Goal: Information Seeking & Learning: Find specific fact

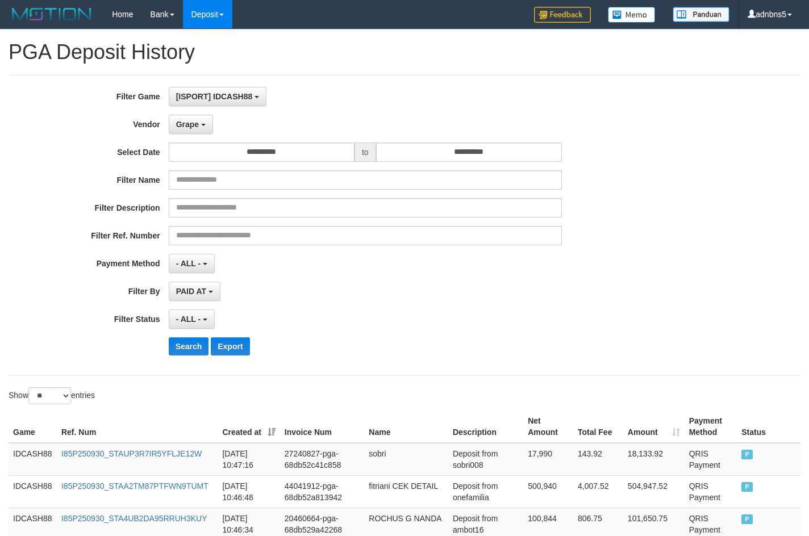
select select "**********"
select select "**"
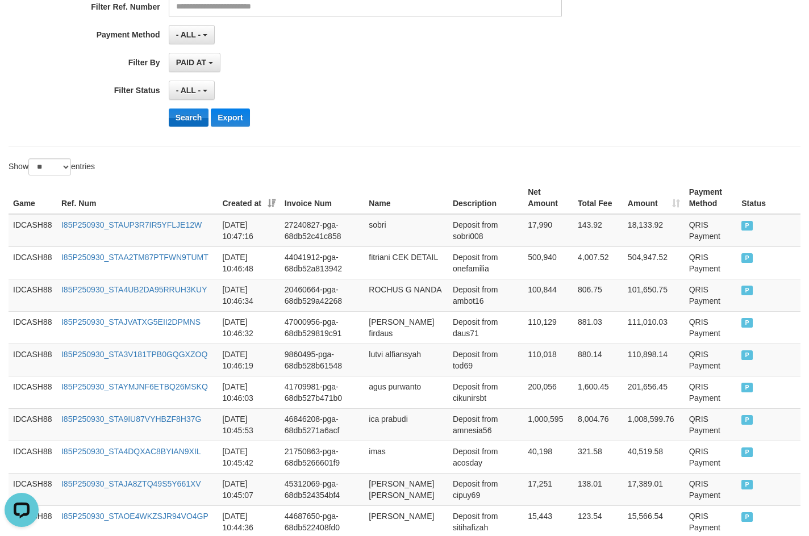
scroll to position [10, 0]
click at [182, 118] on button "Search" at bounding box center [189, 118] width 40 height 18
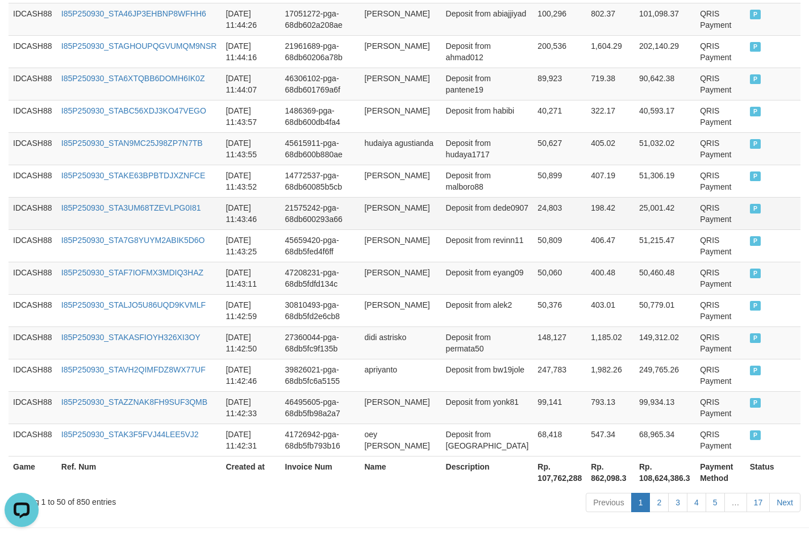
scroll to position [1650, 0]
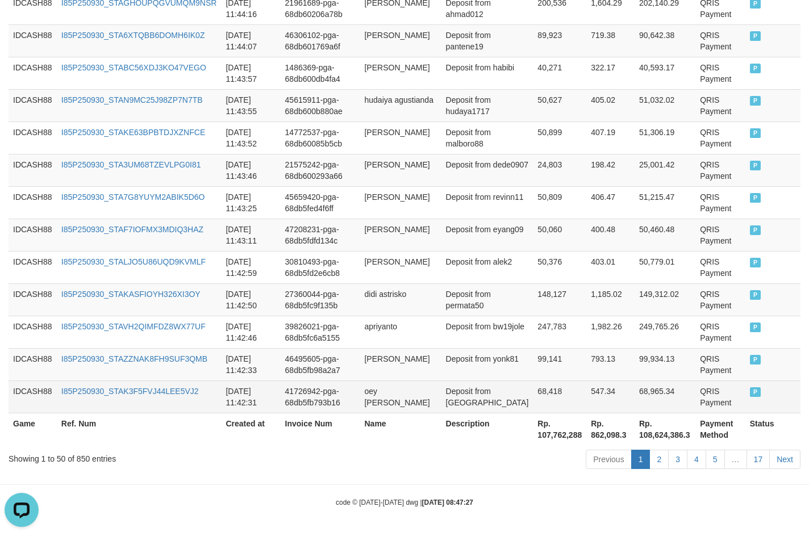
click at [752, 393] on span "P" at bounding box center [755, 393] width 11 height 10
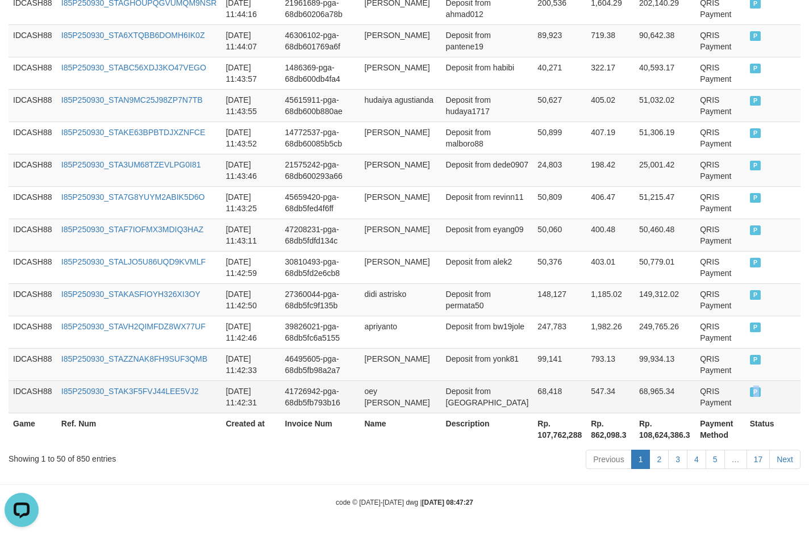
click at [752, 393] on span "P" at bounding box center [755, 393] width 11 height 10
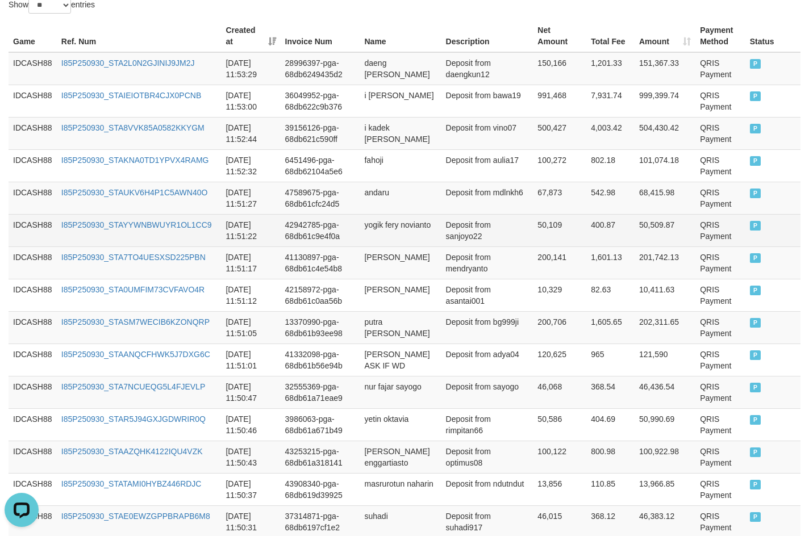
scroll to position [286, 0]
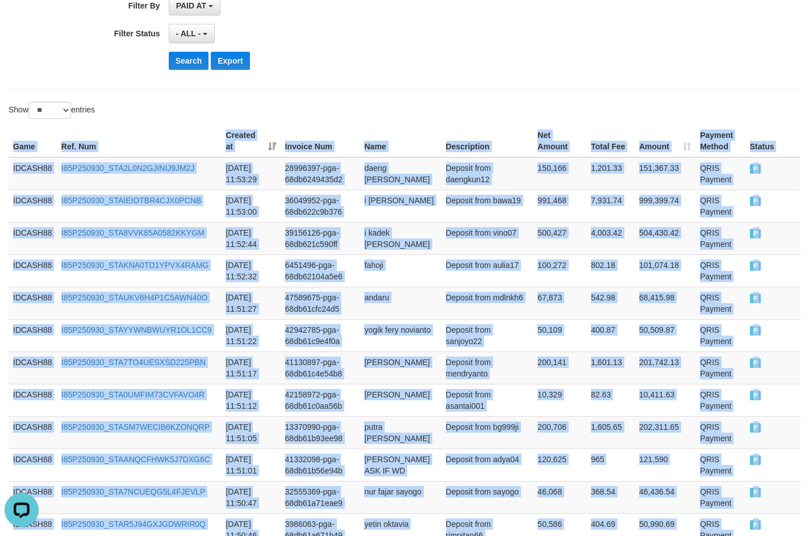
copy div "Game Ref. Num Created at Invoice Num Name Description Net Amount Total Fee Amou…"
click at [10, 169] on td "IDCASH88" at bounding box center [33, 173] width 48 height 33
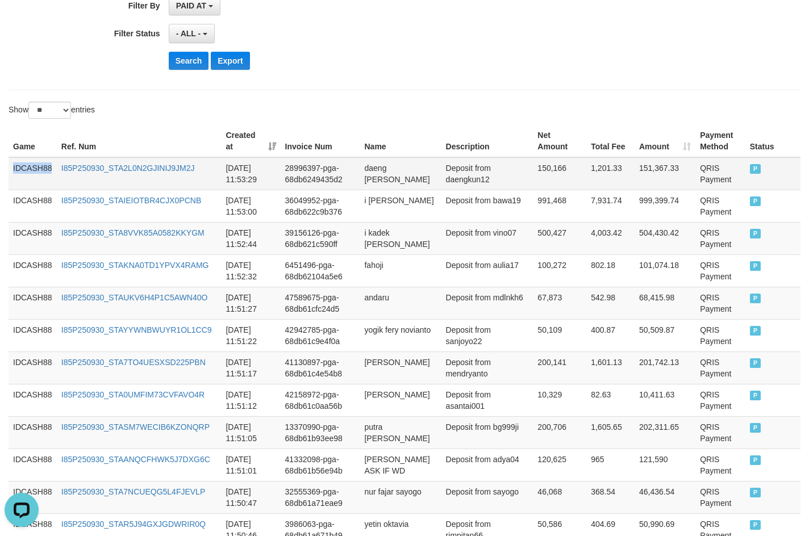
click at [10, 169] on td "IDCASH88" at bounding box center [33, 173] width 48 height 33
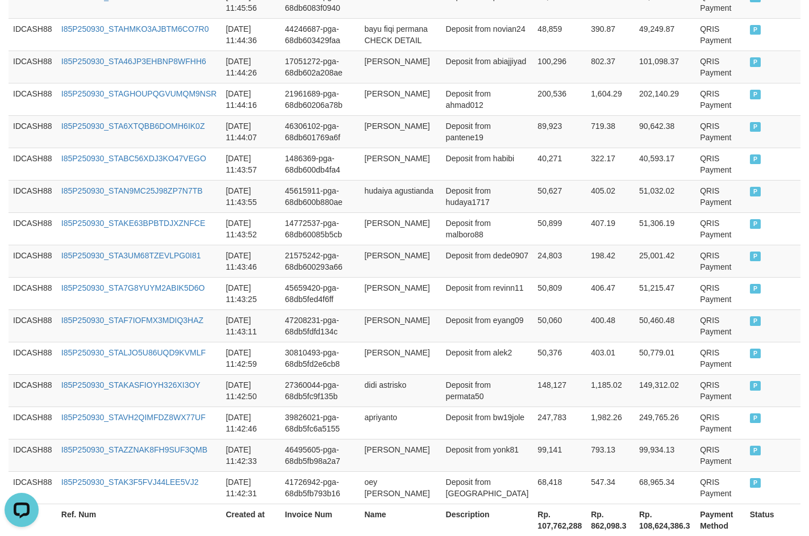
scroll to position [1650, 0]
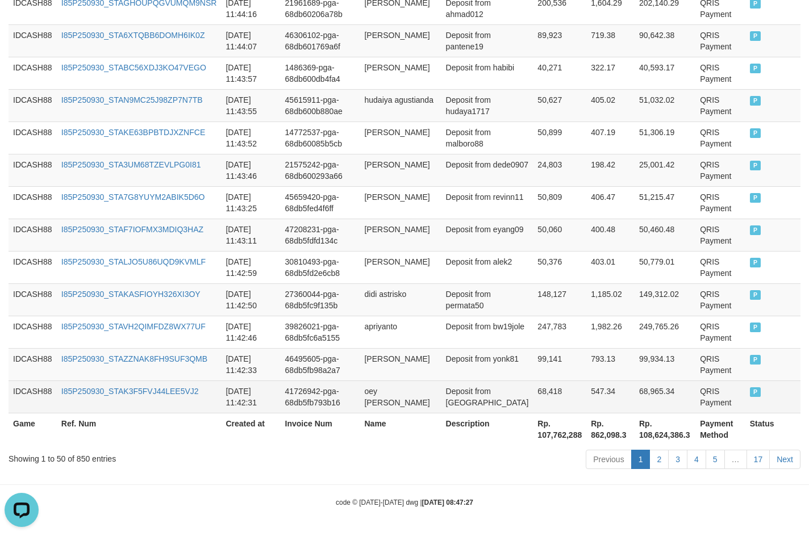
click at [754, 391] on td "P" at bounding box center [773, 397] width 55 height 32
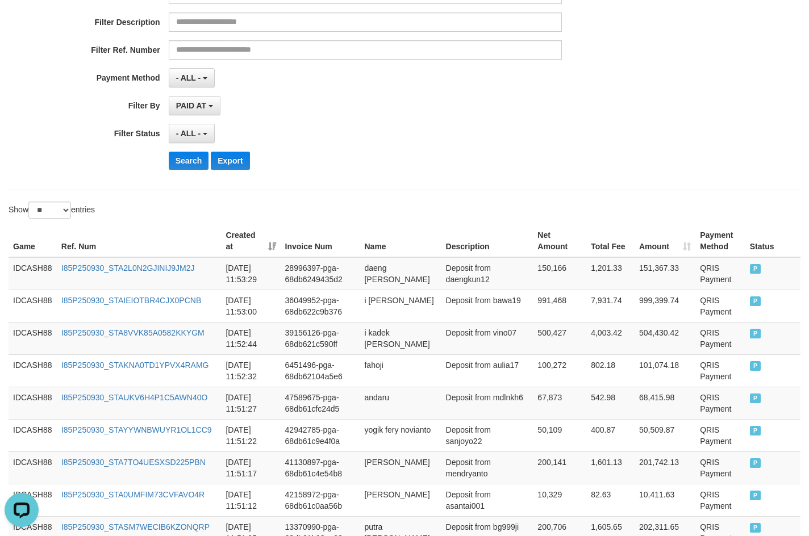
scroll to position [115, 0]
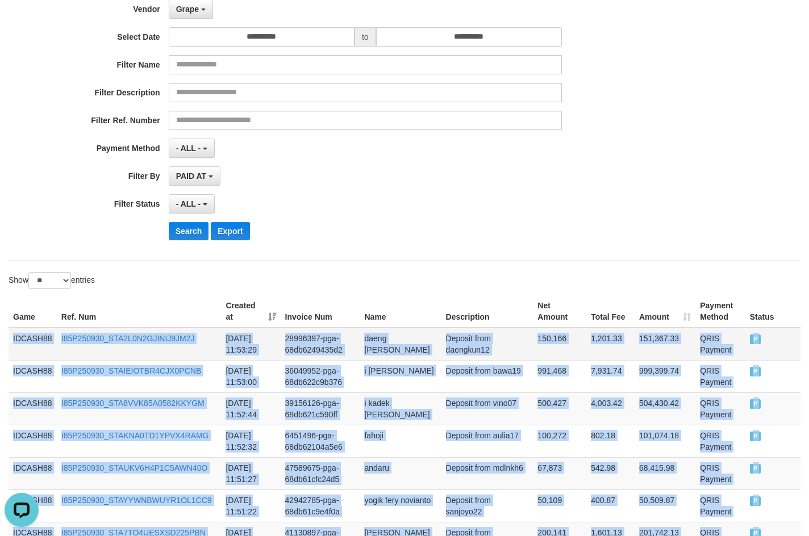
click at [10, 339] on td "IDCASH88" at bounding box center [33, 344] width 48 height 33
copy div "IDCASH88 I85P250930_STA2L0N2GJINIJ9JM2J [DATE] 11:53:29 28996397-pga-68db624943…"
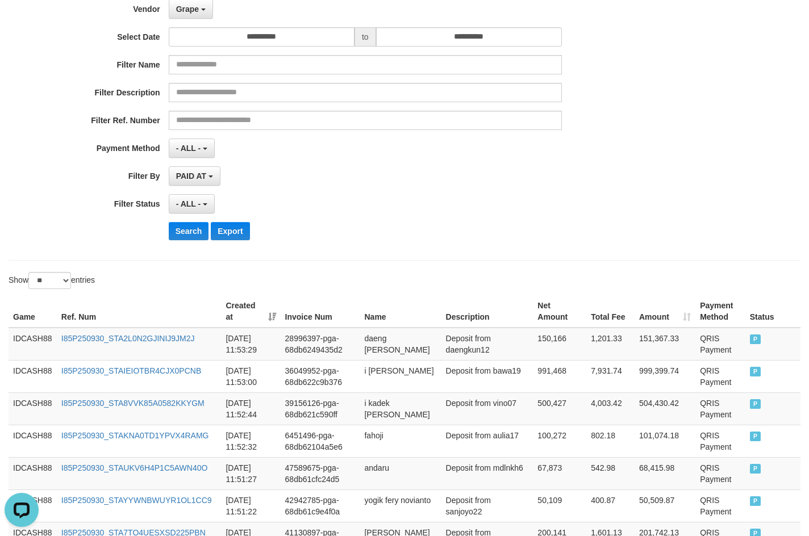
click at [189, 231] on button "Search" at bounding box center [189, 231] width 40 height 18
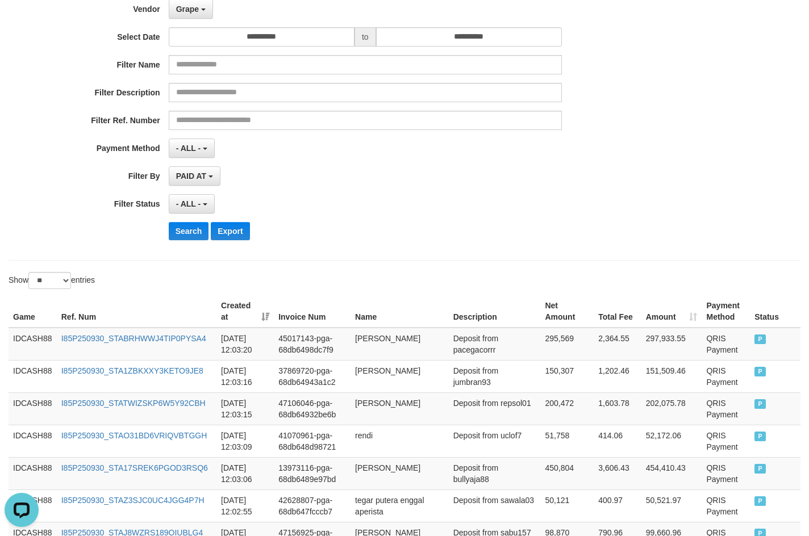
click at [454, 236] on div "Search Export" at bounding box center [422, 231] width 506 height 18
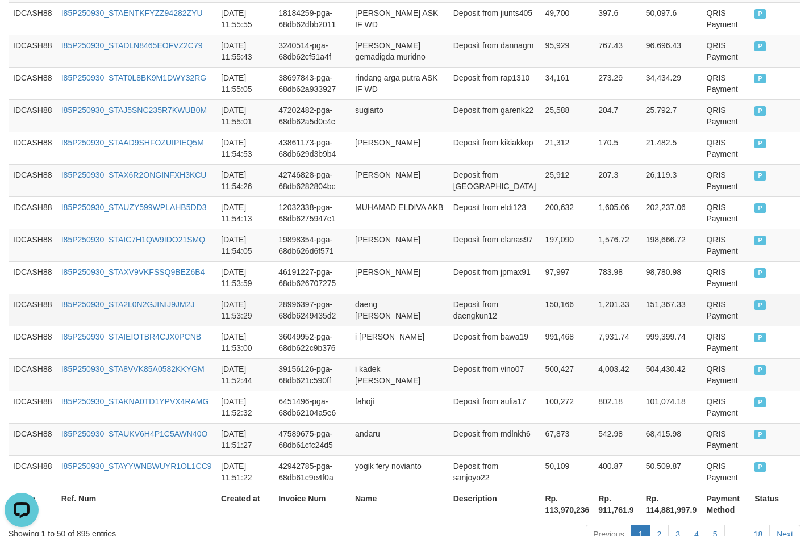
scroll to position [1566, 0]
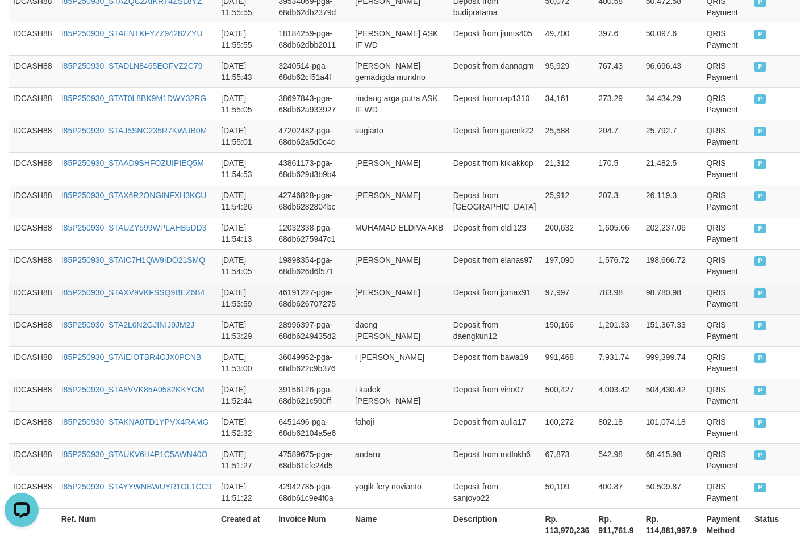
click at [754, 292] on td "P" at bounding box center [775, 298] width 51 height 32
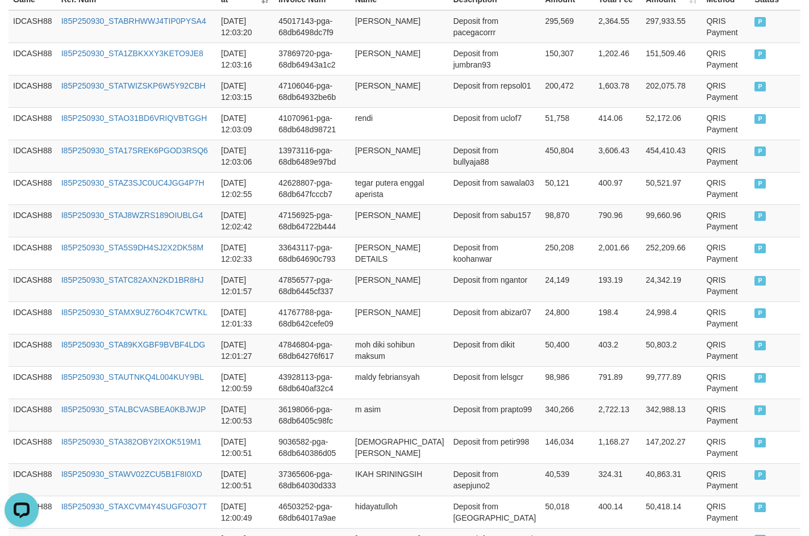
scroll to position [372, 0]
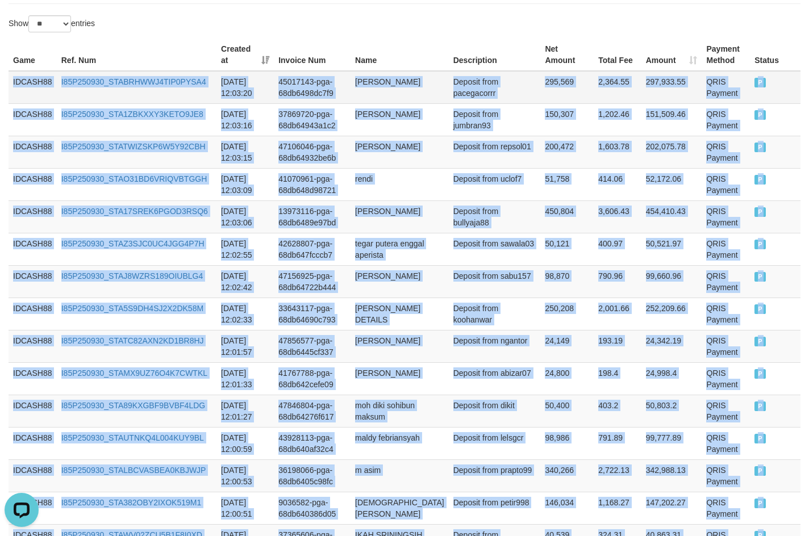
click at [12, 77] on td "IDCASH88" at bounding box center [33, 87] width 48 height 33
copy tbody "IDCASH88 I85P250930_STABRHWWJ4TIP0PYSA4 [DATE] 12:03:20 45017143-pga-68db6498dc…"
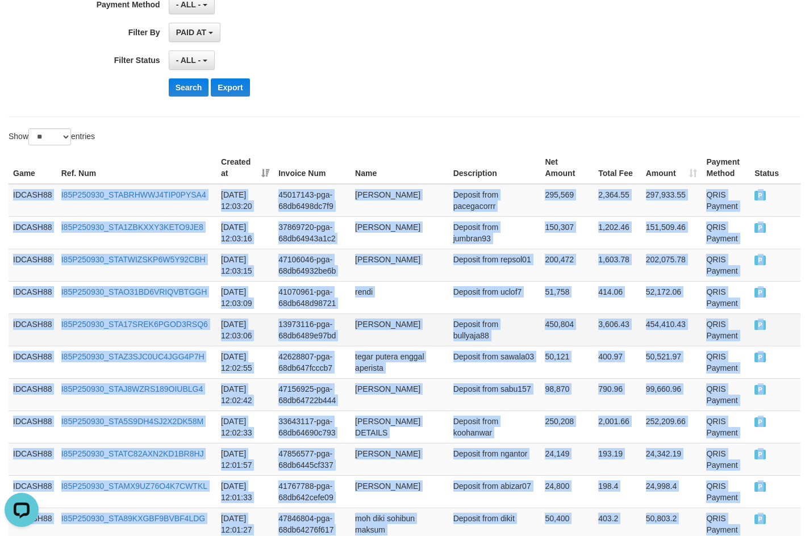
scroll to position [259, 0]
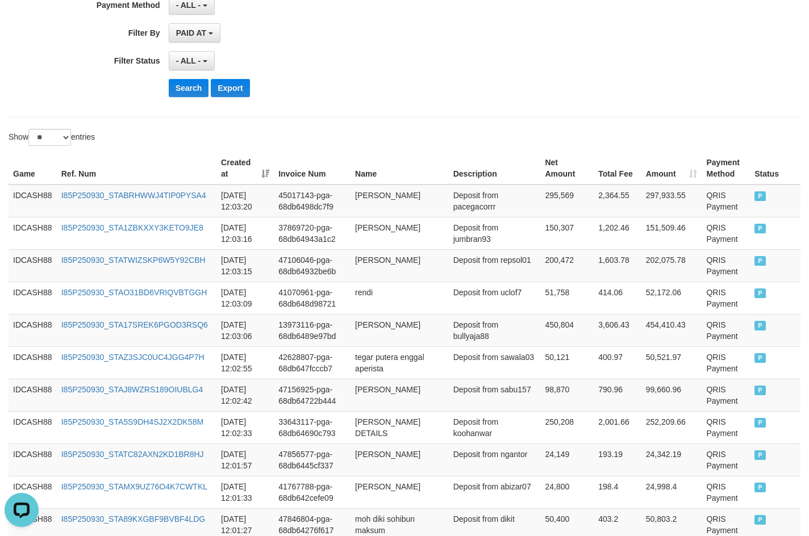
click at [188, 91] on button "Search" at bounding box center [189, 88] width 40 height 18
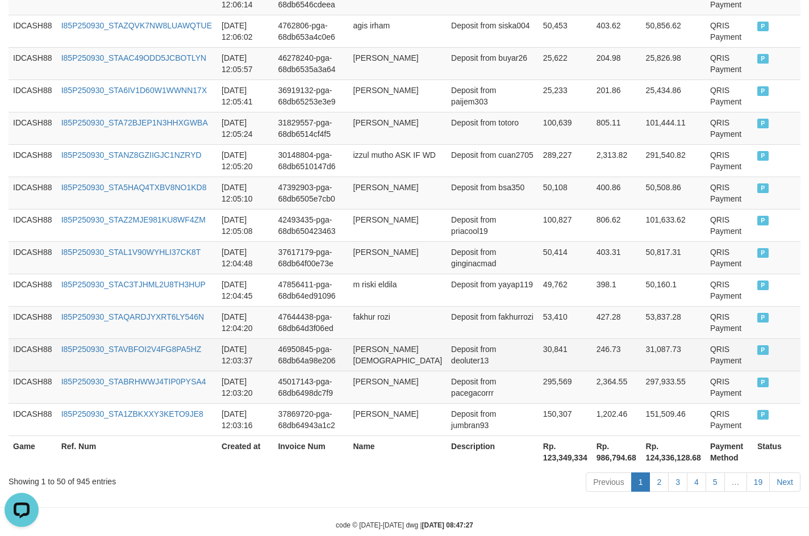
click at [761, 339] on td "P" at bounding box center [777, 355] width 48 height 32
click at [758, 339] on td "P" at bounding box center [777, 355] width 48 height 32
click at [756, 339] on td "P" at bounding box center [777, 355] width 48 height 32
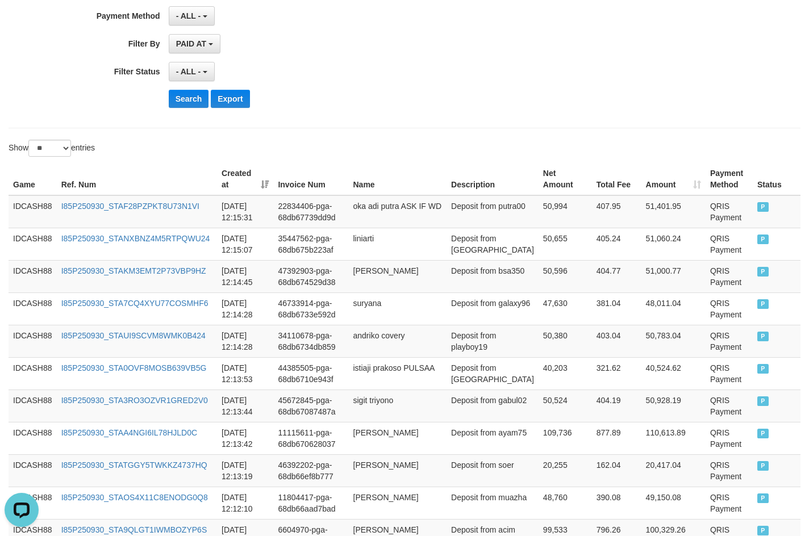
scroll to position [184, 0]
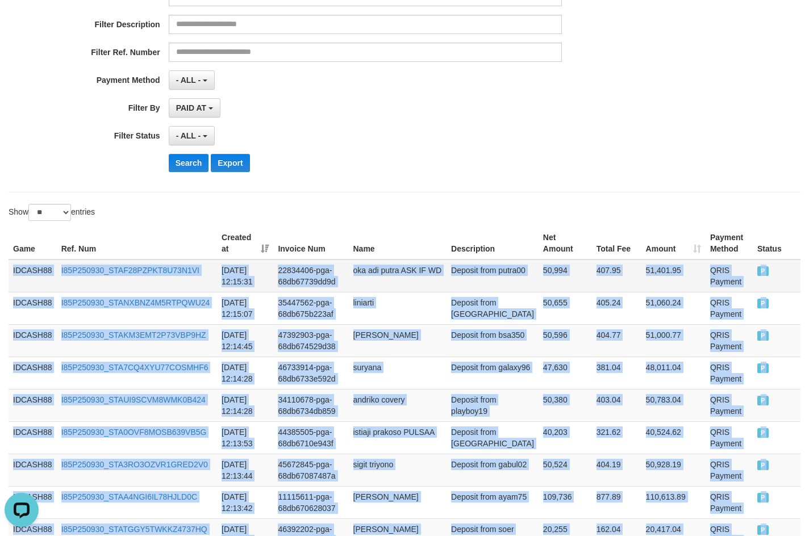
click at [9, 269] on td "IDCASH88" at bounding box center [33, 276] width 48 height 33
copy tbody "IDCASH88 I85P250930_STAF28PZPKT8U73N1VI [DATE] 12:15:31 22834406-pga-68db67739d…"
click at [182, 163] on button "Search" at bounding box center [189, 163] width 40 height 18
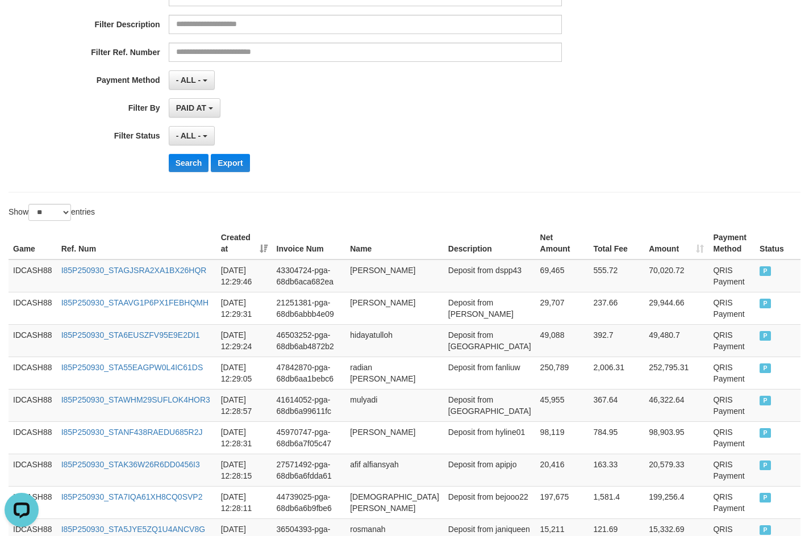
click at [557, 177] on div "**********" at bounding box center [337, 41] width 675 height 277
click at [172, 170] on button "Search" at bounding box center [189, 163] width 40 height 18
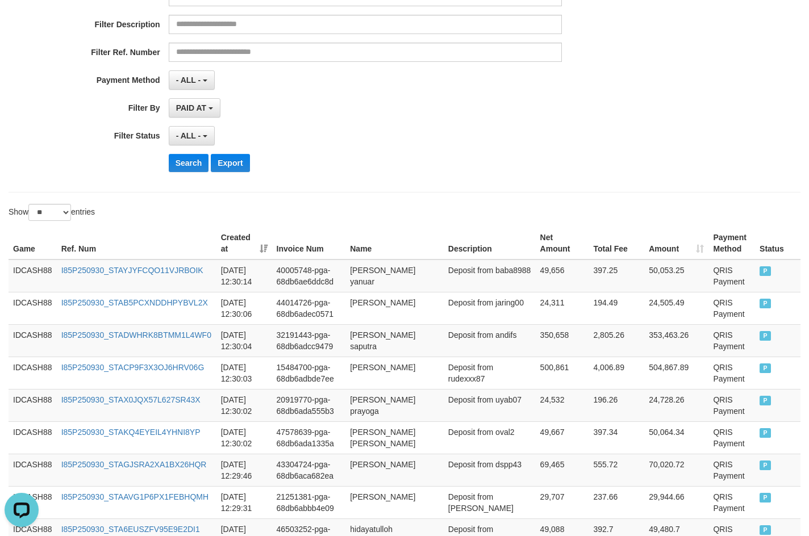
click at [563, 180] on div "**********" at bounding box center [337, 41] width 675 height 277
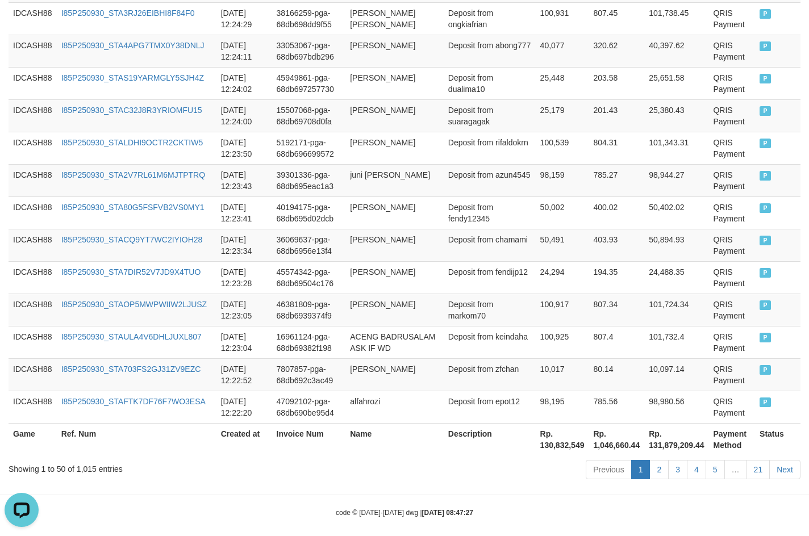
scroll to position [1672, 0]
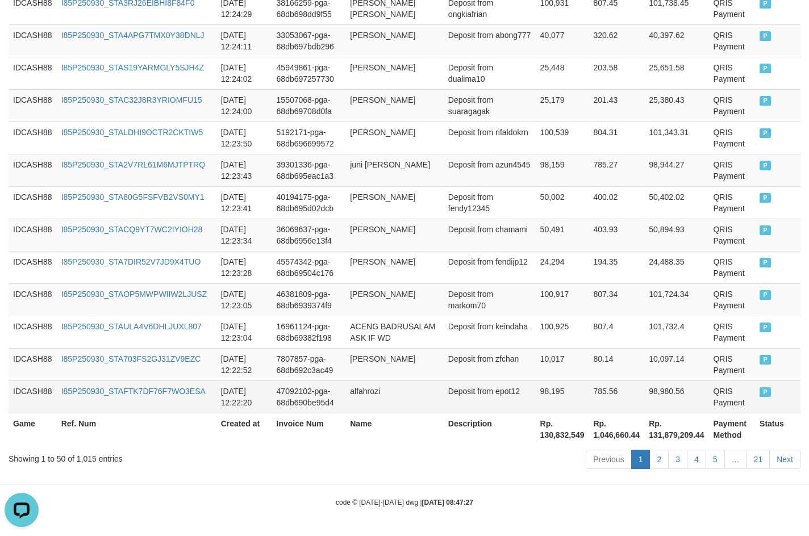
click at [760, 390] on td "P" at bounding box center [777, 397] width 45 height 32
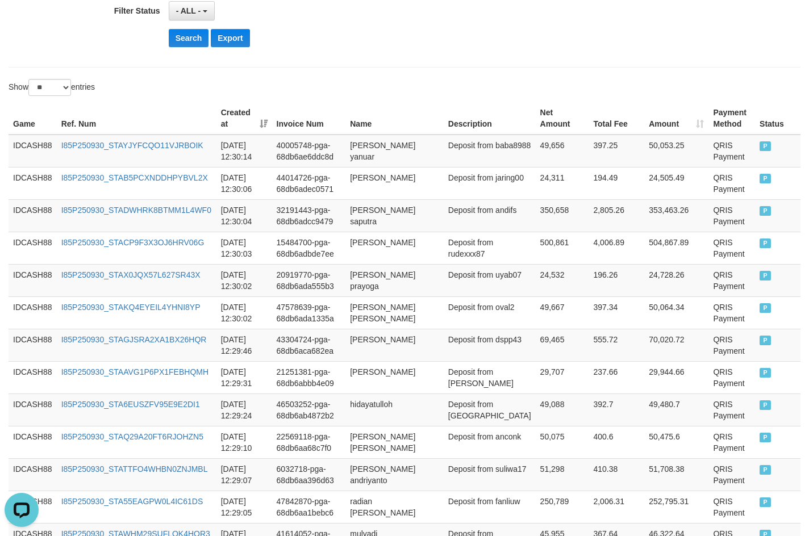
scroll to position [195, 0]
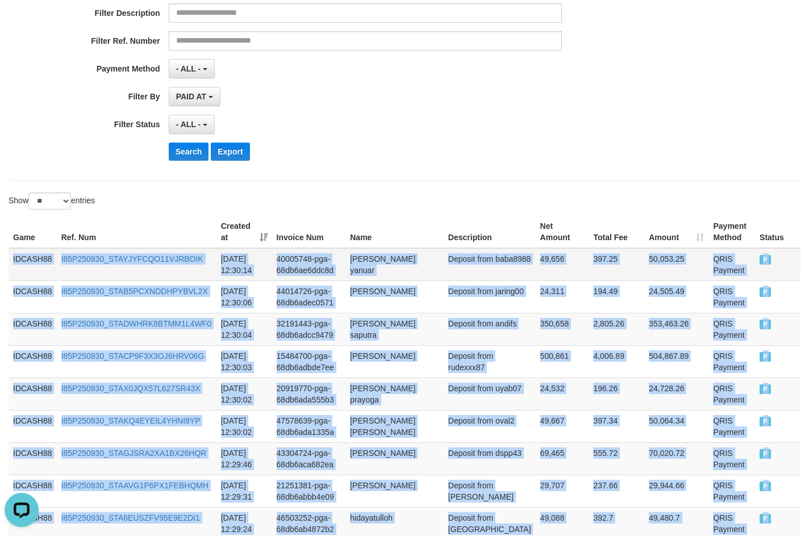
click at [11, 257] on td "IDCASH88" at bounding box center [33, 264] width 48 height 33
copy div "IDCASH88 I85P250930_STAYJYFCQO11VJRBOIK [DATE] 12:30:14 40005748-pga-68db6ae6dd…"
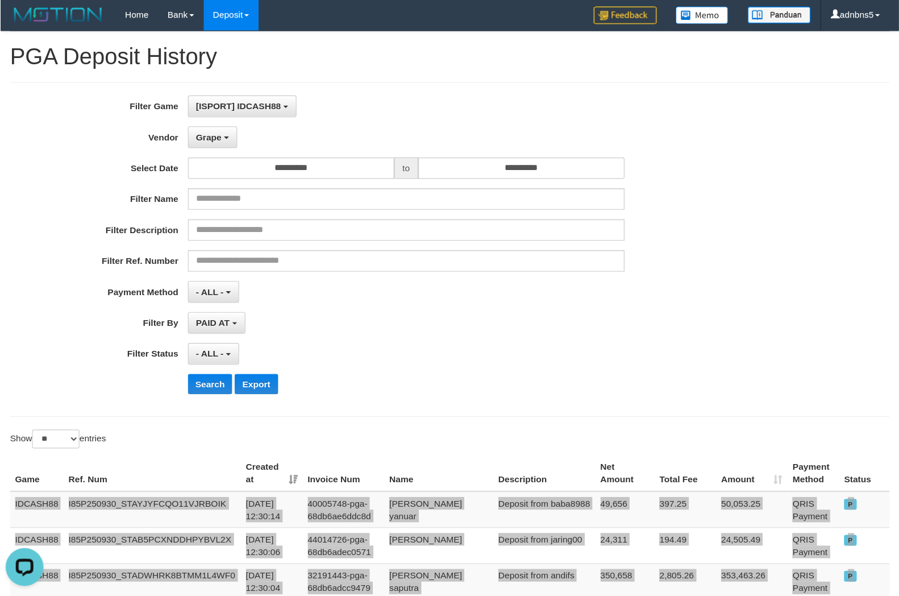
scroll to position [0, 0]
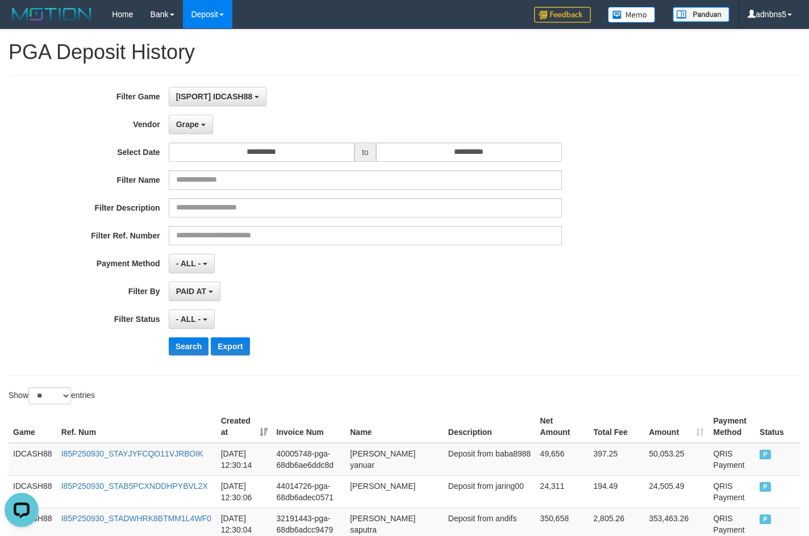
click at [380, 322] on div "- ALL - SELECT ALL - ALL - SELECT STATUS PENDING/UNPAID PAID CANCELED EXPIRED" at bounding box center [365, 319] width 393 height 19
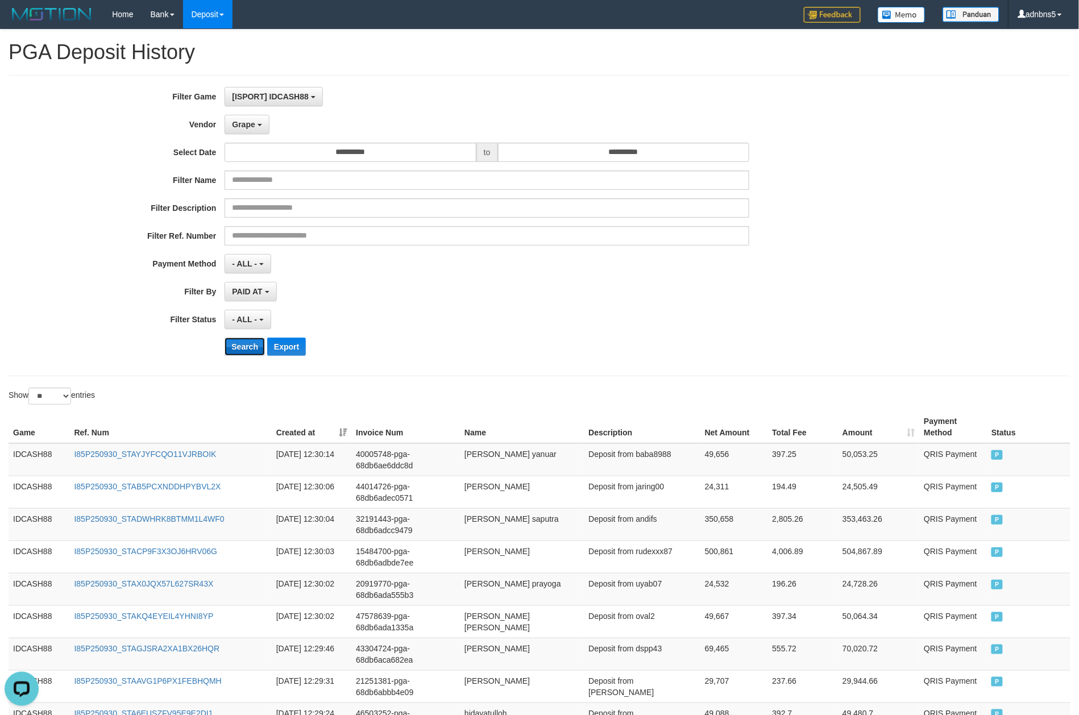
click at [239, 347] on button "Search" at bounding box center [244, 347] width 40 height 18
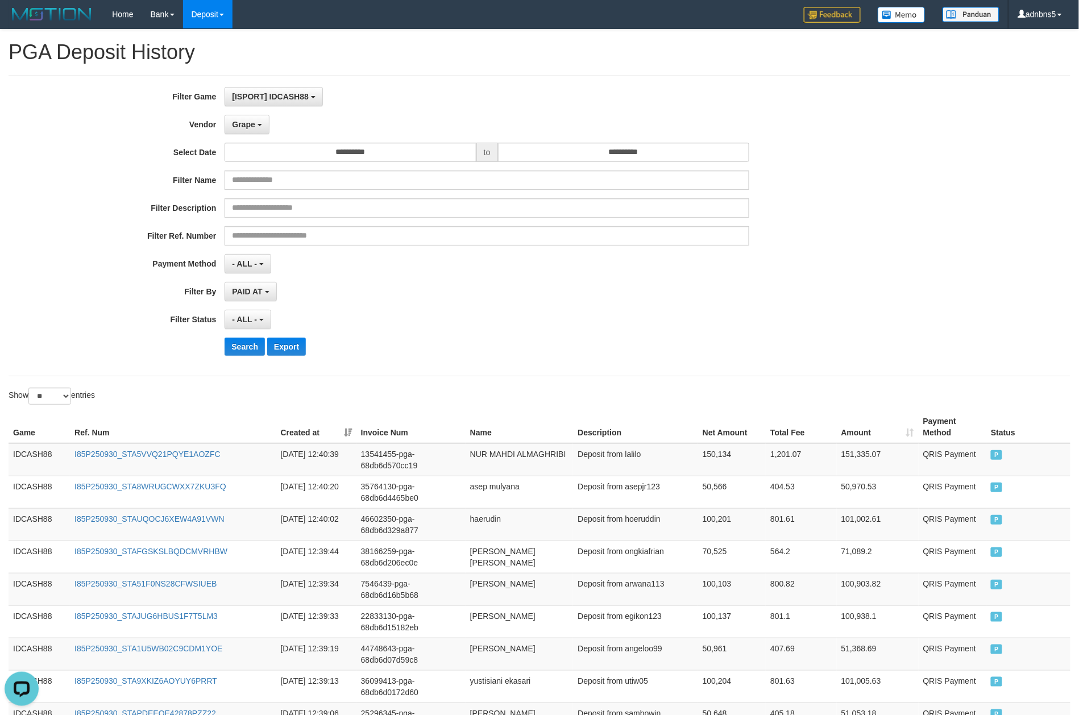
drag, startPoint x: 624, startPoint y: 325, endPoint x: 662, endPoint y: 314, distance: 39.7
click at [624, 325] on div "- ALL - SELECT ALL - ALL - SELECT STATUS PENDING/UNPAID PAID CANCELED EXPIRED" at bounding box center [486, 319] width 525 height 19
click at [804, 269] on div "**********" at bounding box center [449, 263] width 899 height 19
click at [237, 344] on button "Search" at bounding box center [244, 347] width 40 height 18
click at [809, 329] on div "**********" at bounding box center [449, 319] width 899 height 19
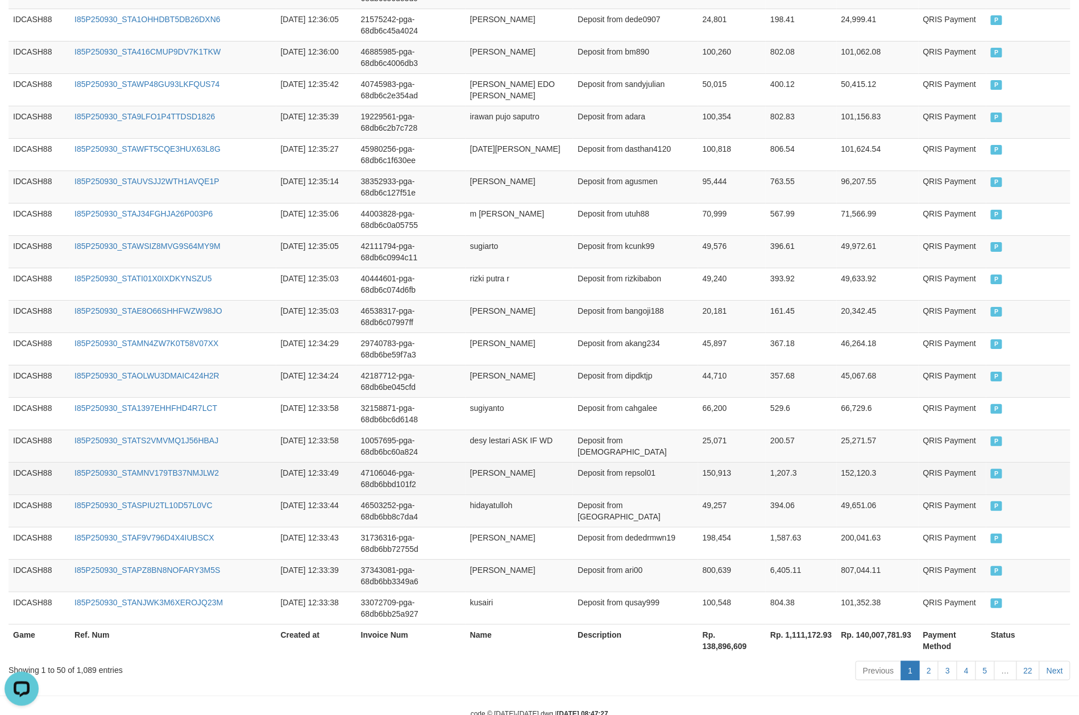
scroll to position [1494, 0]
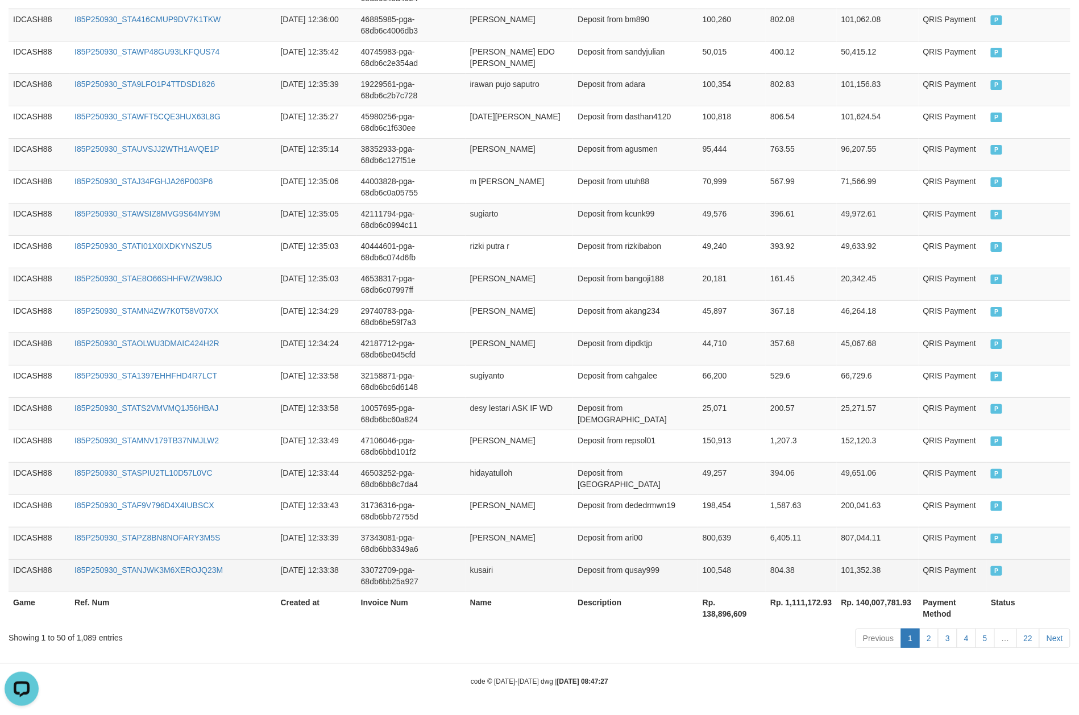
click at [809, 536] on td "P" at bounding box center [1028, 575] width 84 height 32
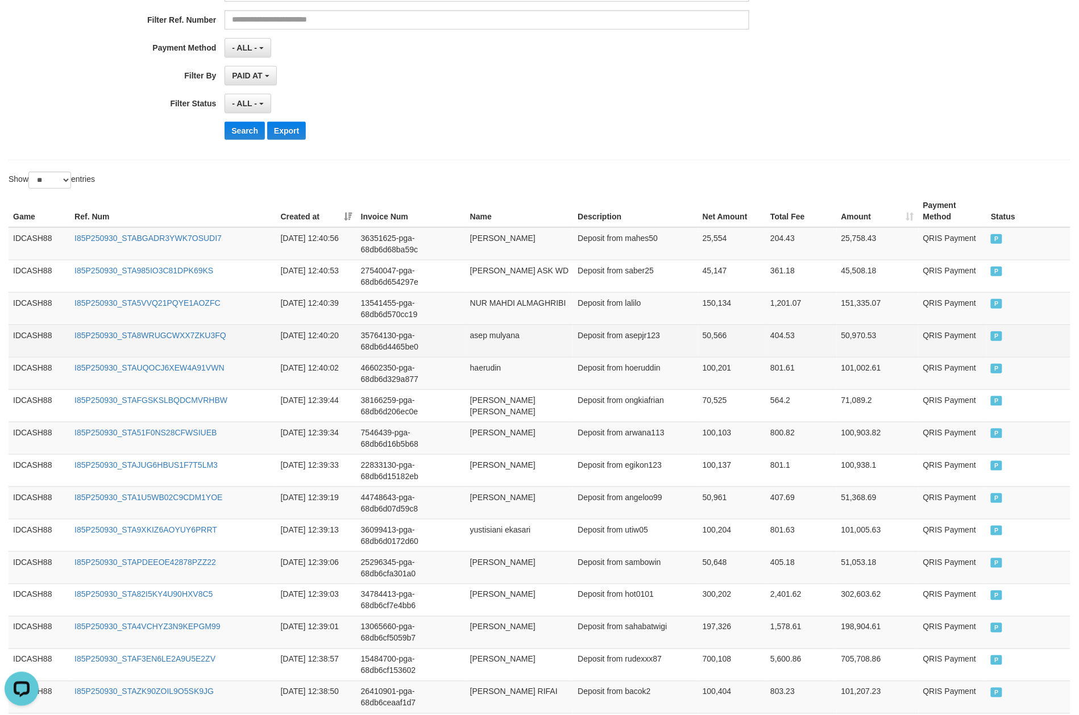
scroll to position [206, 0]
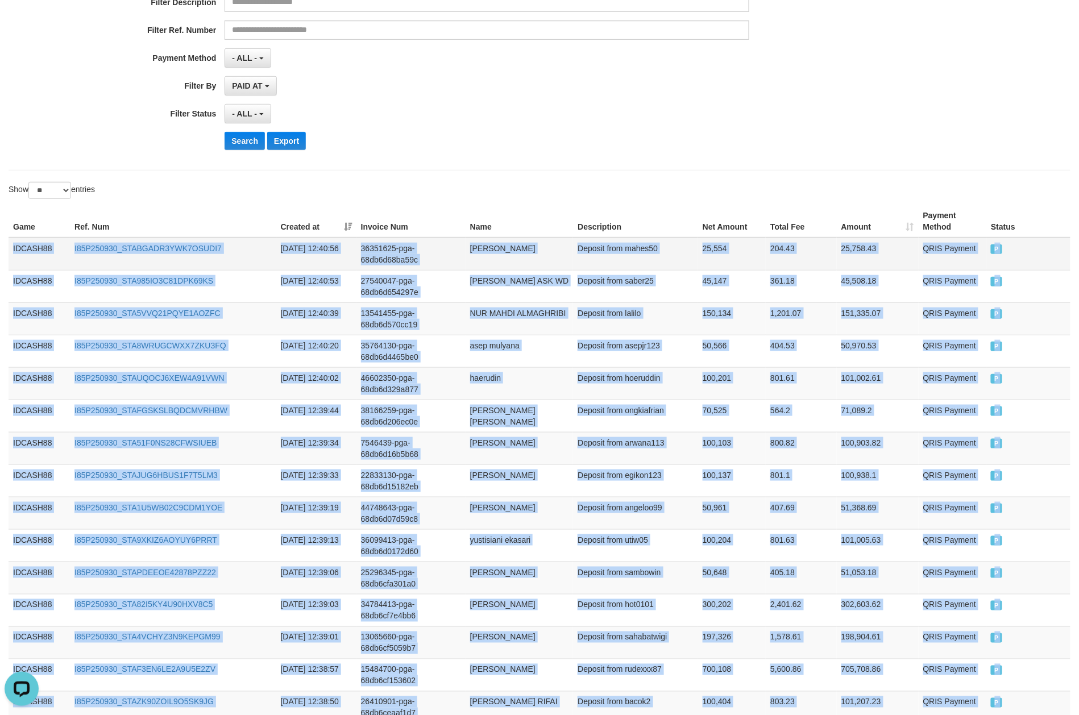
click at [11, 247] on td "IDCASH88" at bounding box center [39, 254] width 61 height 33
copy div "IDCASH88 I85P250930_STABGADR3YWK7OSUDI7 [DATE] 12:40:56 36351625-pga-68db6d68ba…"
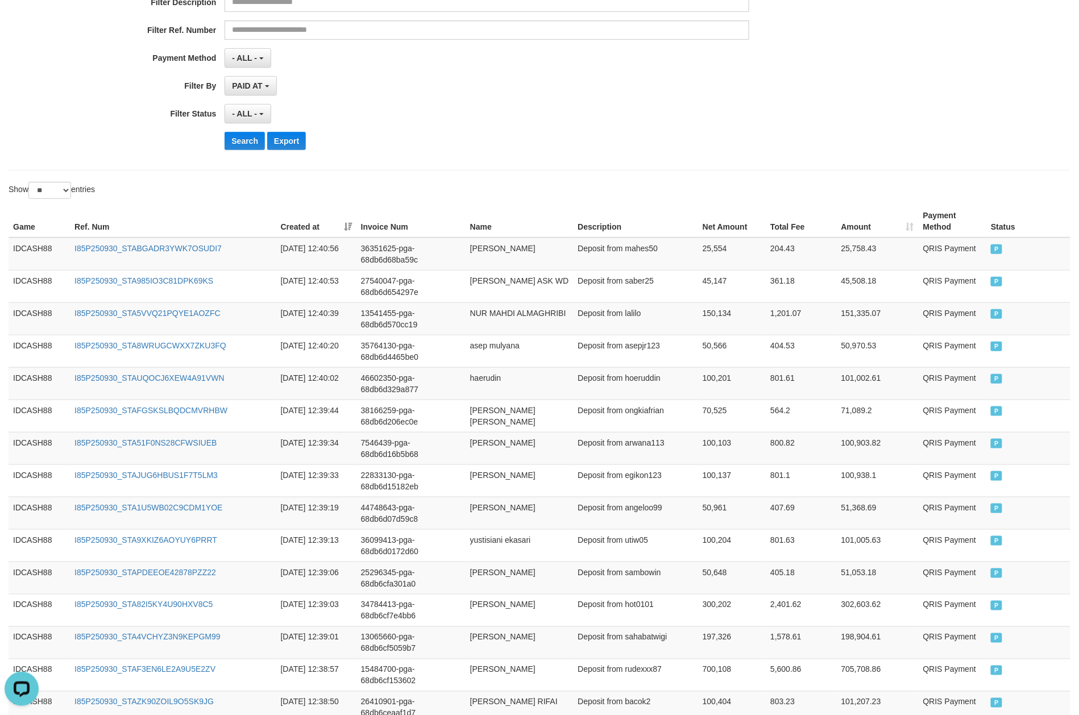
click at [608, 169] on div "**********" at bounding box center [540, 19] width 1062 height 301
click at [244, 142] on button "Search" at bounding box center [244, 141] width 40 height 18
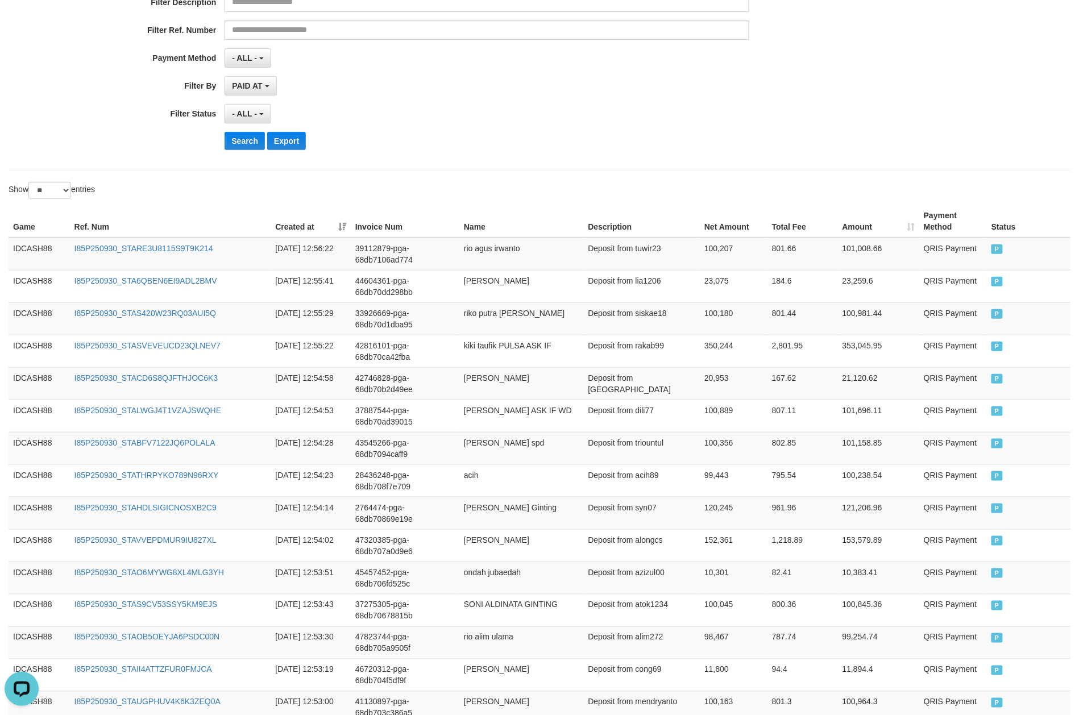
click at [728, 152] on div "**********" at bounding box center [449, 19] width 899 height 277
click at [684, 148] on div "Search Export" at bounding box center [561, 141] width 674 height 18
click at [256, 147] on button "Search" at bounding box center [244, 141] width 40 height 18
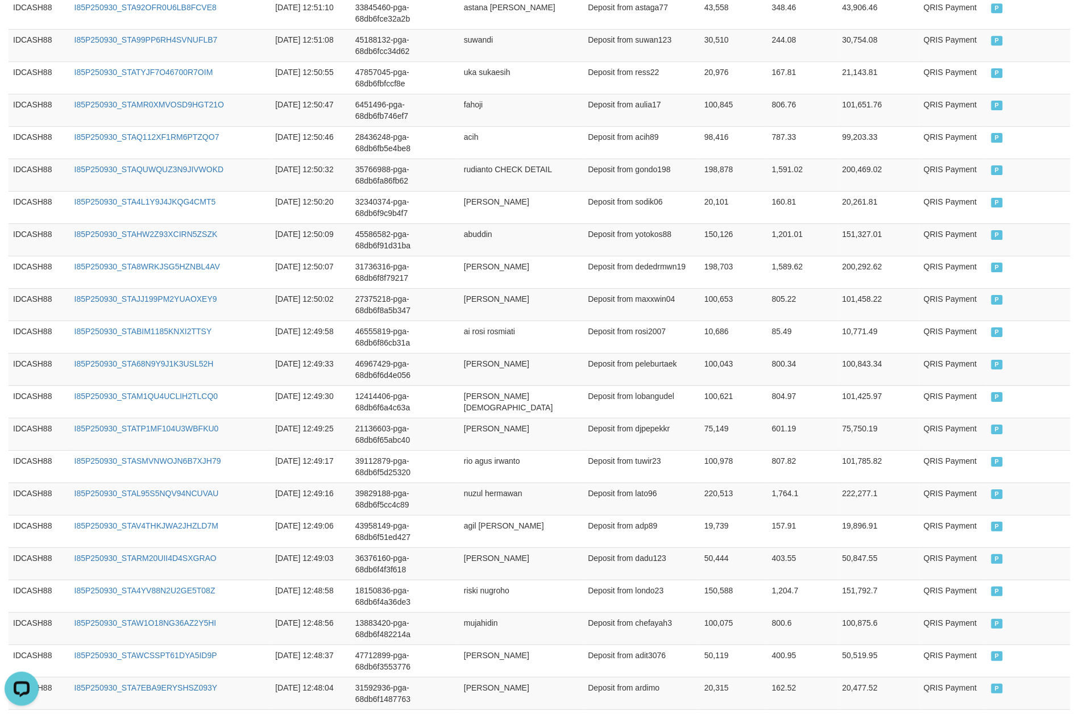
scroll to position [1483, 0]
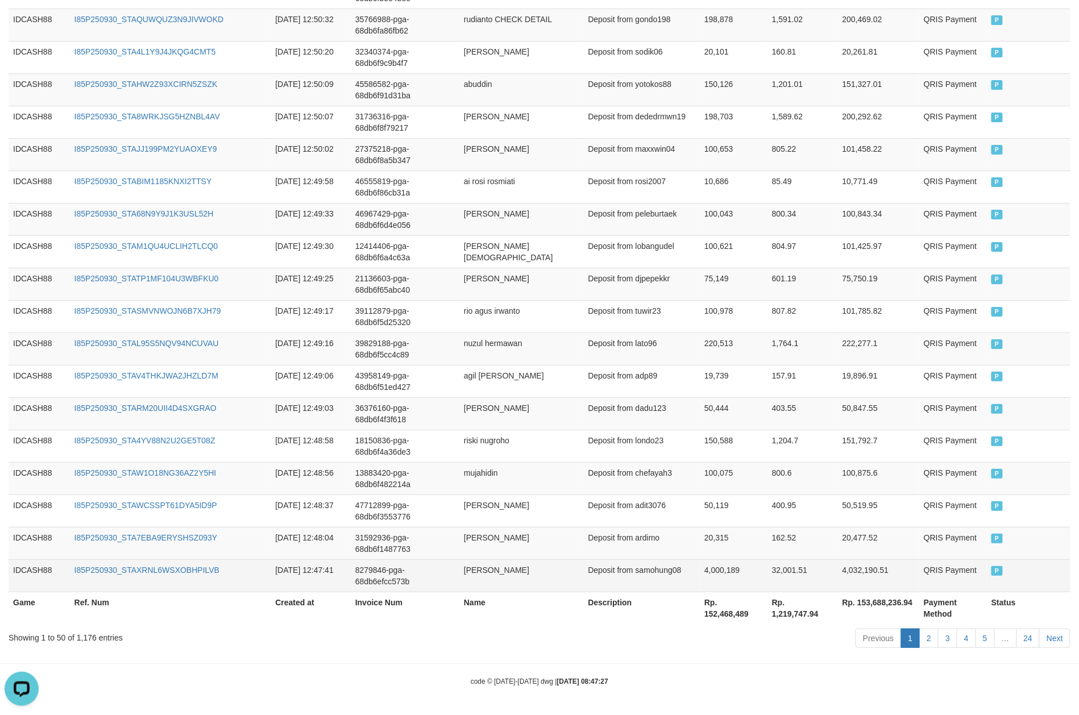
click at [809, 536] on td "P" at bounding box center [1029, 575] width 84 height 32
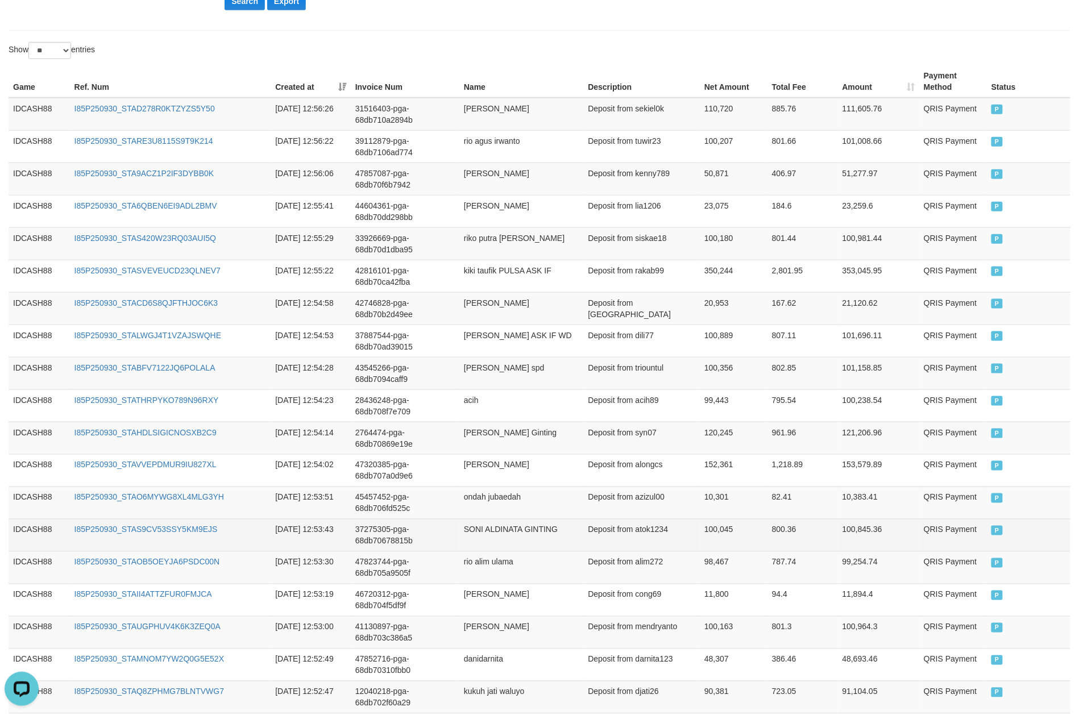
scroll to position [194, 0]
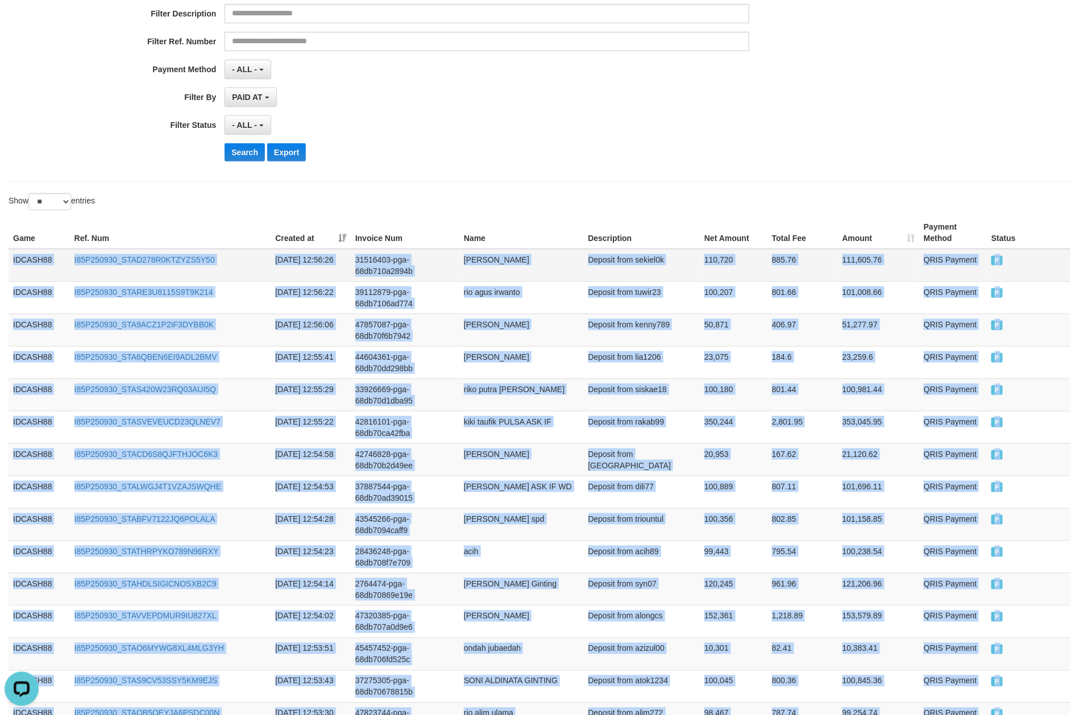
click at [11, 256] on td "IDCASH88" at bounding box center [39, 265] width 61 height 33
copy div "IDCASH88 I85P250930_STAD278R0KTZYZS5Y50 [DATE] 12:56:26 31516403-pga-68db710a28…"
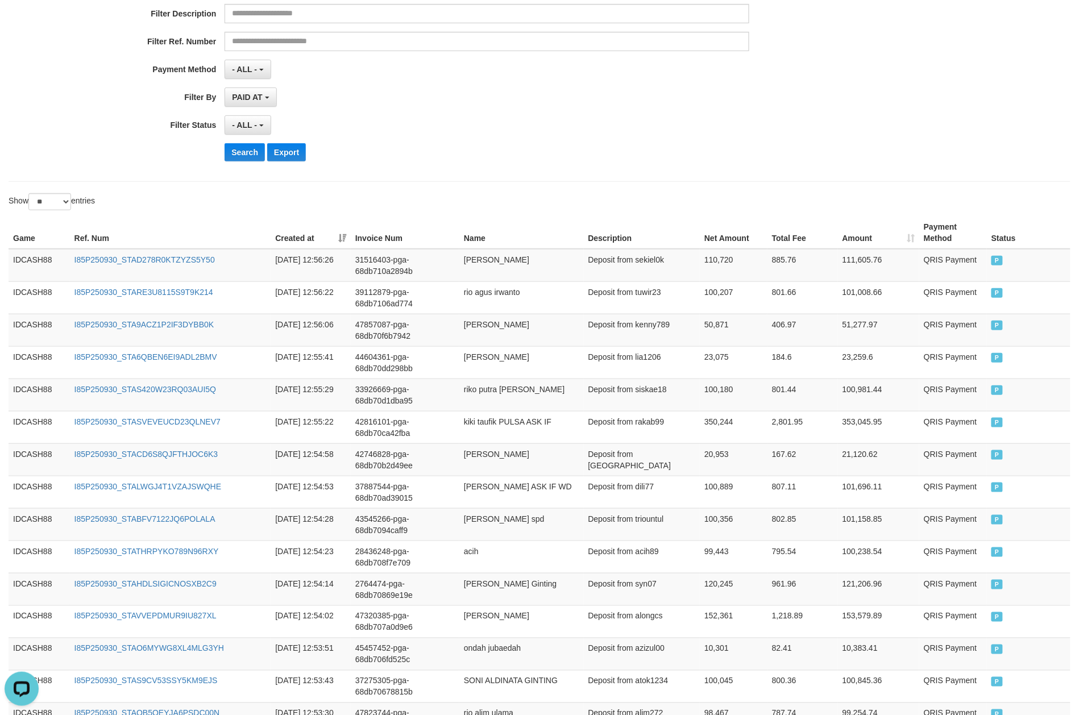
click at [239, 230] on th "Ref. Num" at bounding box center [170, 233] width 201 height 32
click at [238, 150] on button "Search" at bounding box center [244, 152] width 40 height 18
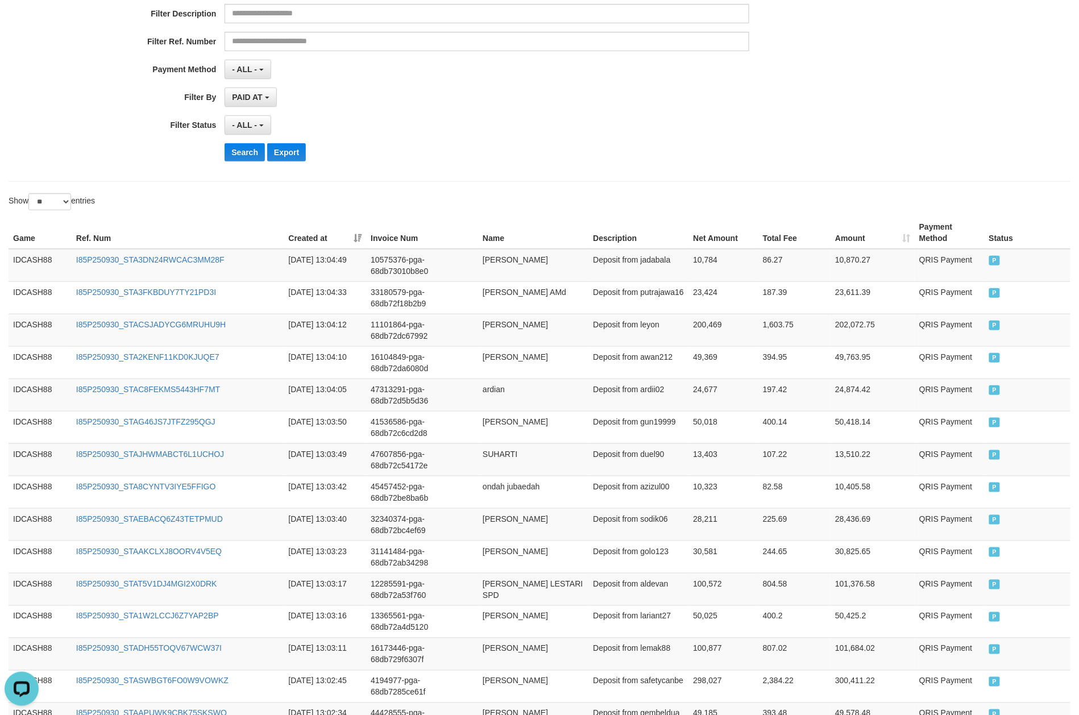
click at [809, 199] on div "Show ** ** ** *** entries" at bounding box center [539, 203] width 1079 height 20
click at [244, 155] on button "Search" at bounding box center [244, 152] width 40 height 18
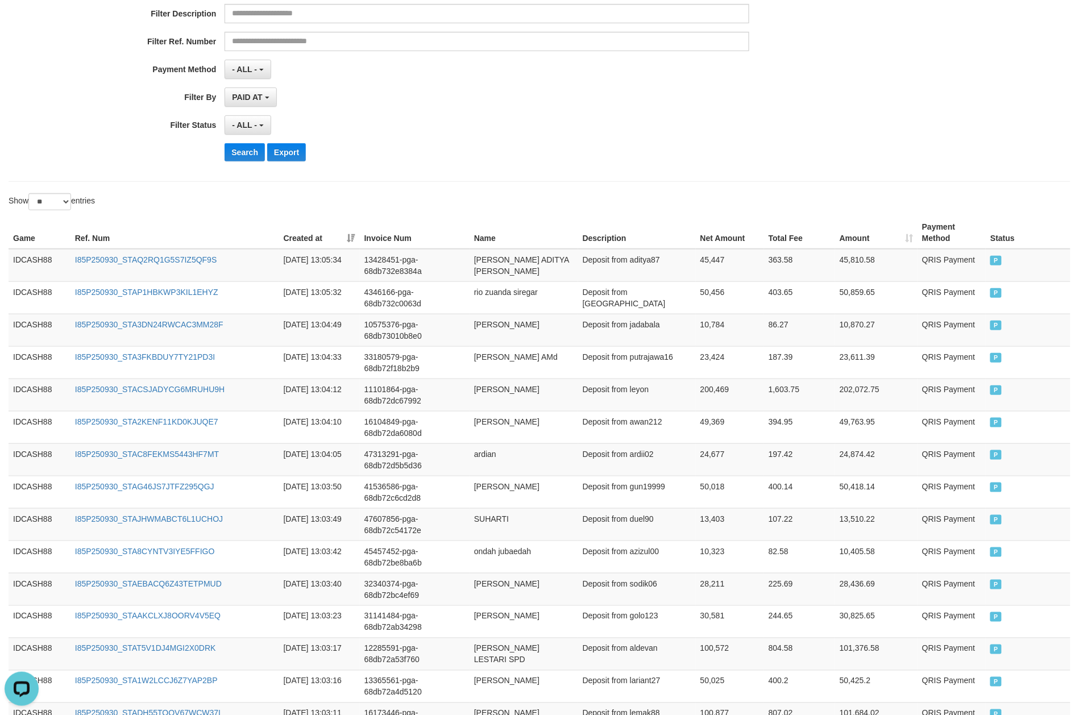
click at [755, 201] on div "Show ** ** ** *** entries" at bounding box center [539, 203] width 1079 height 20
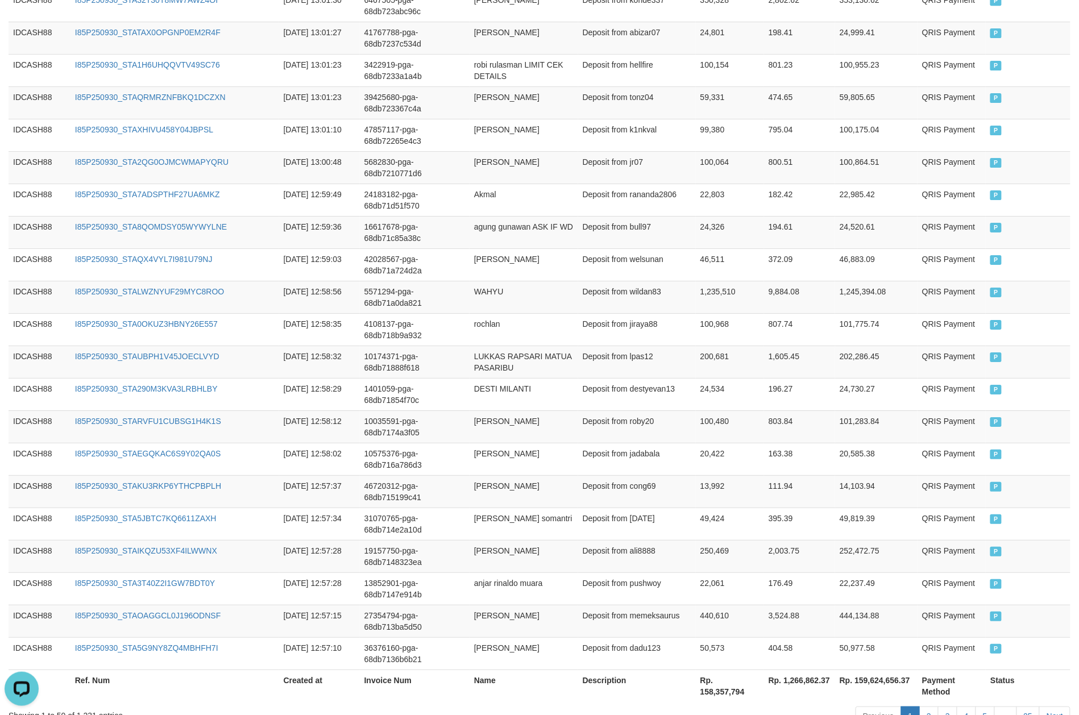
scroll to position [1483, 0]
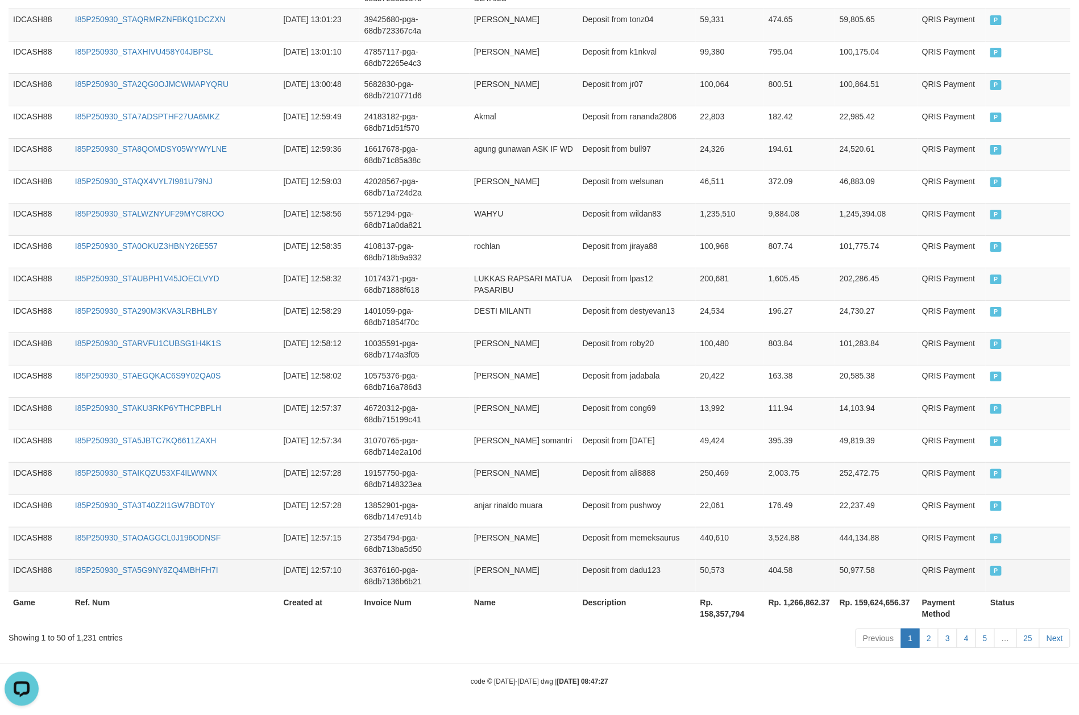
click at [809, 536] on td "P" at bounding box center [1027, 575] width 85 height 32
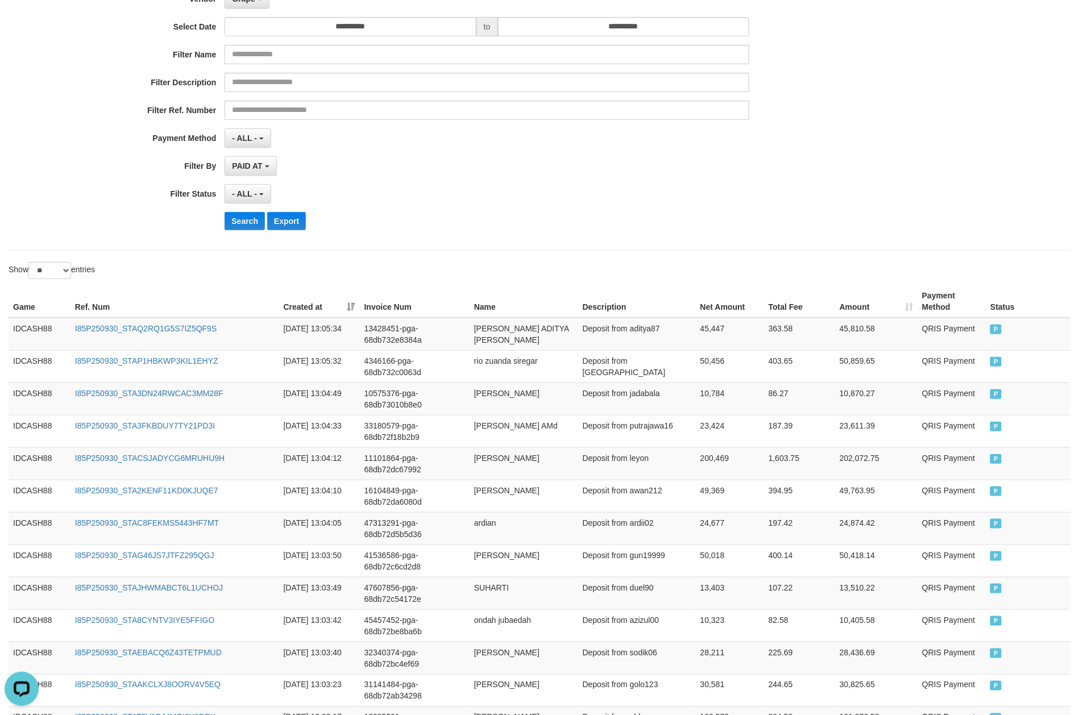
scroll to position [119, 0]
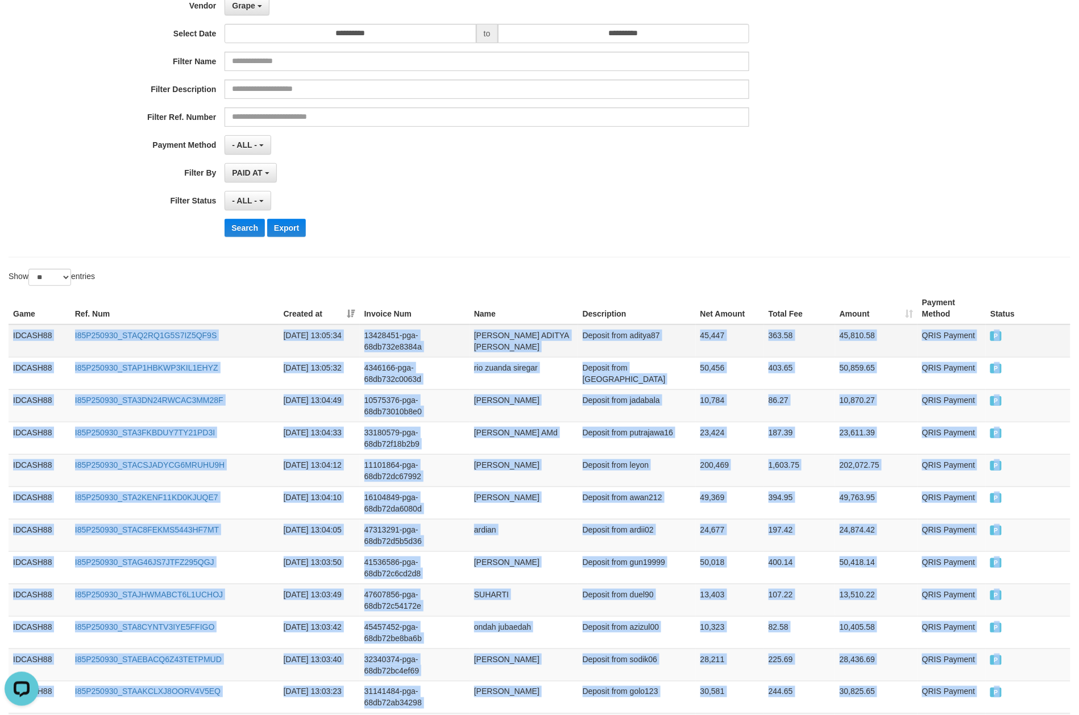
click at [10, 336] on td "IDCASH88" at bounding box center [40, 340] width 62 height 33
copy div "IDCASH88 I85P250930_STAQ2RQ1G5S7IZ5QF9S [DATE] 13:05:34 13428451-pga-68db732e83…"
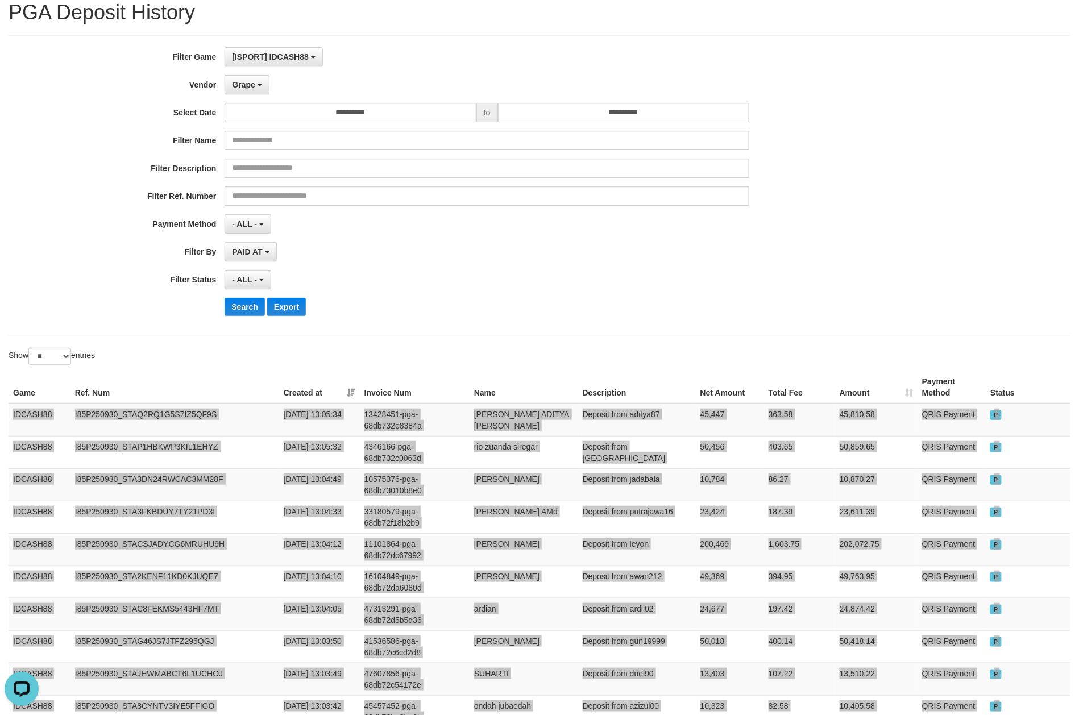
scroll to position [0, 0]
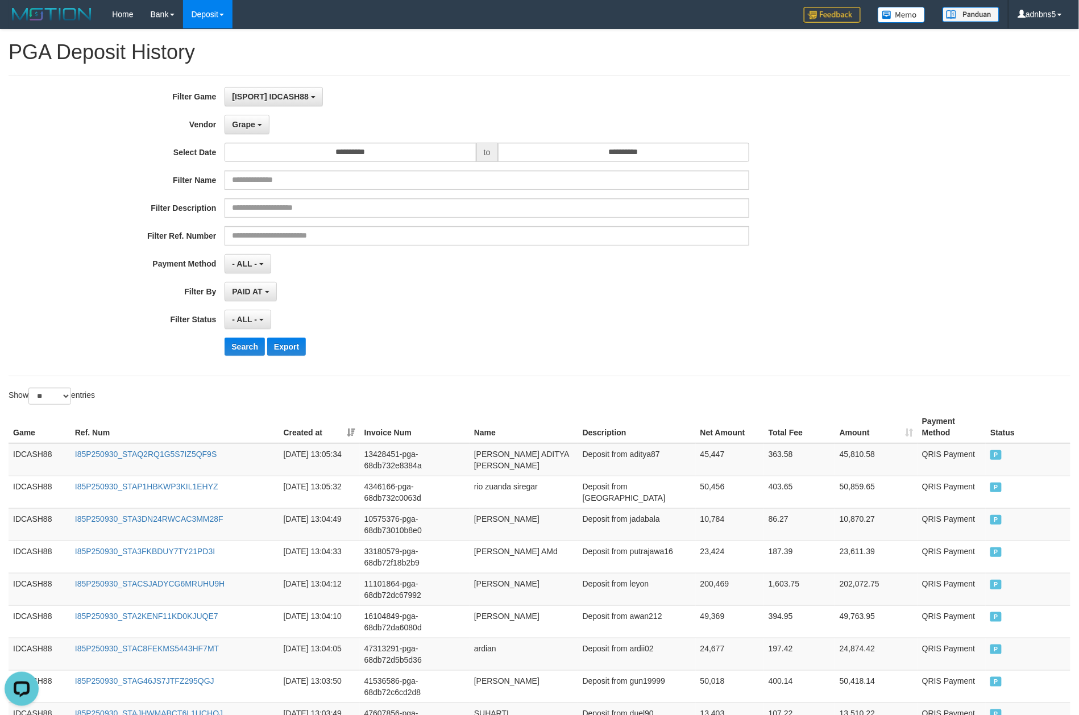
click at [673, 307] on div "**********" at bounding box center [449, 225] width 899 height 277
click at [365, 313] on div "- ALL - SELECT ALL - ALL - SELECT STATUS PENDING/UNPAID PAID CANCELED EXPIRED" at bounding box center [486, 319] width 525 height 19
click at [235, 344] on button "Search" at bounding box center [244, 347] width 40 height 18
click at [727, 328] on div "- ALL - SELECT ALL - ALL - SELECT STATUS PENDING/UNPAID PAID CANCELED EXPIRED" at bounding box center [486, 319] width 525 height 19
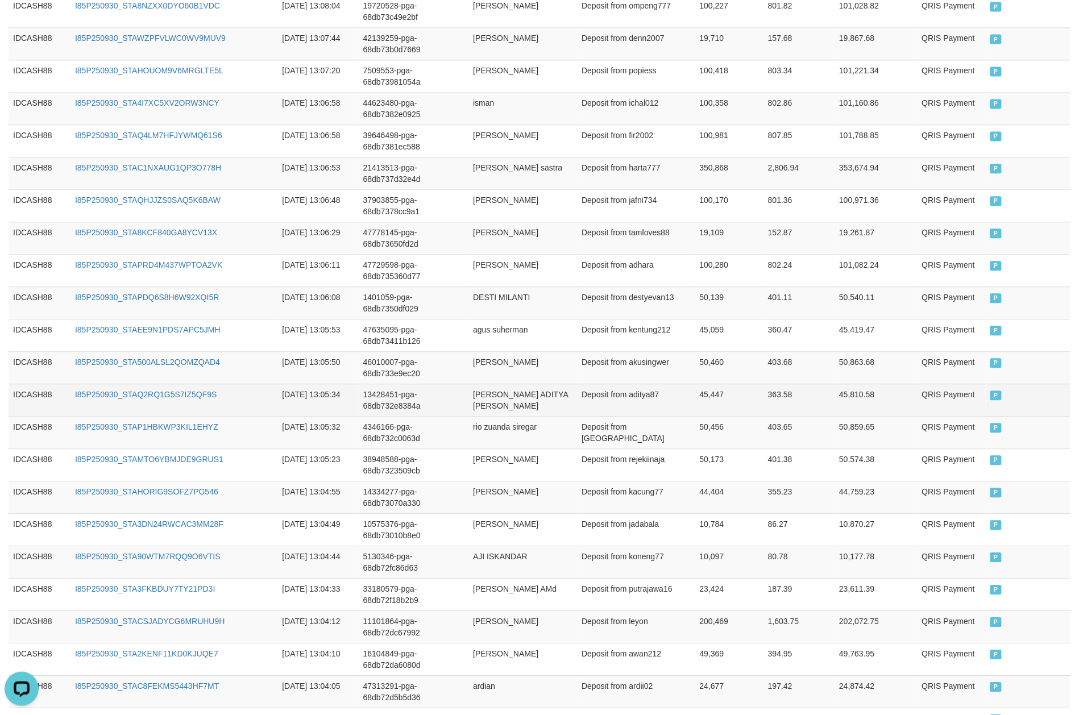
scroll to position [842, 0]
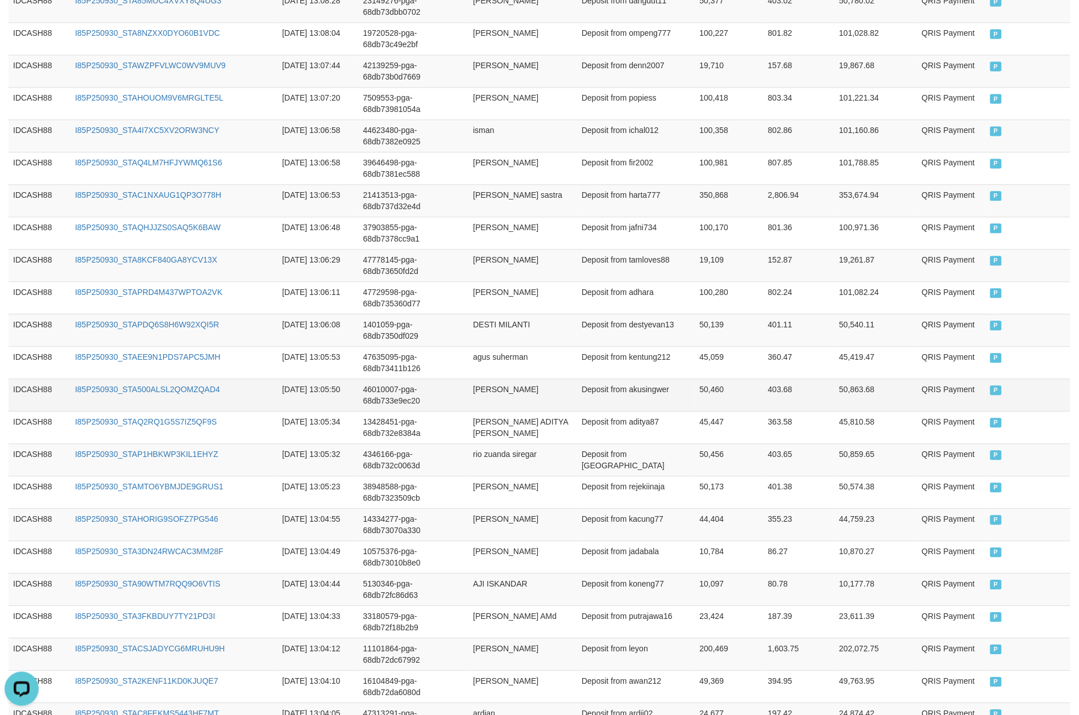
click at [809, 399] on td "P" at bounding box center [1027, 394] width 85 height 32
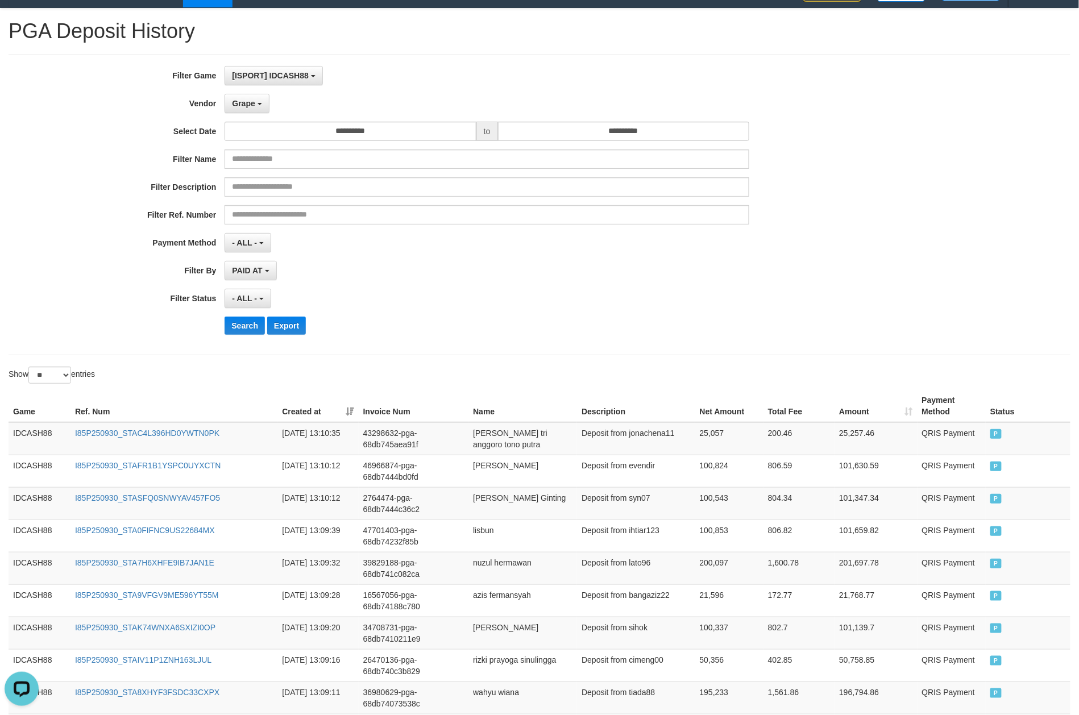
scroll to position [9, 0]
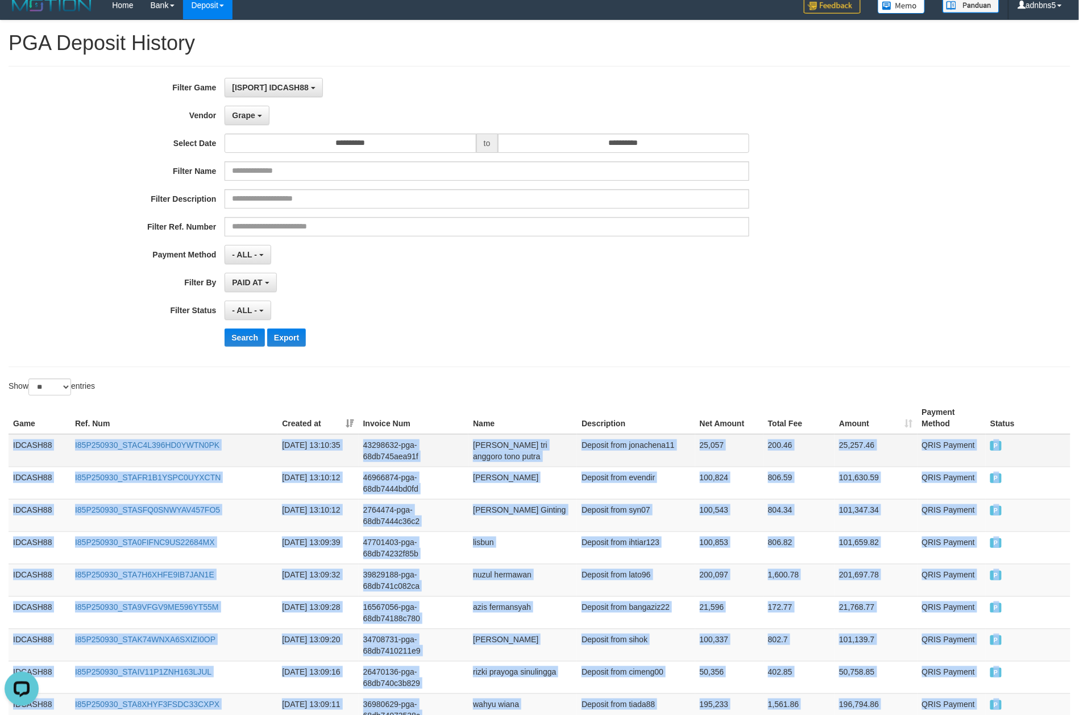
click at [11, 443] on td "IDCASH88" at bounding box center [40, 450] width 62 height 33
copy tbody "IDCASH88 I85P250930_STAC4L396HD0YWTN0PK [DATE] 13:10:35 43298632-pga-68db745aea…"
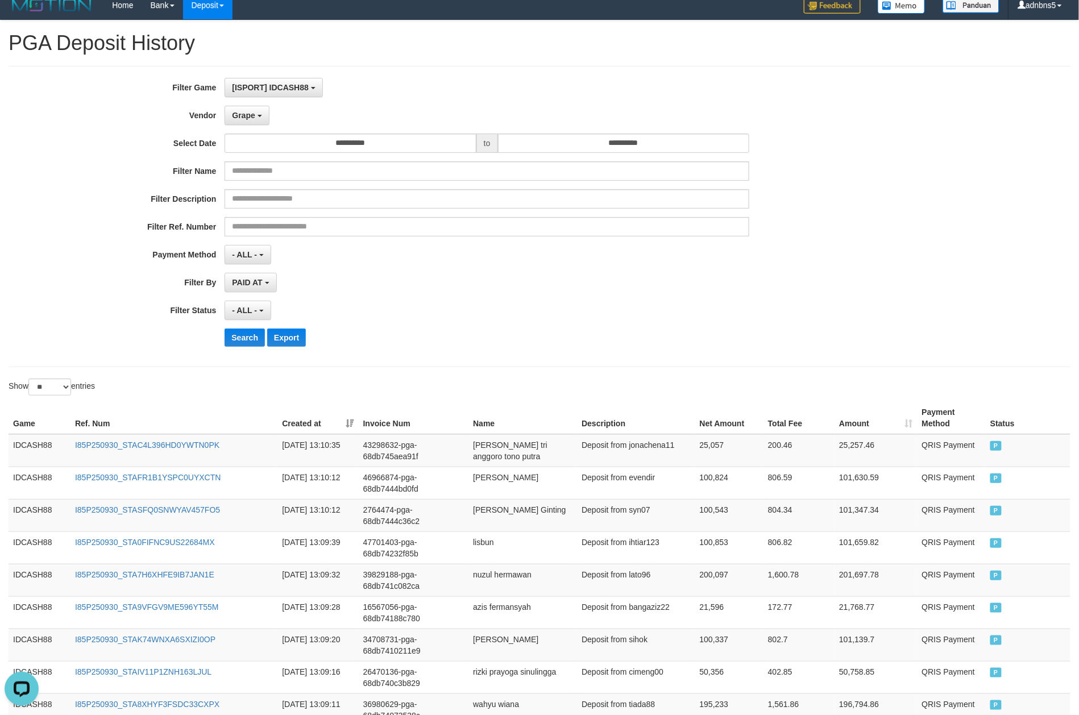
click at [528, 288] on div "PAID AT PAID AT CREATED AT" at bounding box center [486, 282] width 525 height 19
click at [255, 343] on button "Search" at bounding box center [244, 337] width 40 height 18
drag, startPoint x: 507, startPoint y: 319, endPoint x: 1046, endPoint y: 299, distance: 539.1
click at [522, 319] on div "- ALL - SELECT ALL - ALL - SELECT STATUS PENDING/UNPAID PAID CANCELED EXPIRED" at bounding box center [486, 310] width 525 height 19
click at [809, 283] on div "**********" at bounding box center [449, 282] width 899 height 19
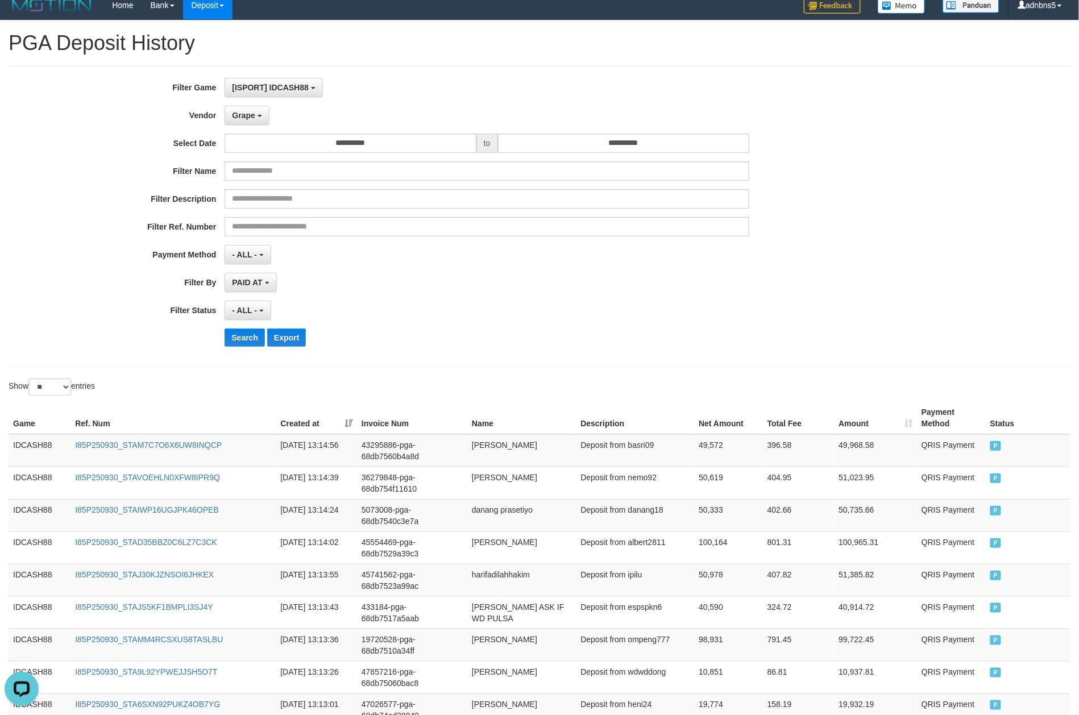
scroll to position [750, 0]
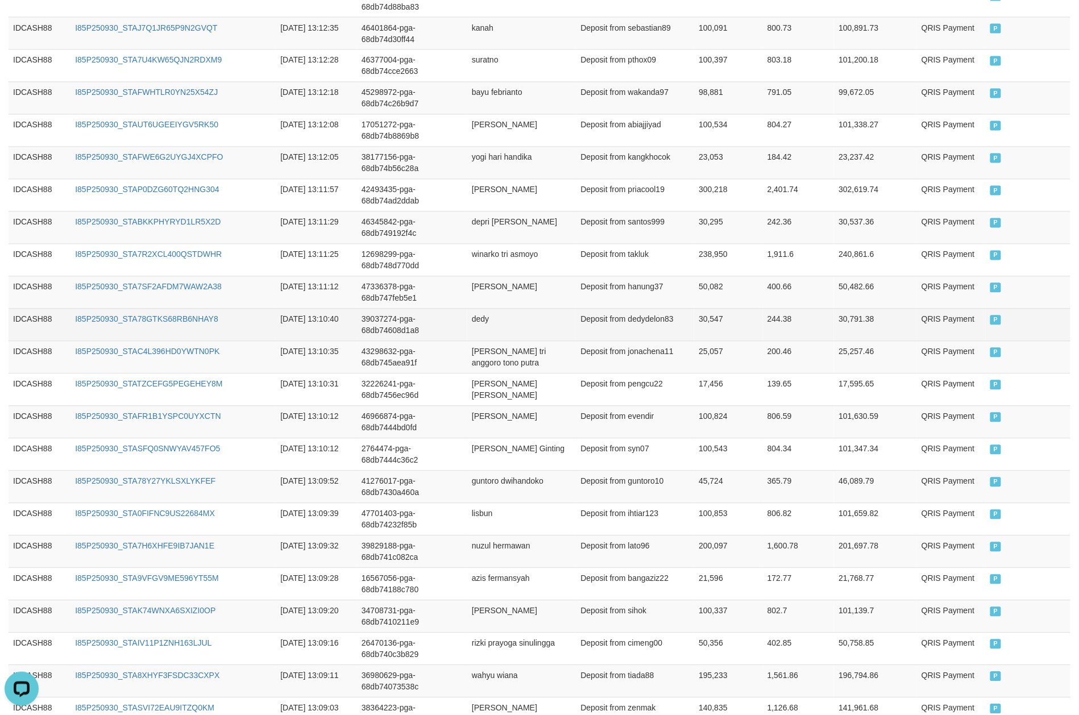
click at [809, 325] on td "P" at bounding box center [1027, 325] width 85 height 32
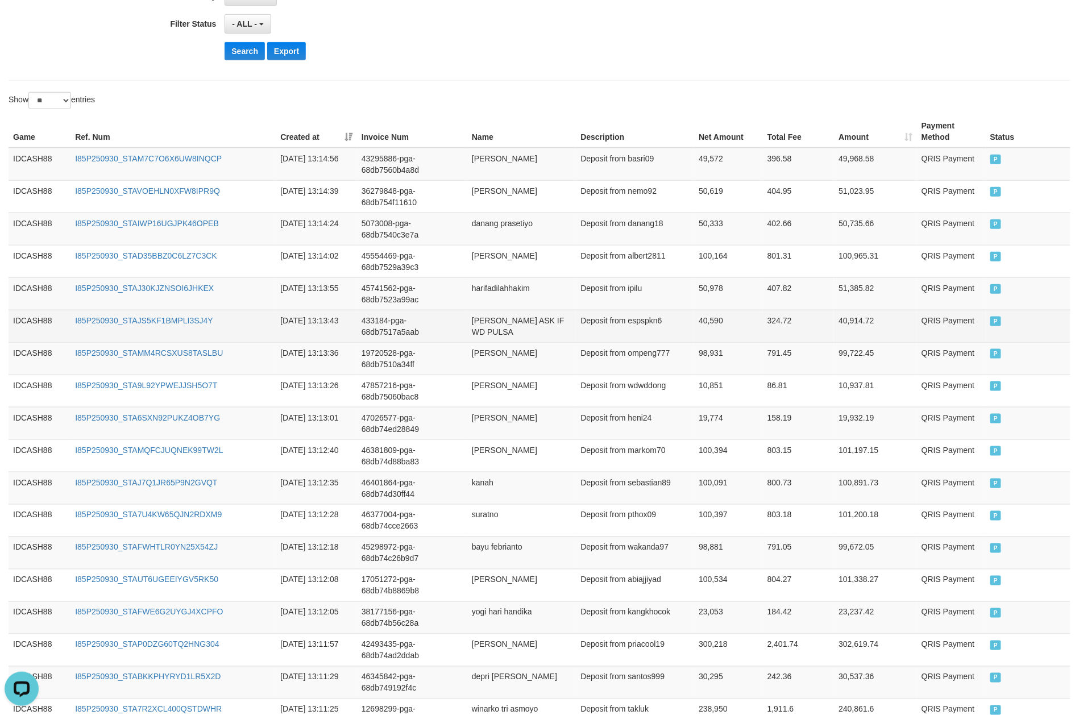
scroll to position [219, 0]
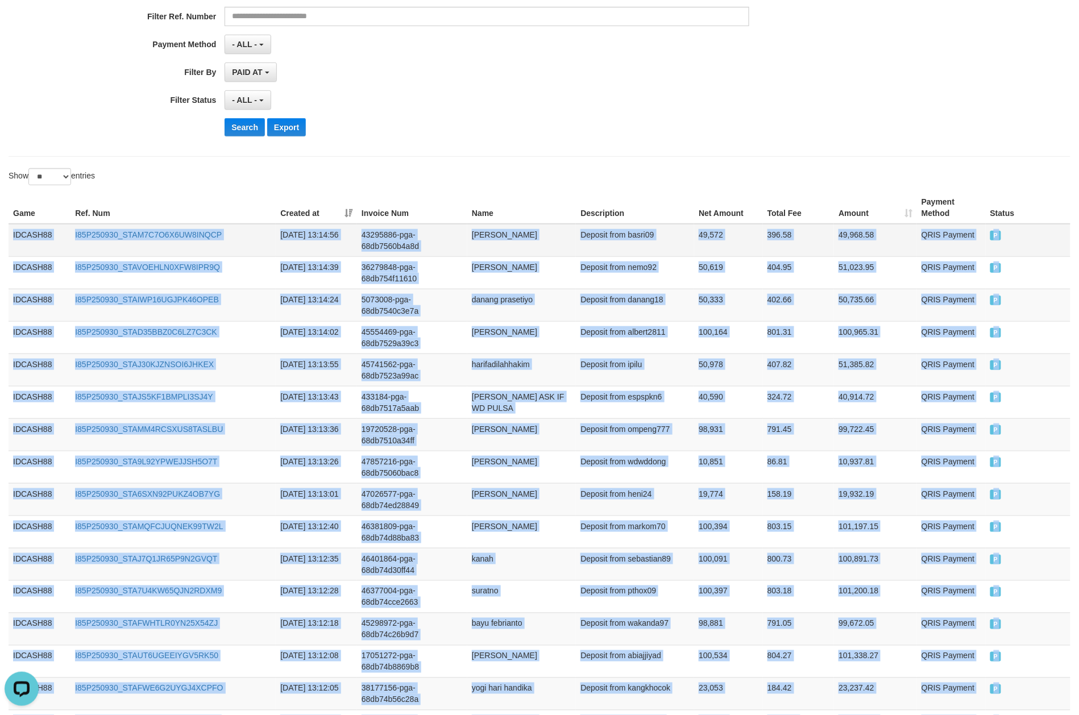
click at [14, 235] on td "IDCASH88" at bounding box center [40, 240] width 62 height 33
copy tbody "IDCASH88 I85P250930_STAM7C7O6X6UW8INQCP [DATE] 13:14:56 43295886-pga-68db7560b4…"
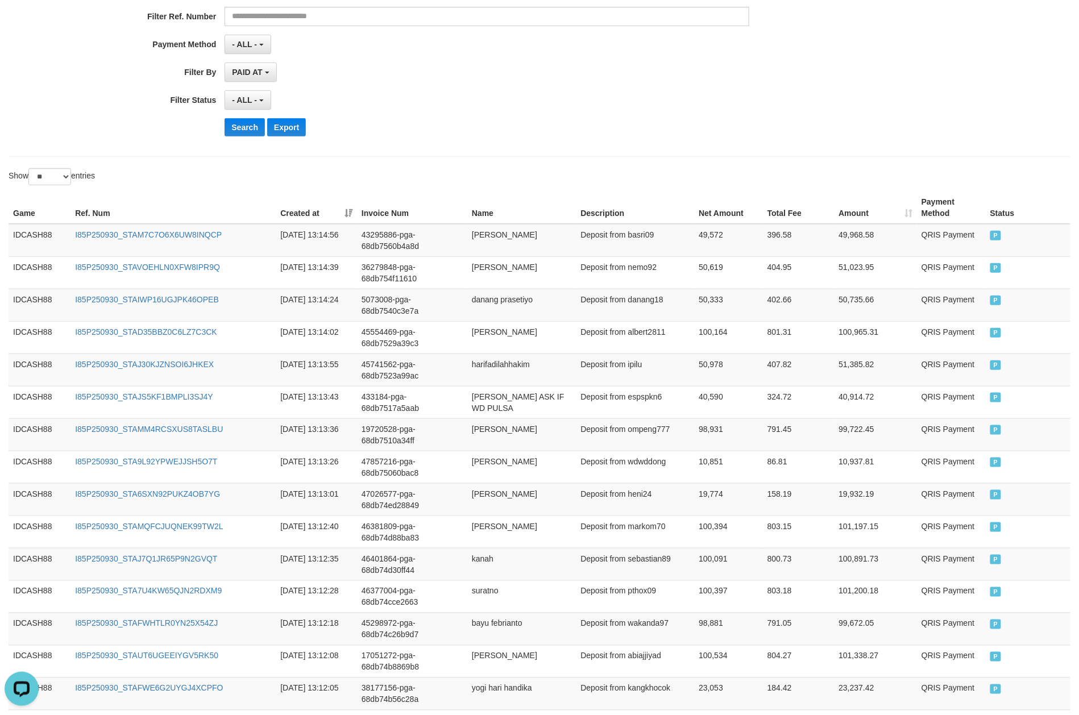
click at [596, 139] on div "**********" at bounding box center [449, 6] width 899 height 277
click at [239, 128] on button "Search" at bounding box center [244, 127] width 40 height 18
click at [694, 157] on div "**********" at bounding box center [540, 6] width 1062 height 301
click at [242, 132] on button "Search" at bounding box center [244, 127] width 40 height 18
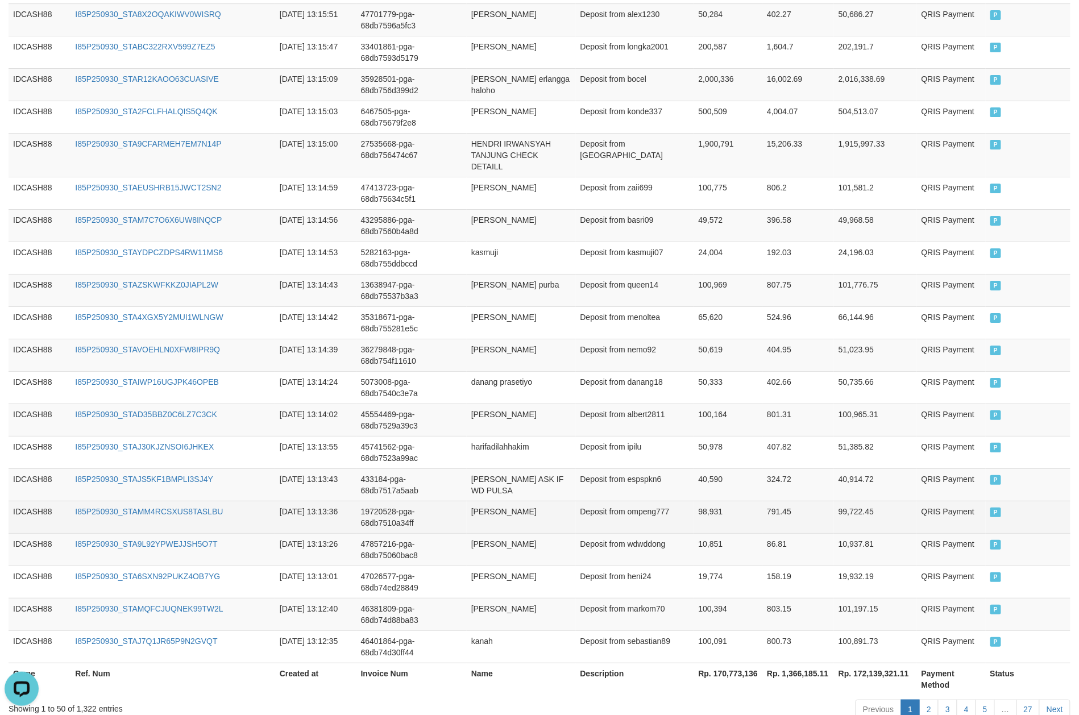
scroll to position [1483, 0]
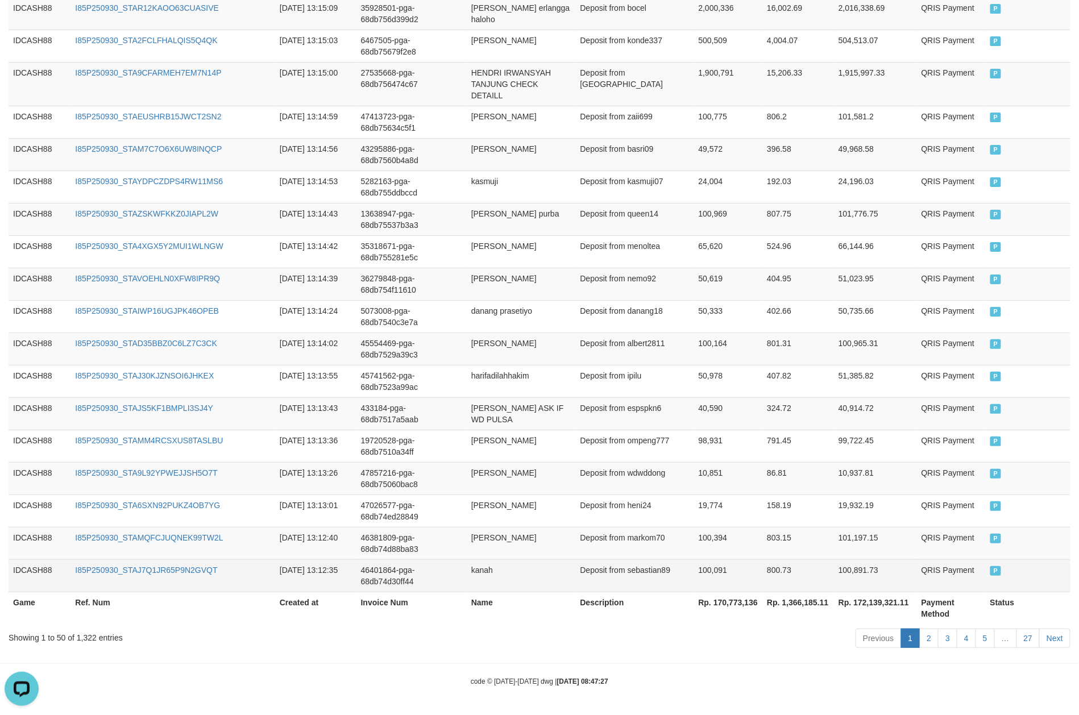
click at [809, 536] on td "P" at bounding box center [1027, 575] width 85 height 32
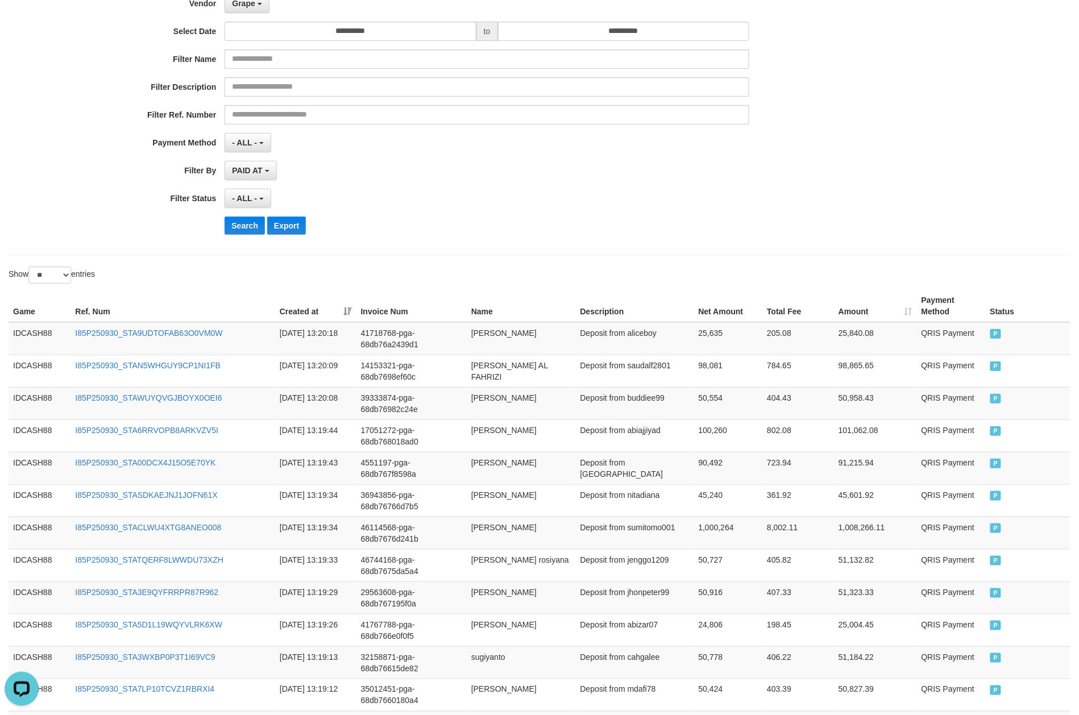
scroll to position [0, 0]
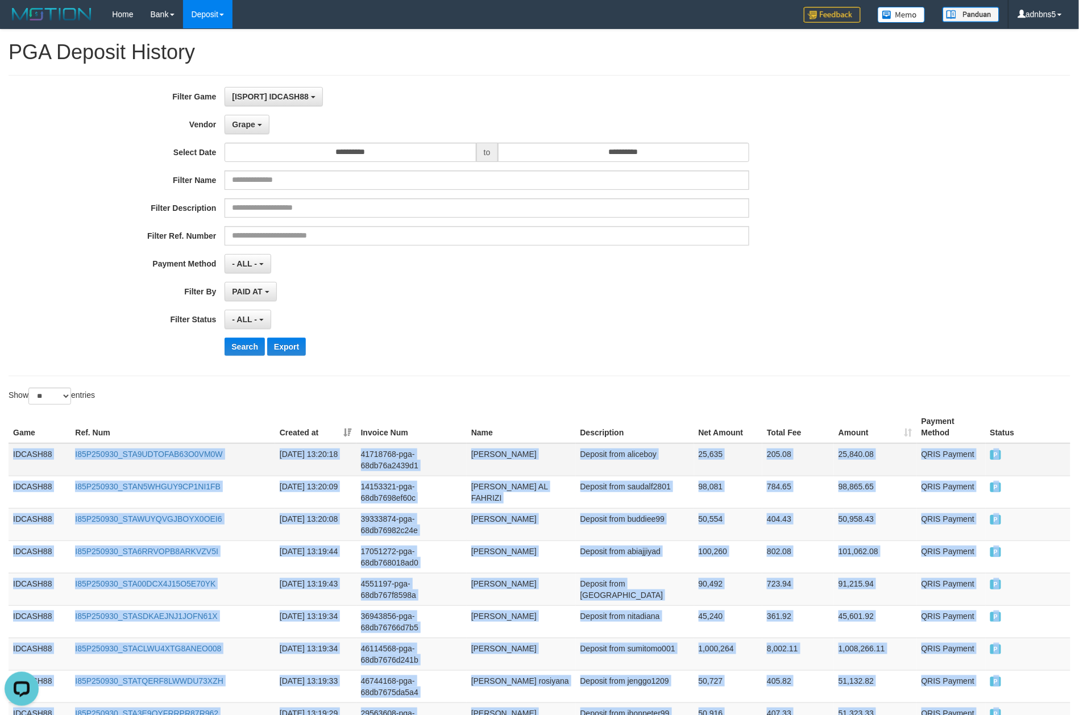
click at [12, 451] on td "IDCASH88" at bounding box center [40, 459] width 62 height 33
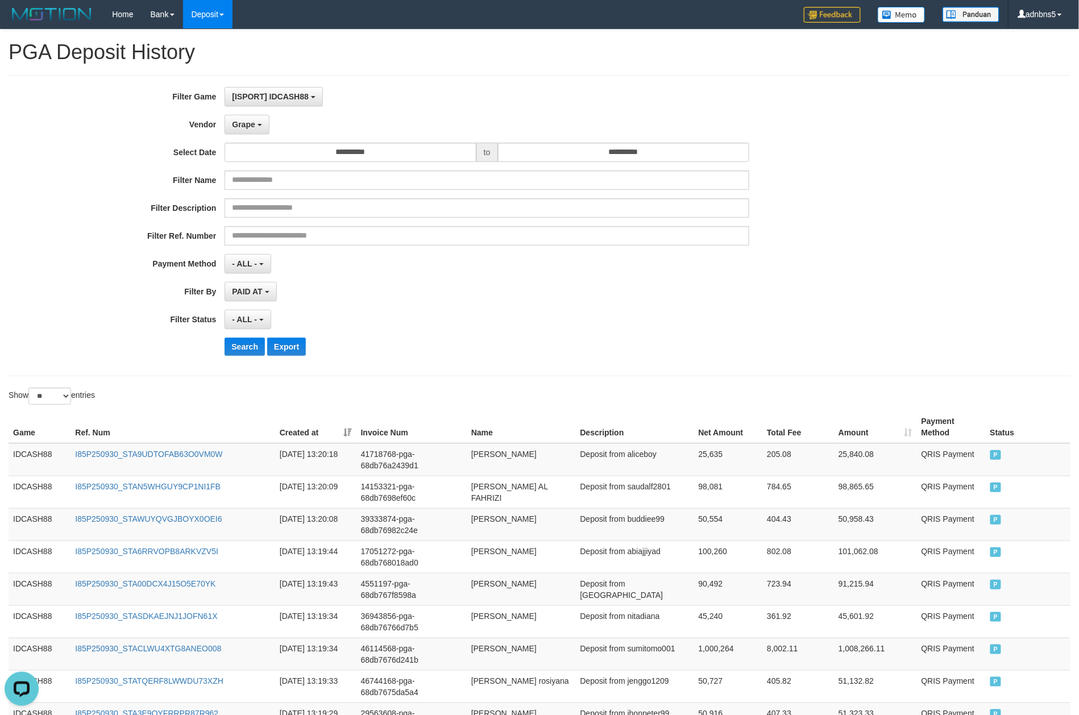
click at [551, 311] on div "- ALL - SELECT ALL - ALL - SELECT STATUS PENDING/UNPAID PAID CANCELED EXPIRED" at bounding box center [486, 319] width 525 height 19
click at [724, 334] on div "**********" at bounding box center [449, 225] width 899 height 277
click at [503, 301] on div "PAID AT PAID AT CREATED AT" at bounding box center [486, 291] width 525 height 19
click at [242, 353] on button "Search" at bounding box center [244, 347] width 40 height 18
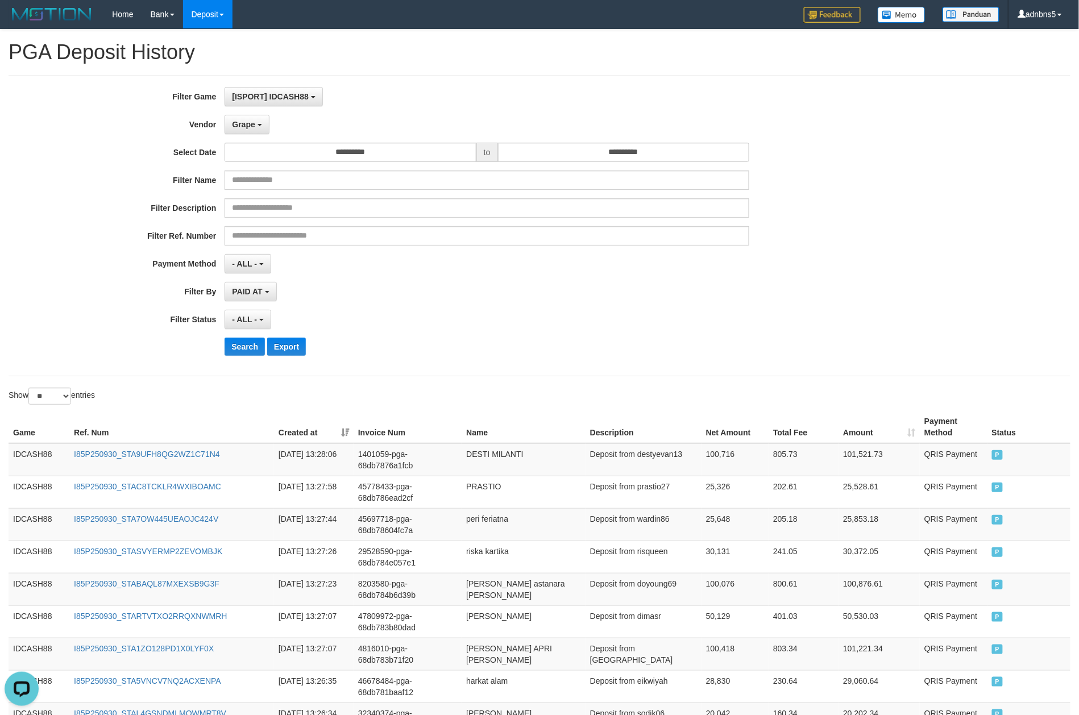
click at [705, 321] on div "- ALL - SELECT ALL - ALL - SELECT STATUS PENDING/UNPAID PAID CANCELED EXPIRED" at bounding box center [486, 319] width 525 height 19
click at [809, 290] on div "**********" at bounding box center [449, 291] width 899 height 19
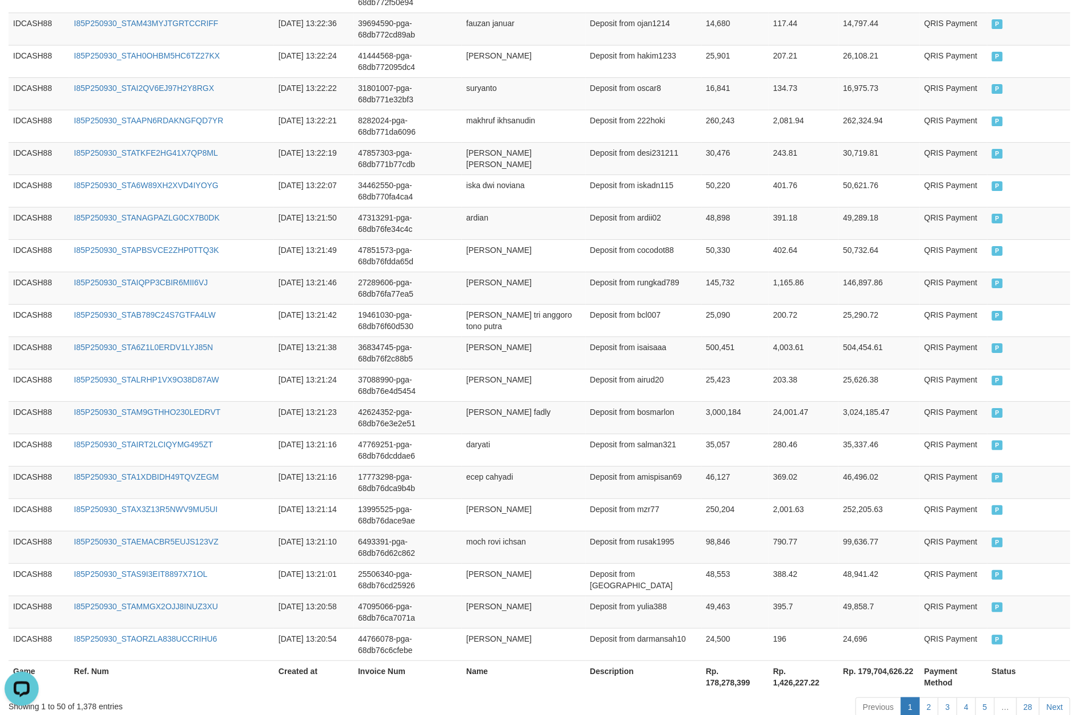
scroll to position [1483, 0]
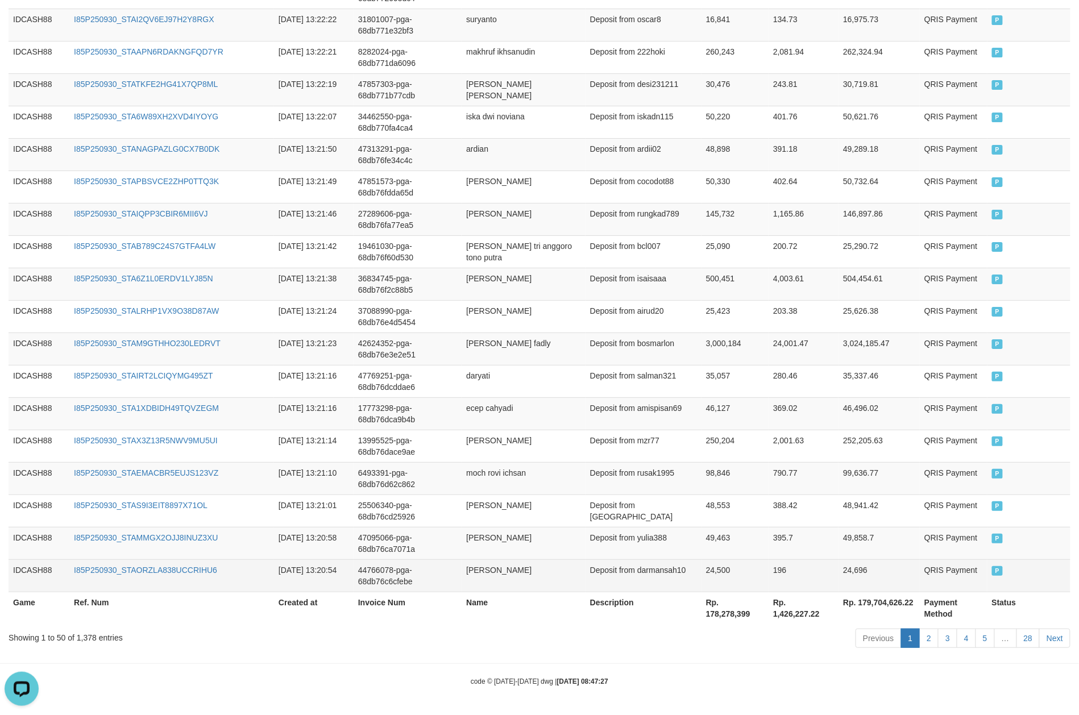
click at [809, 536] on td "P" at bounding box center [1028, 575] width 83 height 32
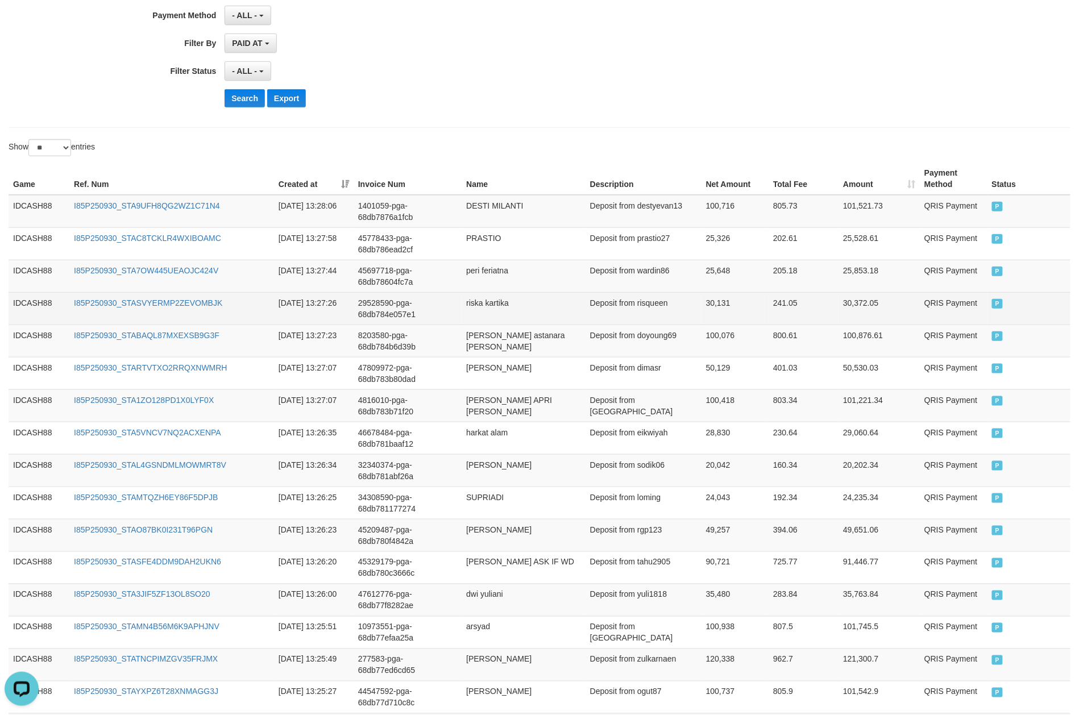
scroll to position [119, 0]
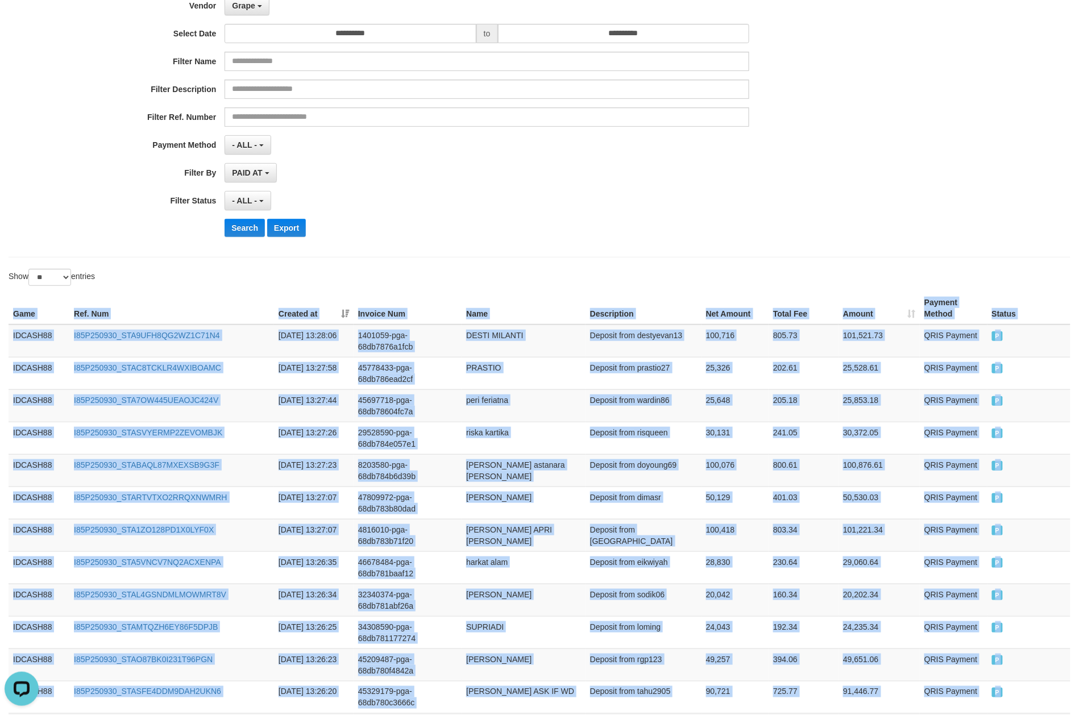
click at [257, 298] on th "Ref. Num" at bounding box center [171, 308] width 205 height 32
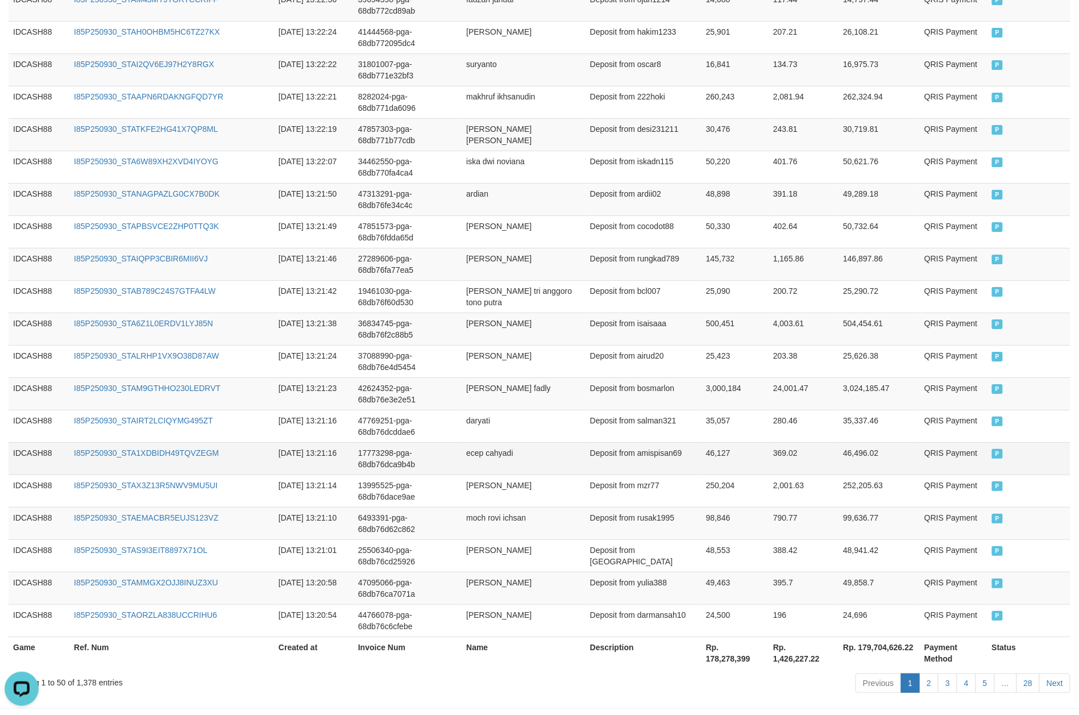
scroll to position [1483, 0]
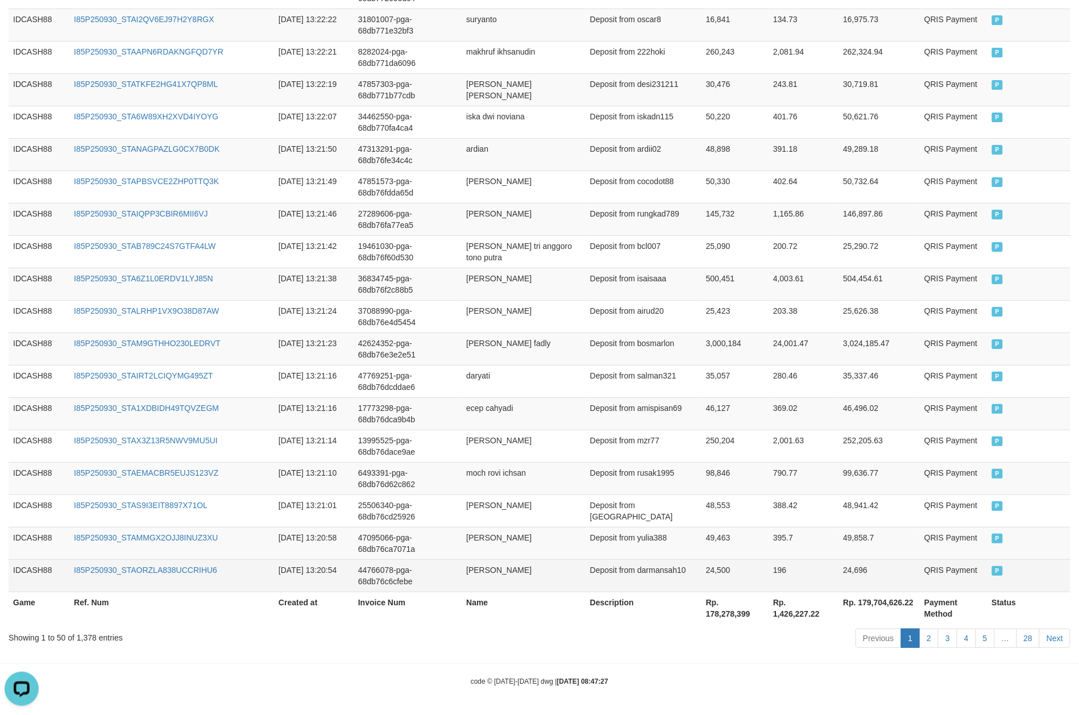
click at [809, 536] on td "P" at bounding box center [1028, 575] width 83 height 32
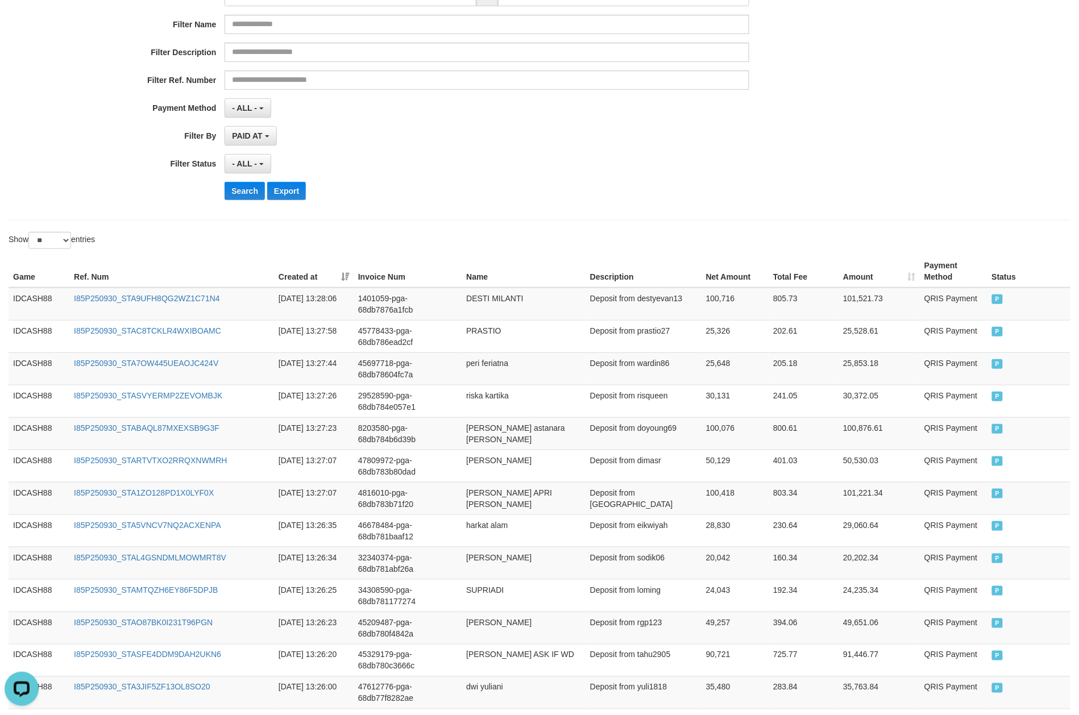
scroll to position [119, 0]
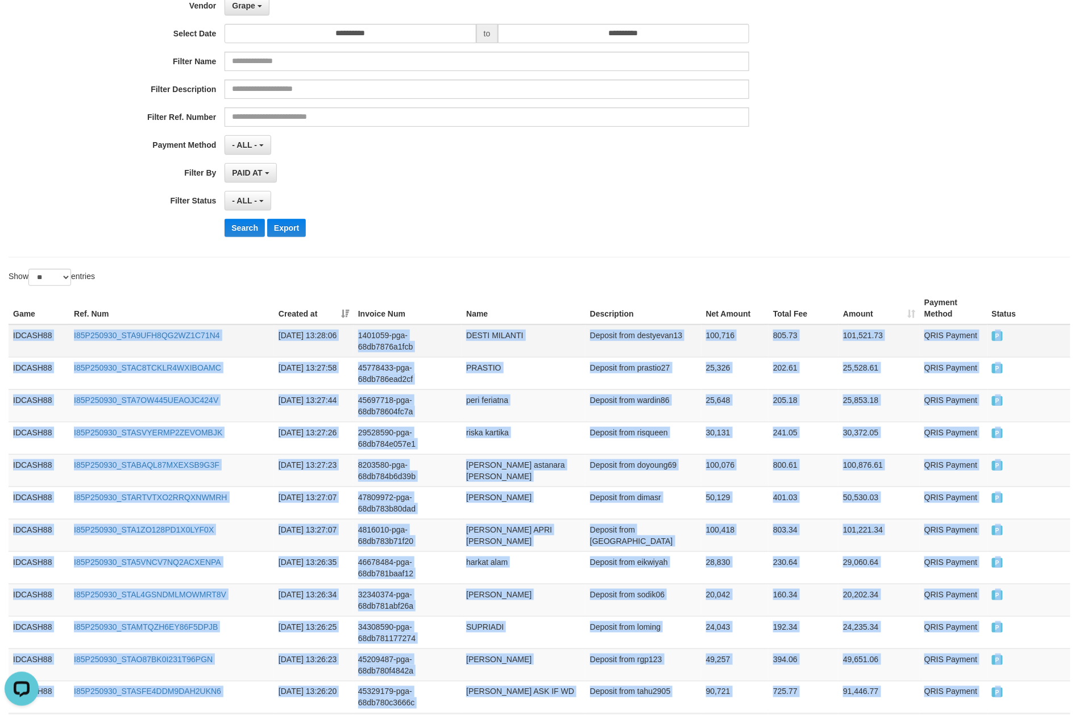
click at [9, 336] on td "IDCASH88" at bounding box center [39, 340] width 61 height 33
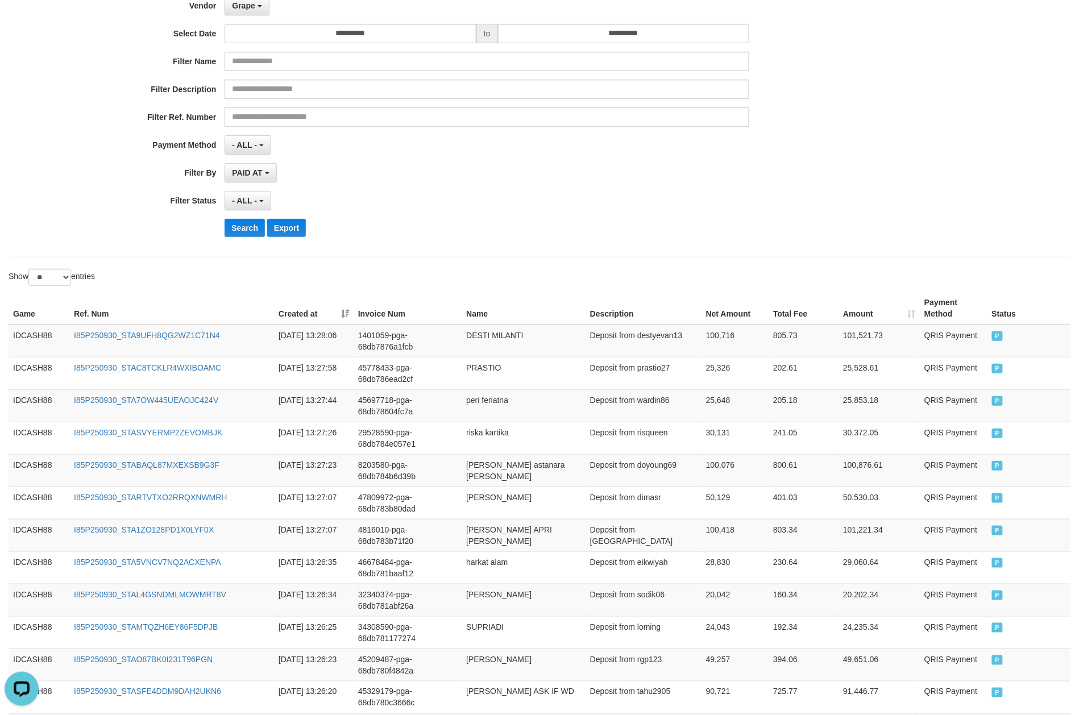
click at [343, 237] on div "Search Export" at bounding box center [561, 228] width 674 height 18
click at [239, 228] on button "Search" at bounding box center [244, 228] width 40 height 18
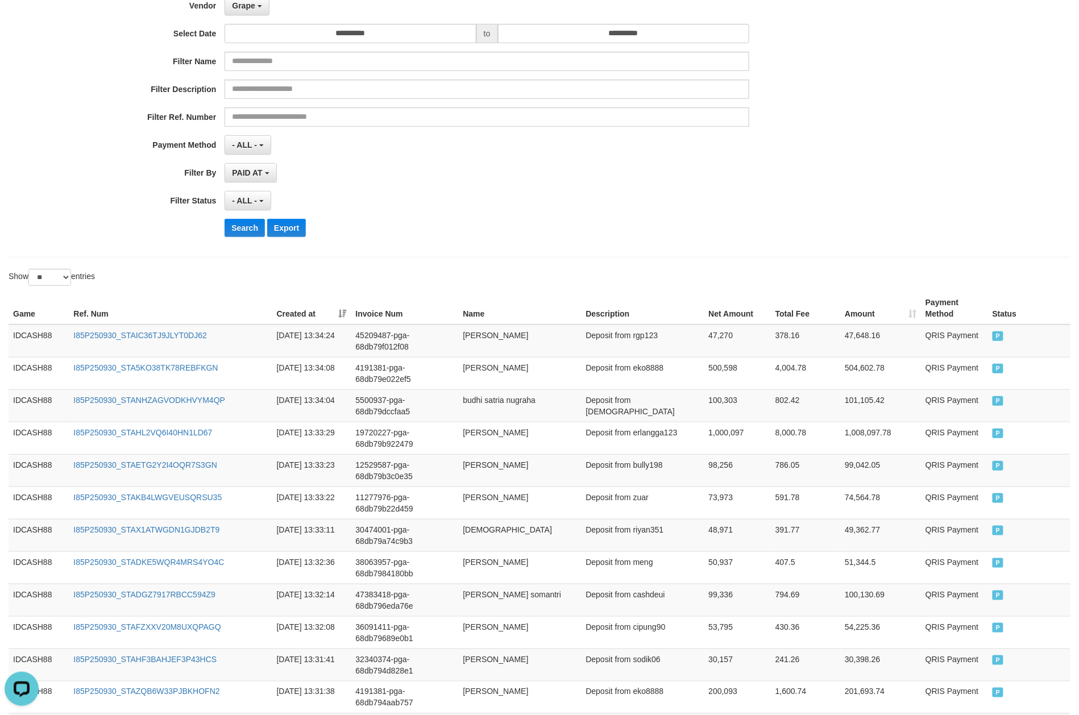
click at [735, 207] on div "- ALL - SELECT ALL - ALL - SELECT STATUS PENDING/UNPAID PAID CANCELED EXPIRED" at bounding box center [486, 200] width 525 height 19
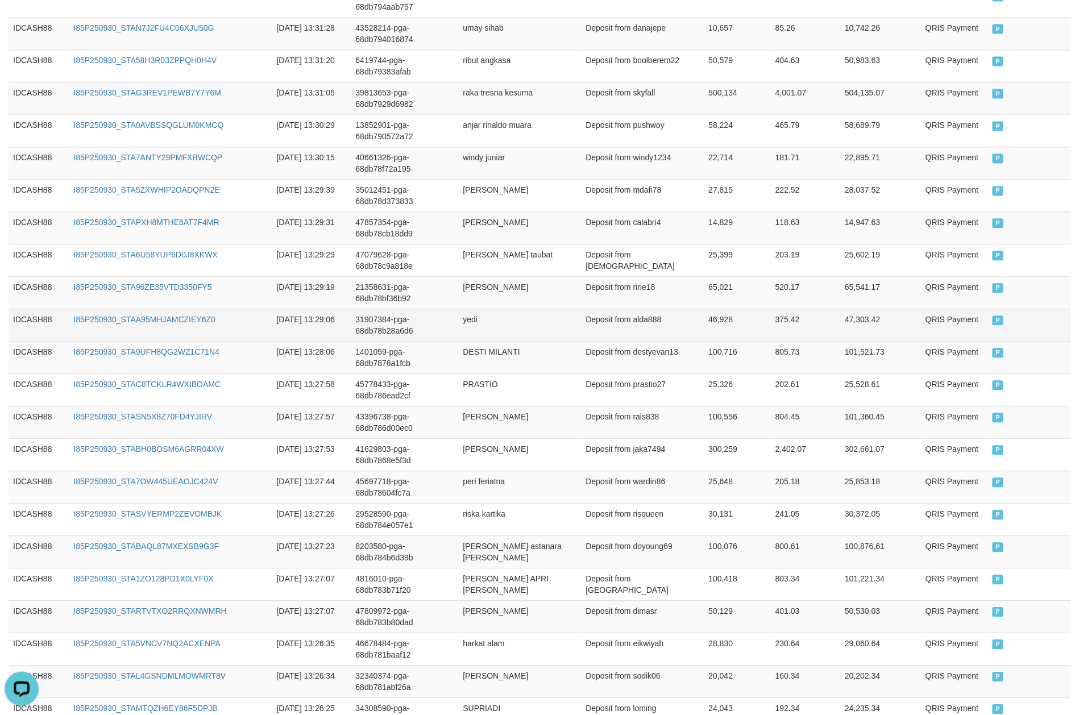
click at [809, 328] on td "P" at bounding box center [1029, 325] width 82 height 32
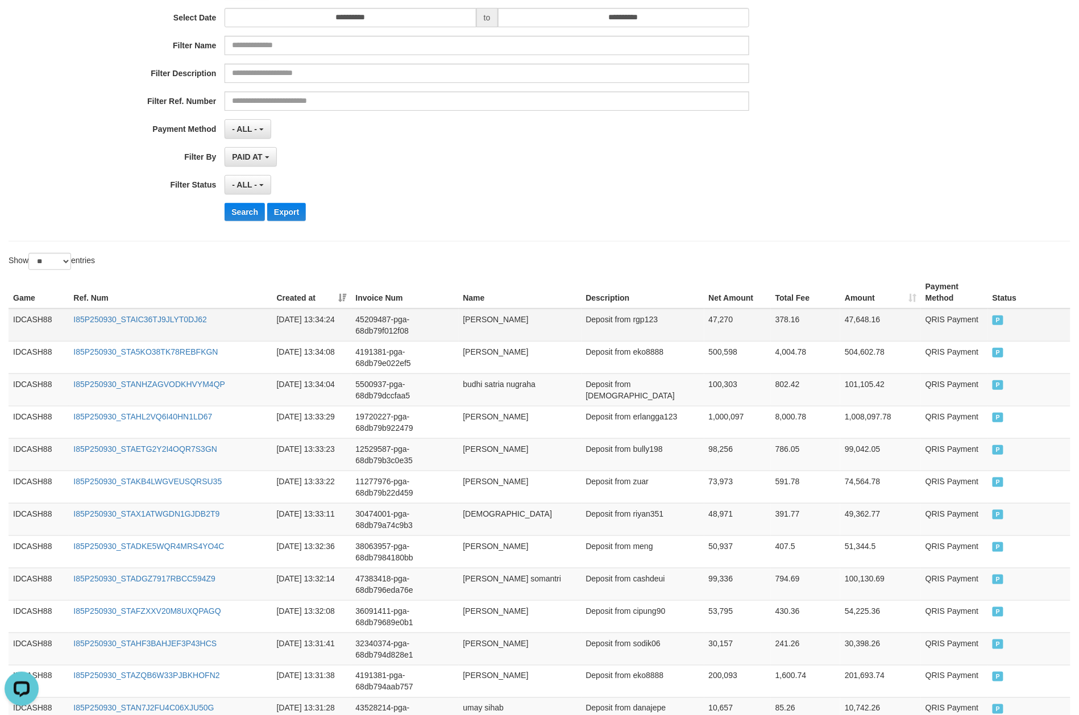
scroll to position [133, 0]
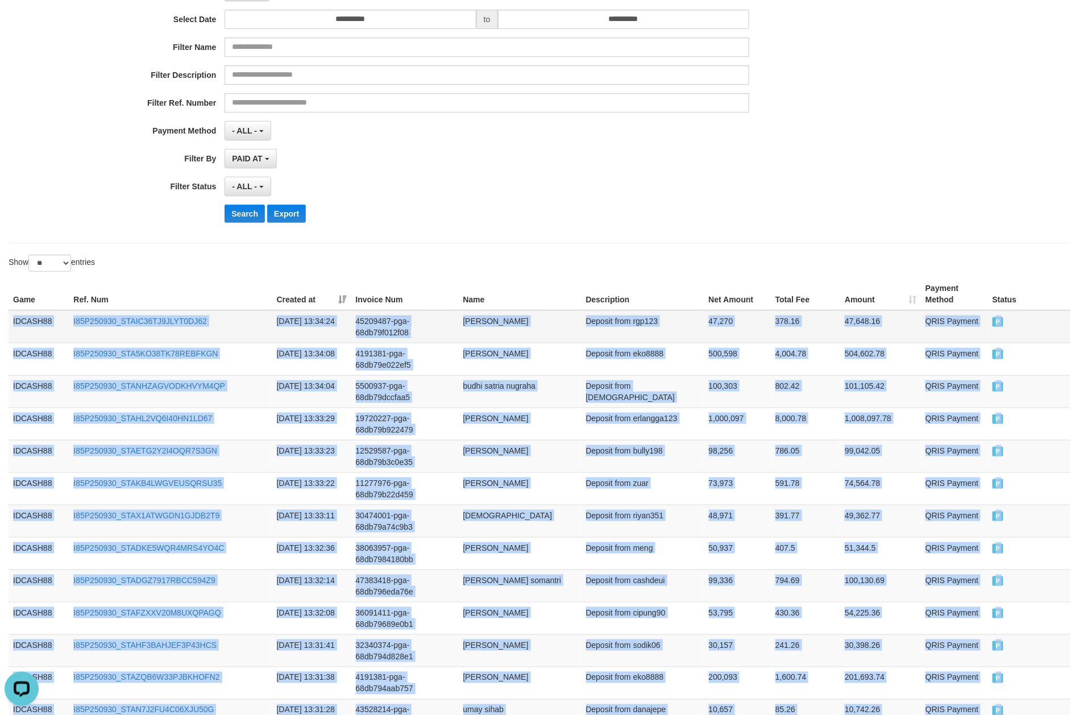
drag, startPoint x: 9, startPoint y: 317, endPoint x: 16, endPoint y: 317, distance: 6.8
click at [9, 317] on td "IDCASH88" at bounding box center [39, 326] width 60 height 33
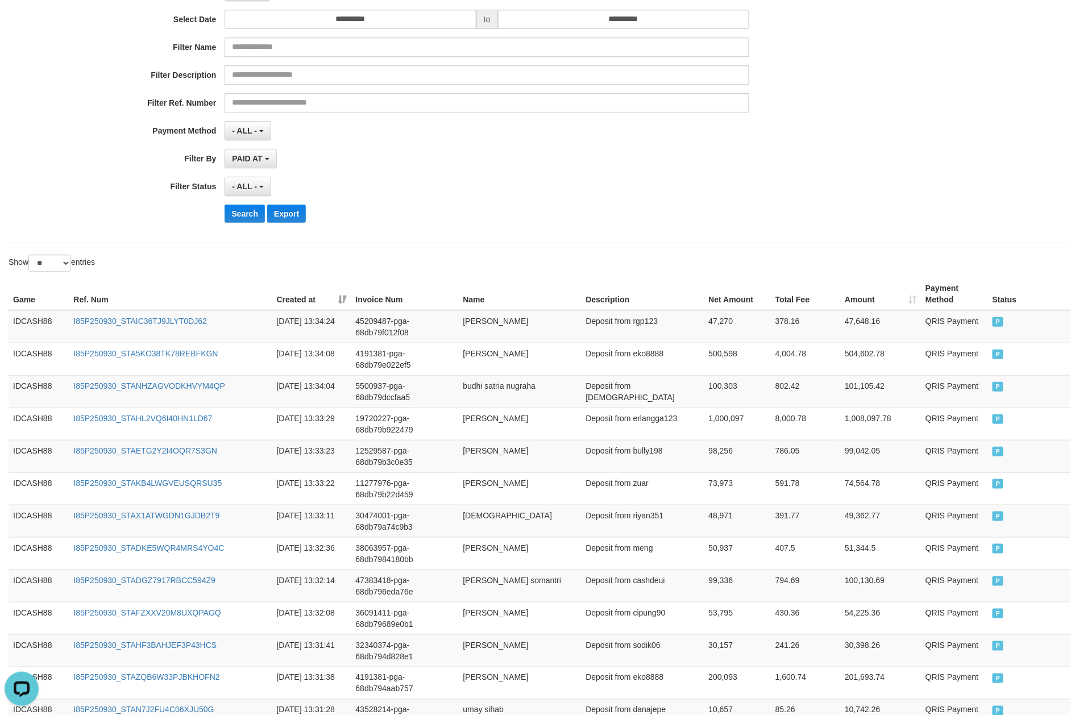
click at [244, 220] on button "Search" at bounding box center [244, 214] width 40 height 18
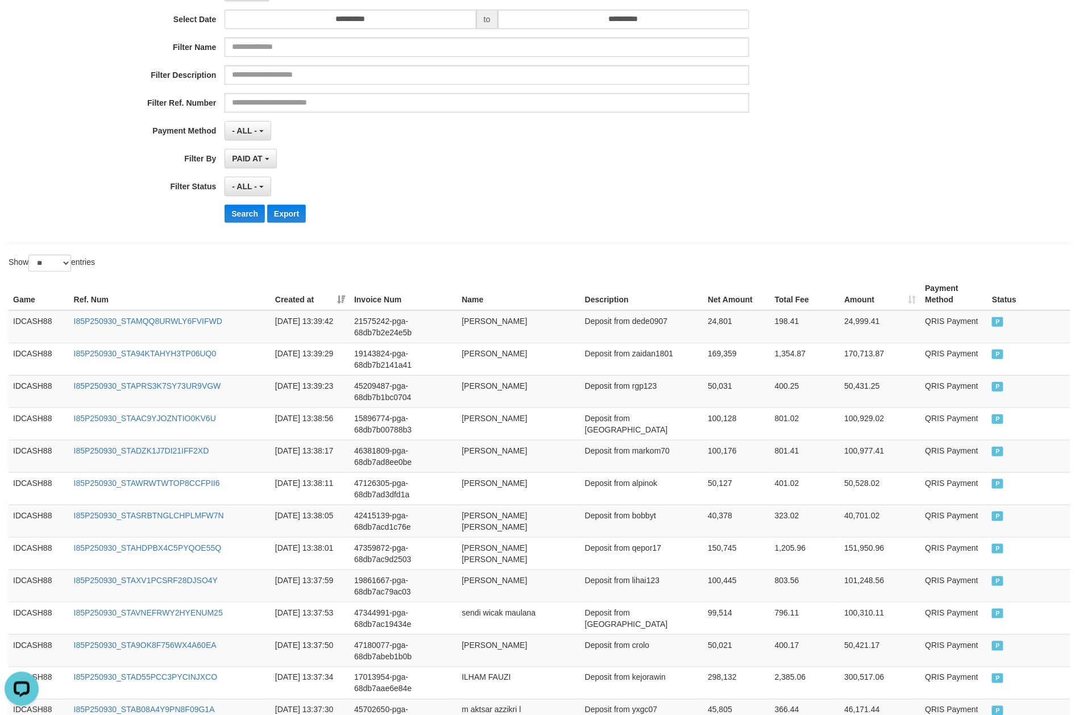
click at [792, 222] on div "Search Export" at bounding box center [561, 214] width 674 height 18
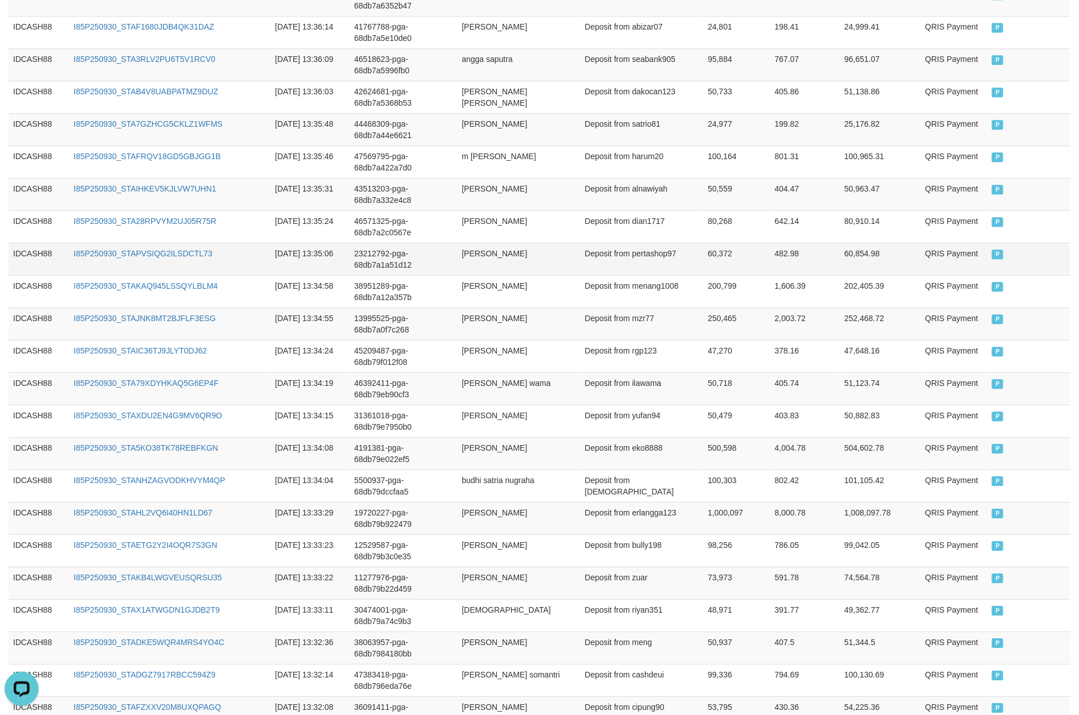
scroll to position [164, 0]
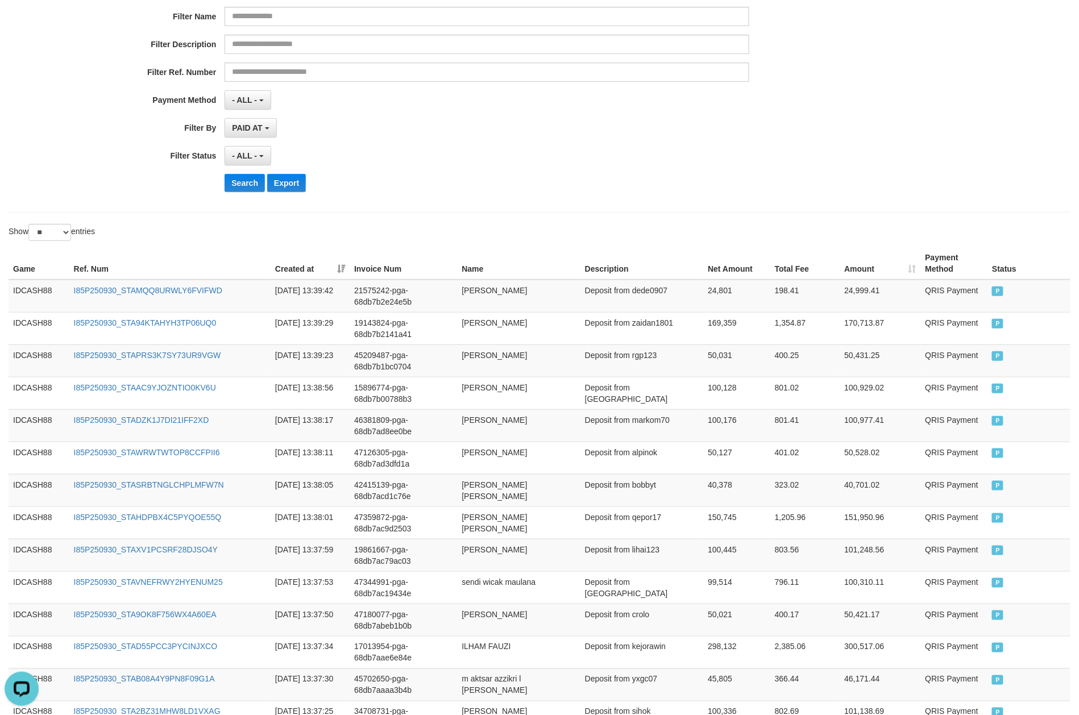
click at [751, 151] on div "**********" at bounding box center [449, 155] width 899 height 19
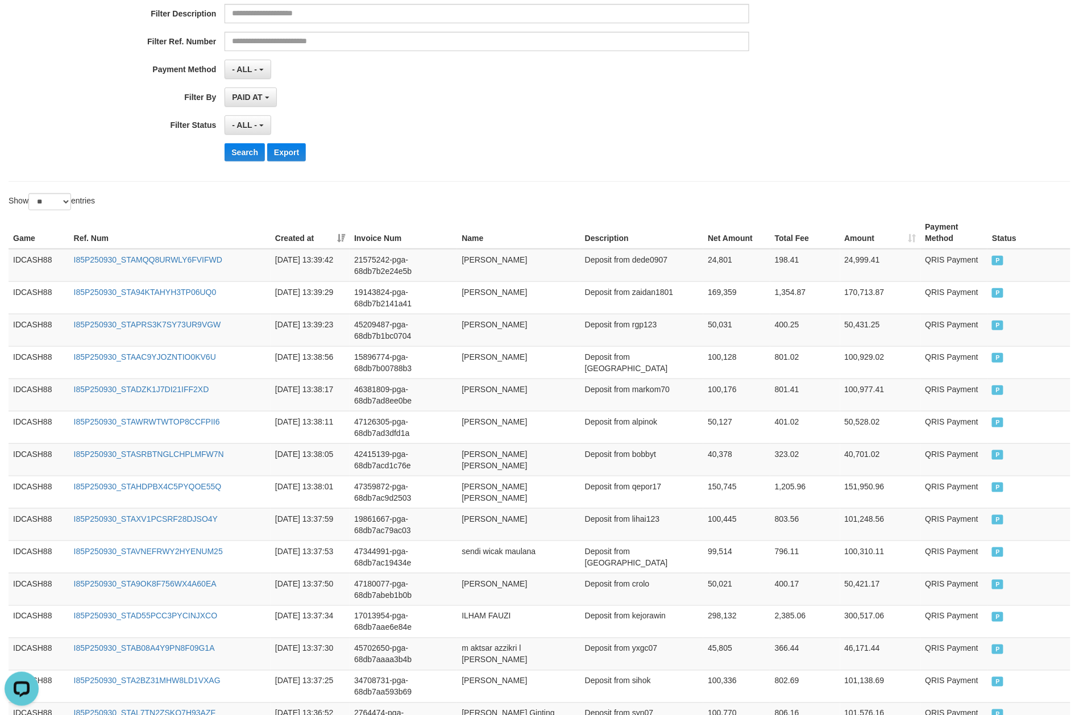
scroll to position [0, 0]
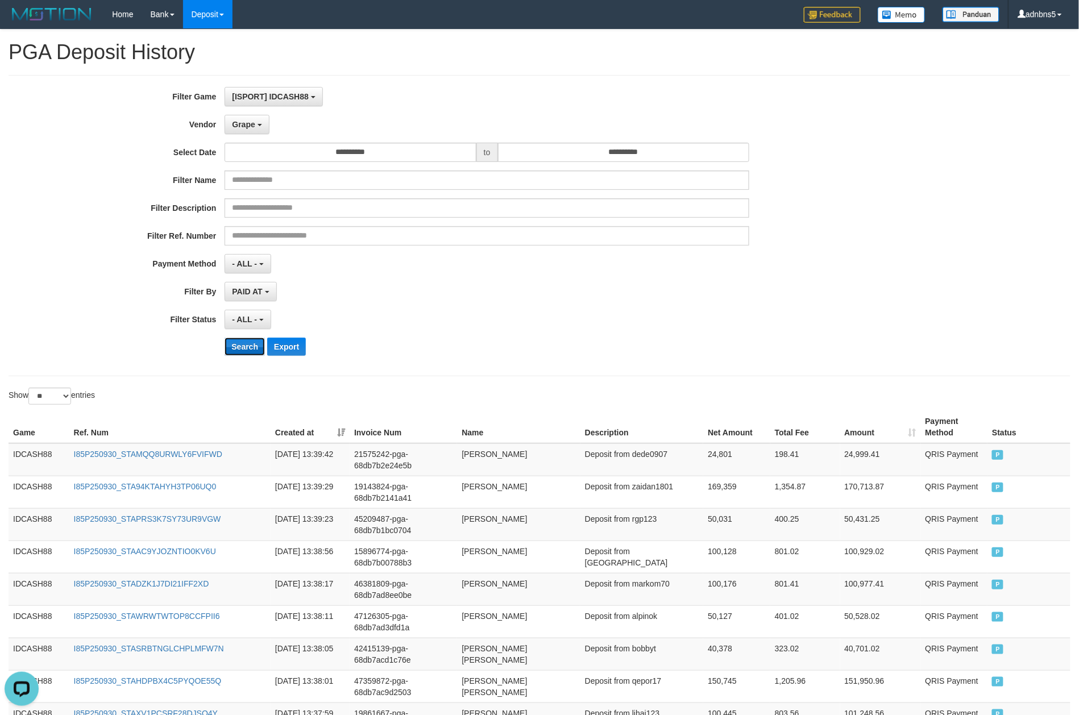
click at [249, 355] on button "Search" at bounding box center [244, 347] width 40 height 18
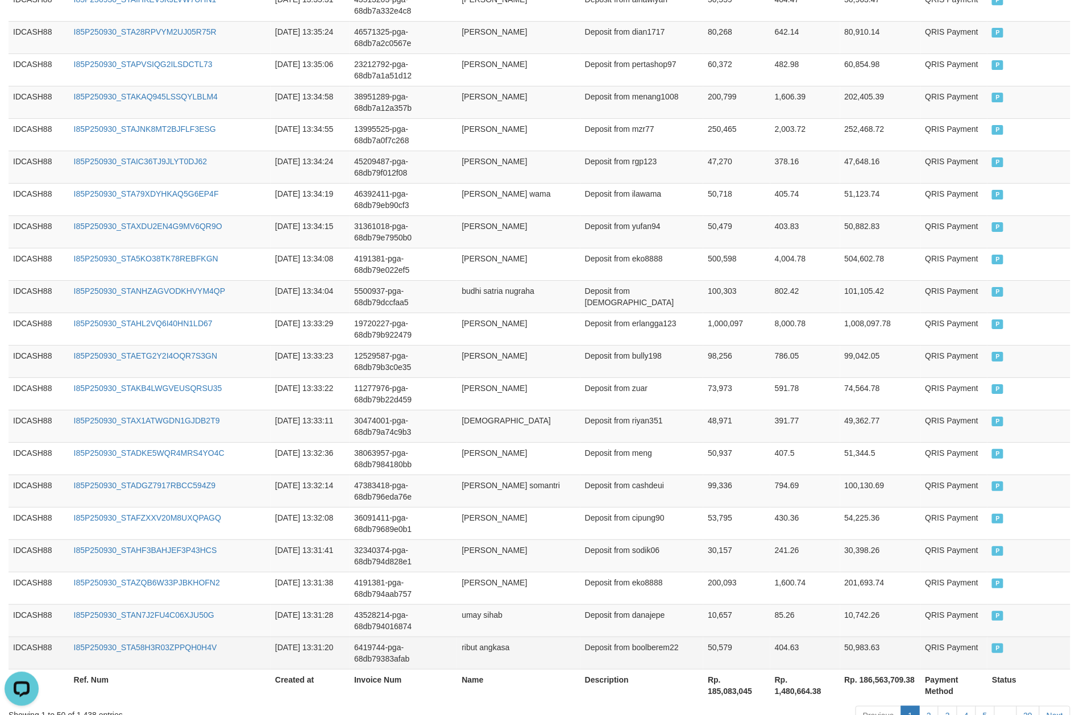
scroll to position [1483, 0]
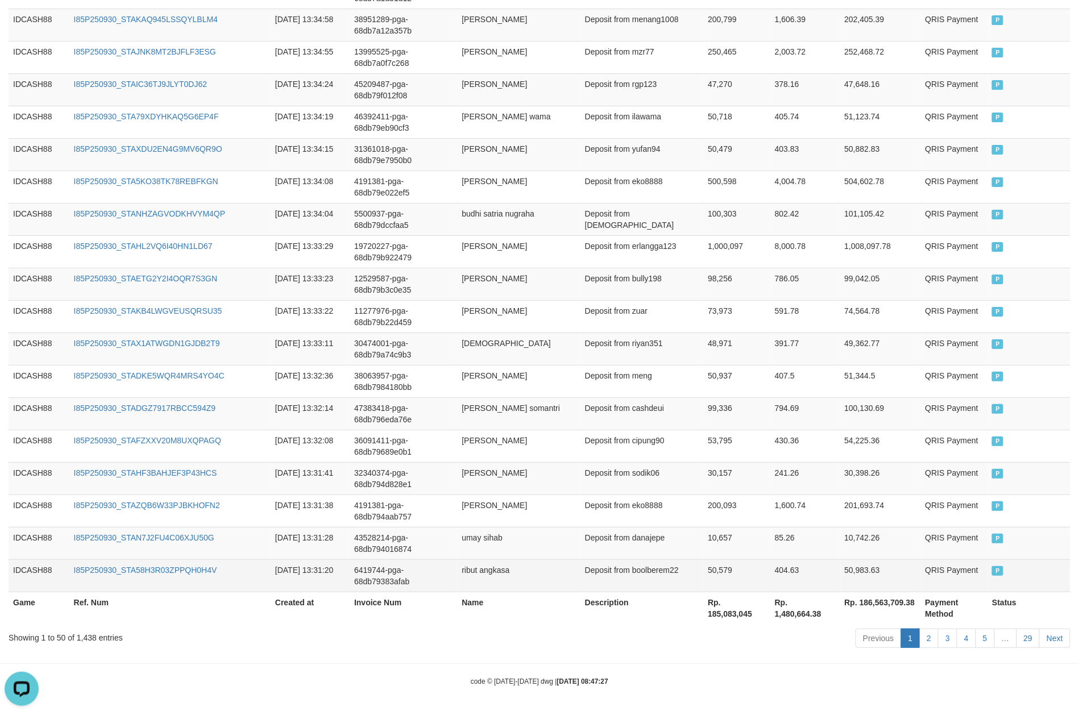
click at [809, 536] on td "P" at bounding box center [1028, 575] width 83 height 32
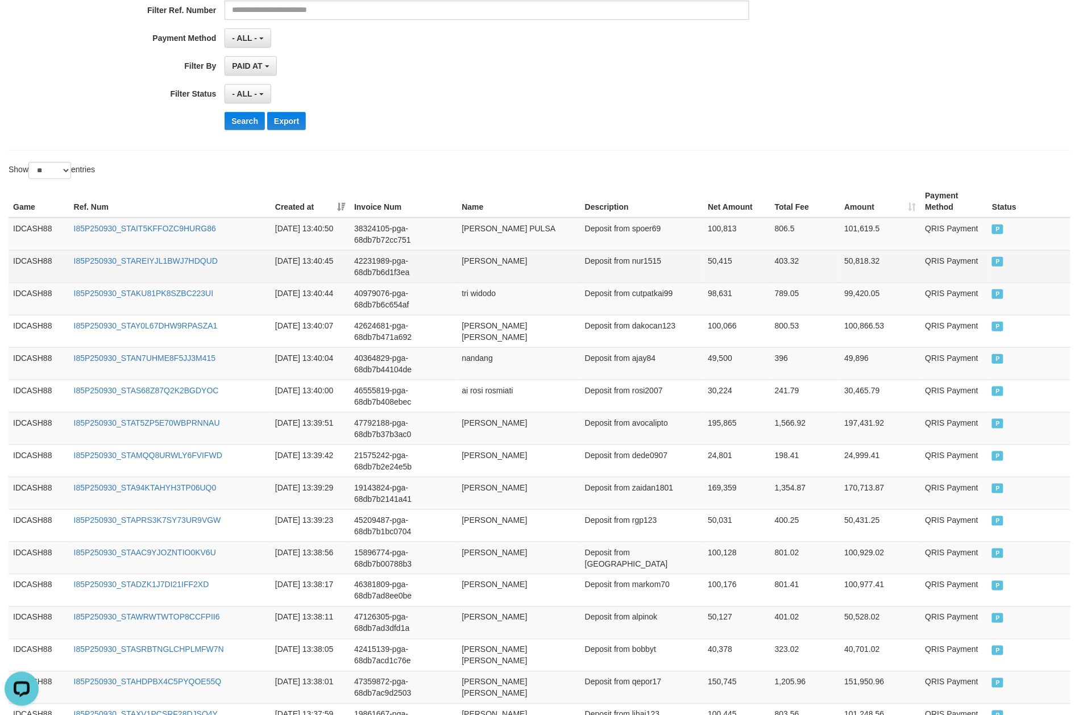
scroll to position [227, 0]
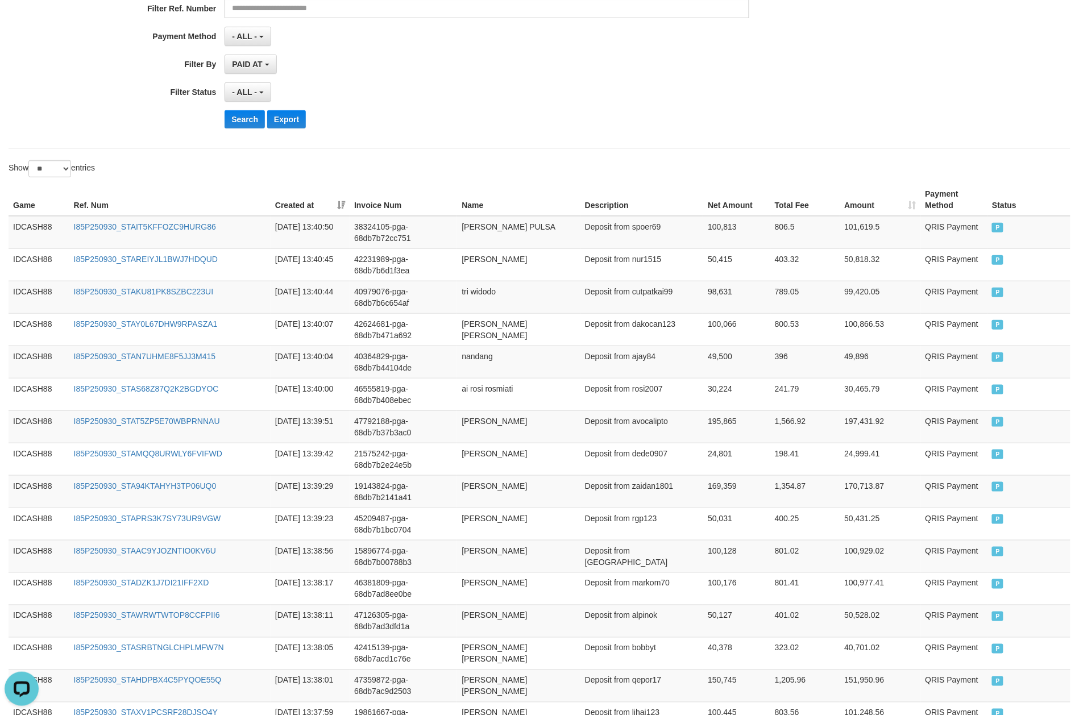
click at [414, 117] on div "Search Export" at bounding box center [561, 119] width 674 height 18
click at [238, 127] on button "Search" at bounding box center [244, 119] width 40 height 18
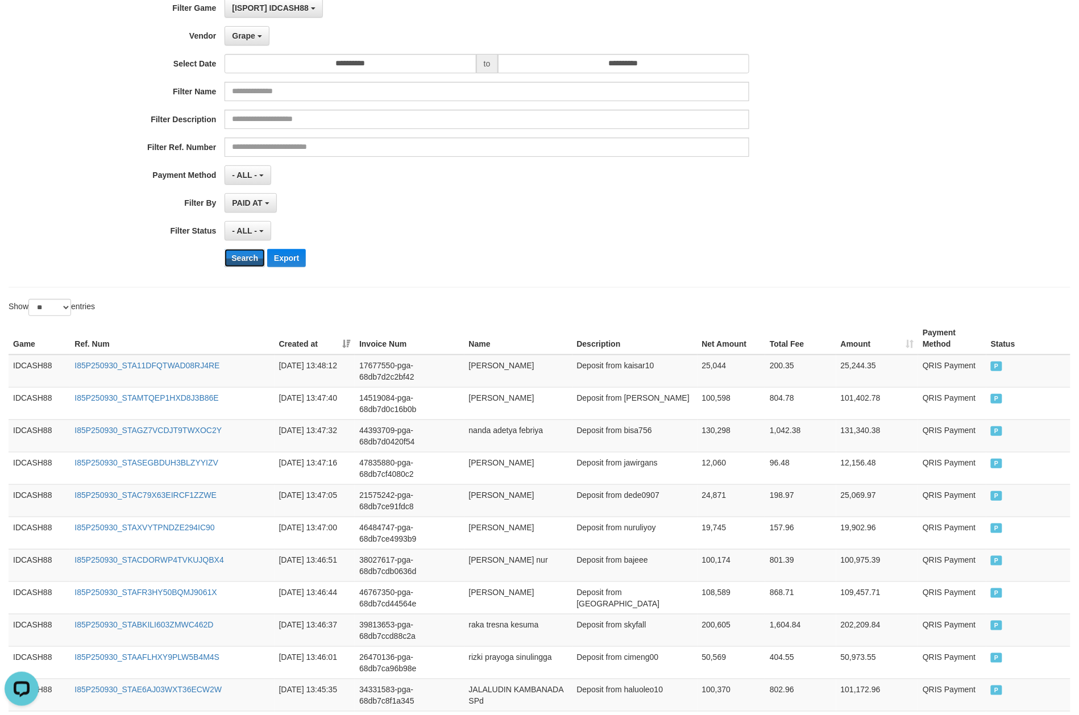
scroll to position [0, 0]
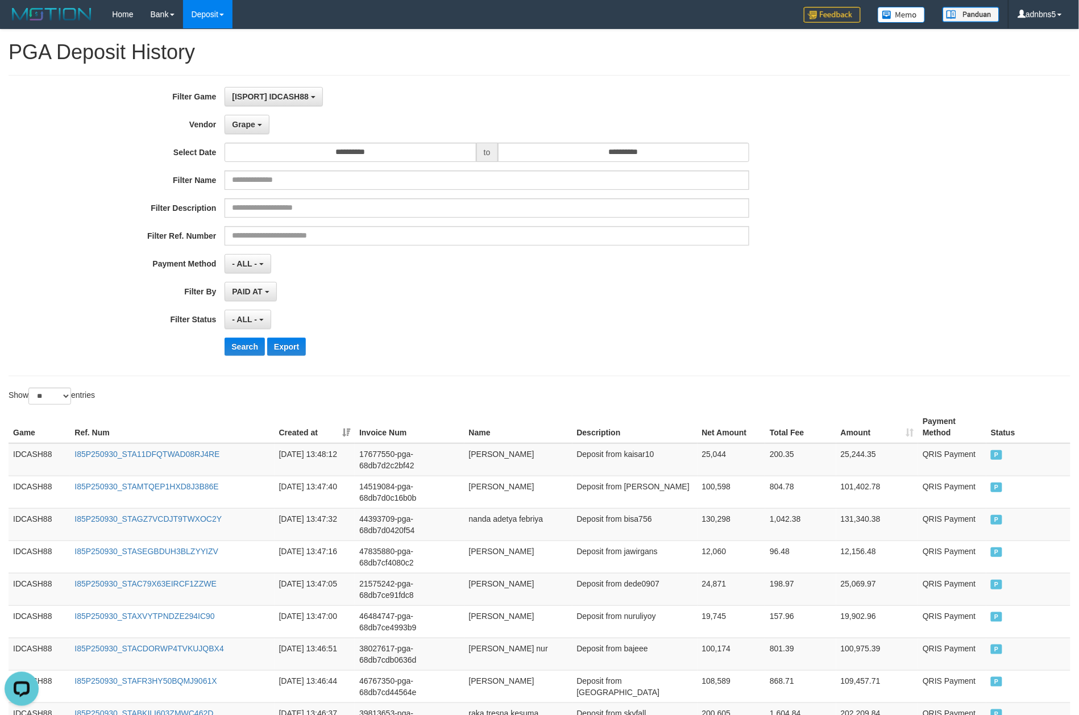
click at [809, 237] on div "Filter Ref. Number" at bounding box center [449, 235] width 899 height 19
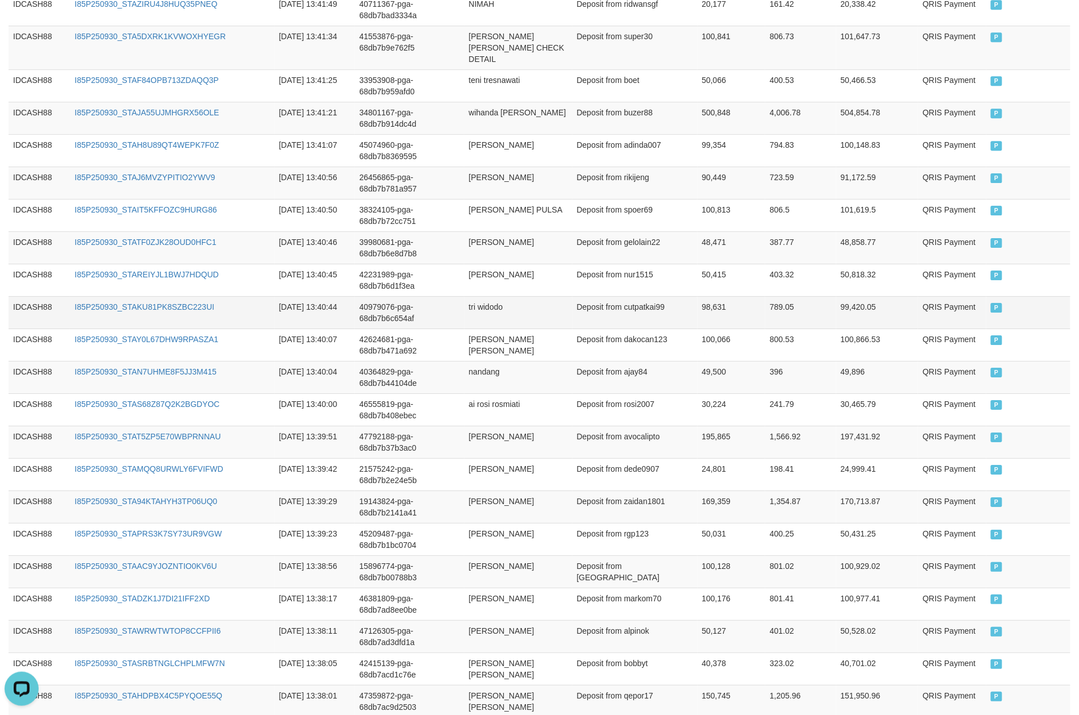
scroll to position [1184, 0]
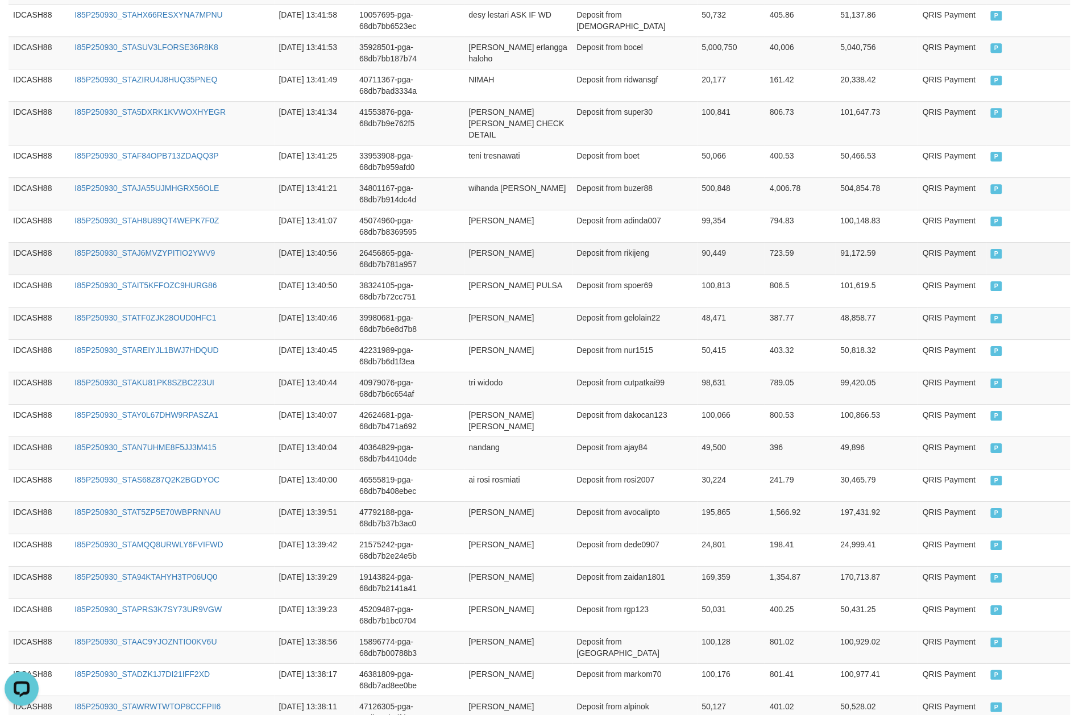
click at [809, 250] on td "P" at bounding box center [1028, 258] width 84 height 32
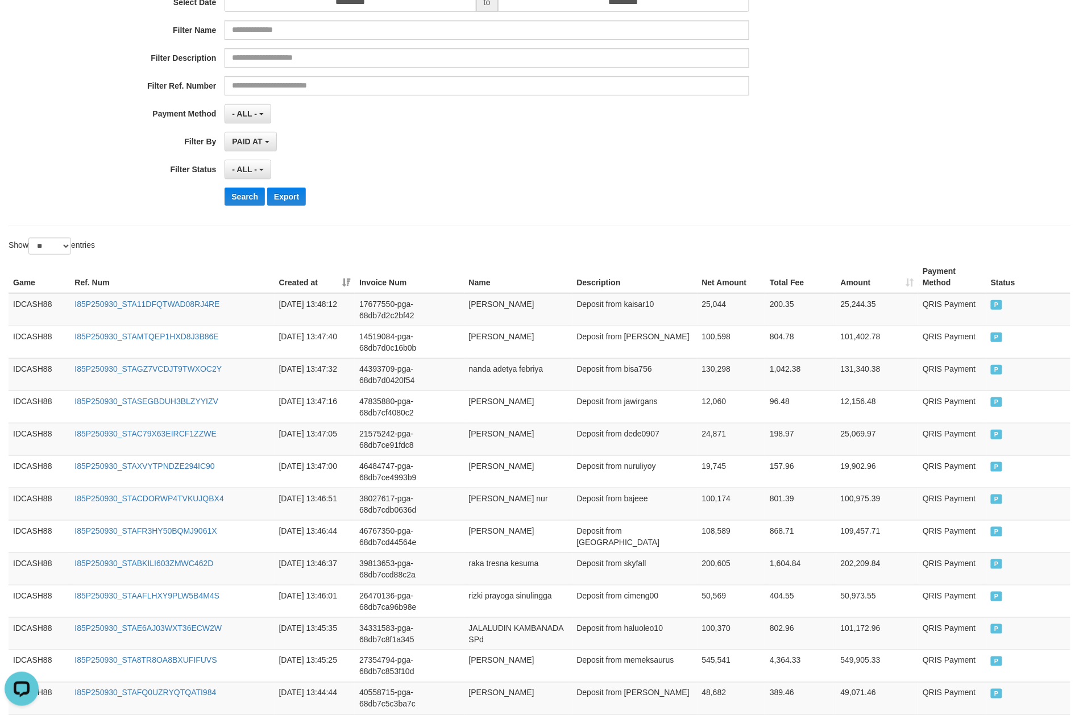
scroll to position [151, 0]
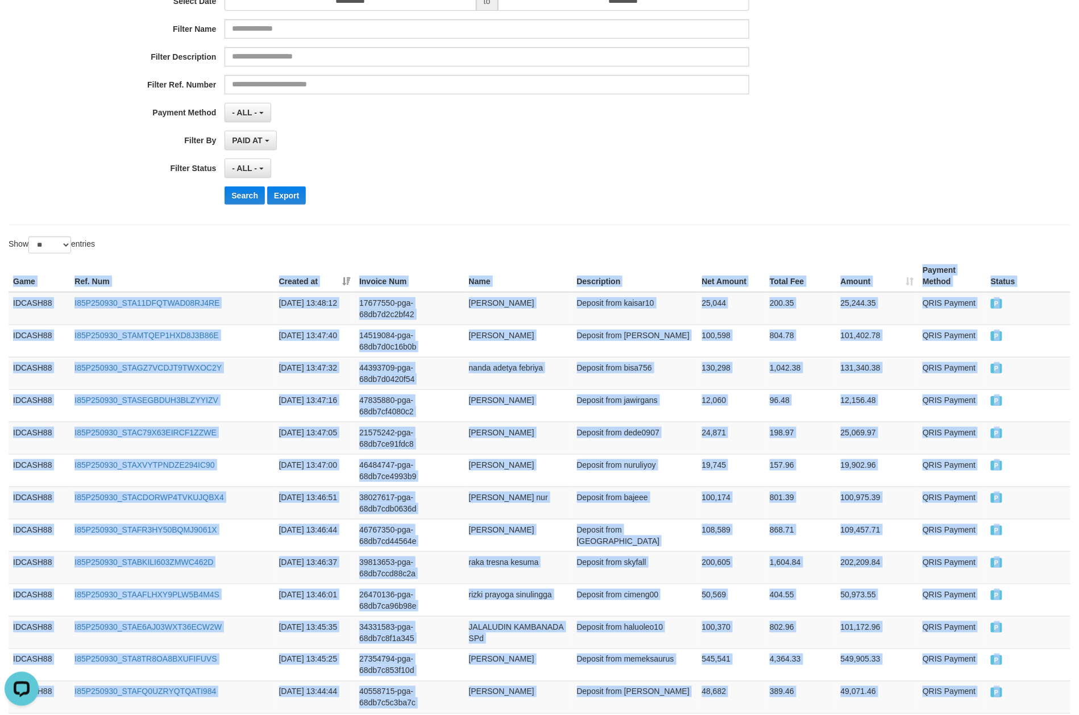
click at [125, 348] on td "I85P250930_STAMTQEP1HXD8J3B86E" at bounding box center [172, 340] width 204 height 32
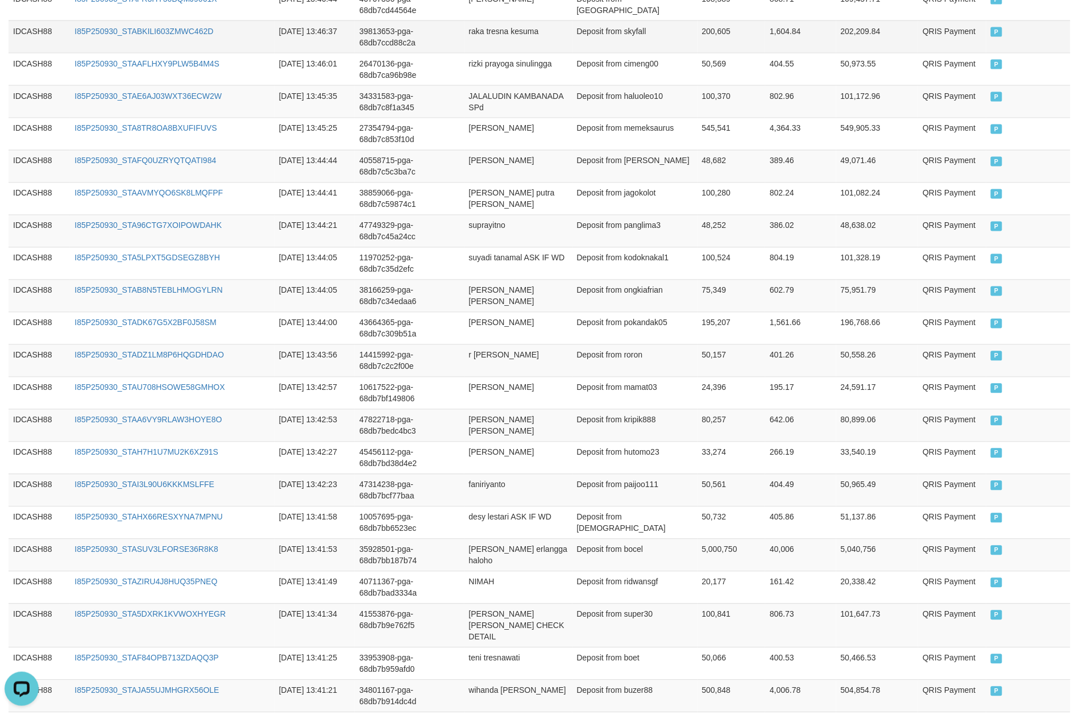
scroll to position [1108, 0]
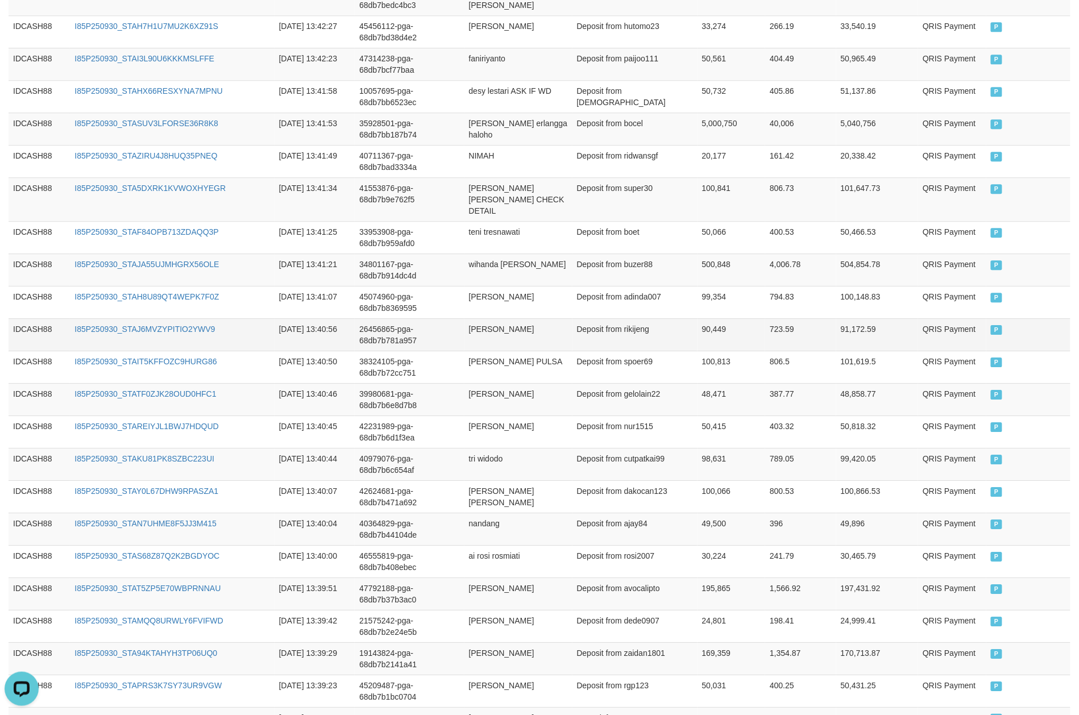
click at [809, 330] on span "P" at bounding box center [996, 330] width 11 height 10
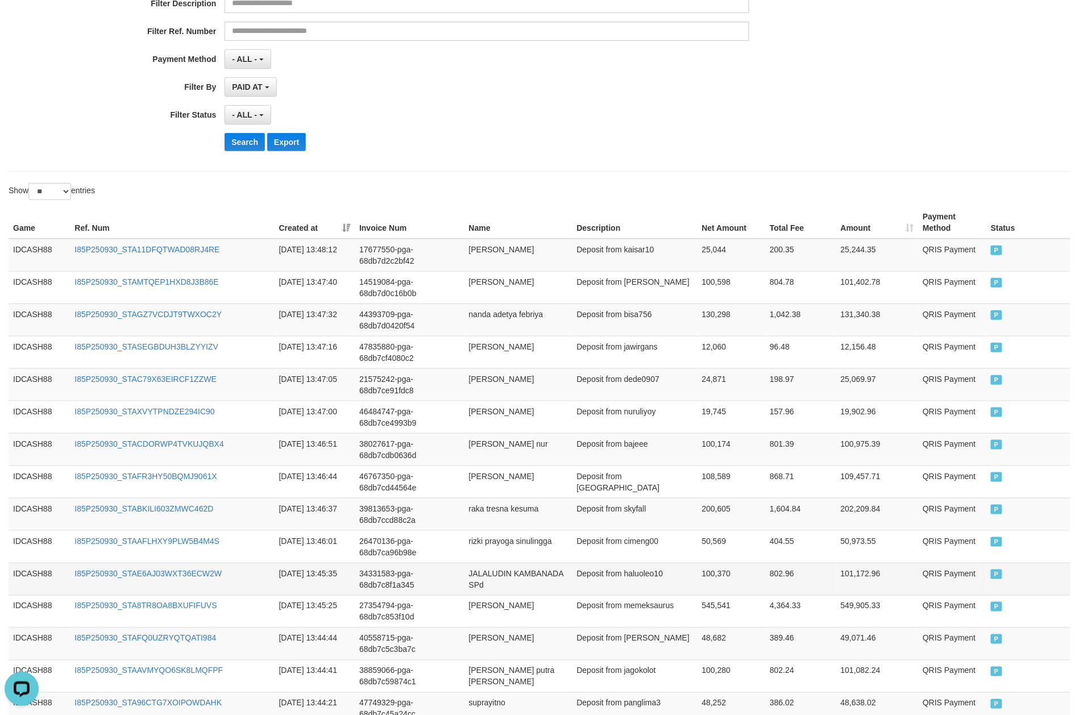
scroll to position [199, 0]
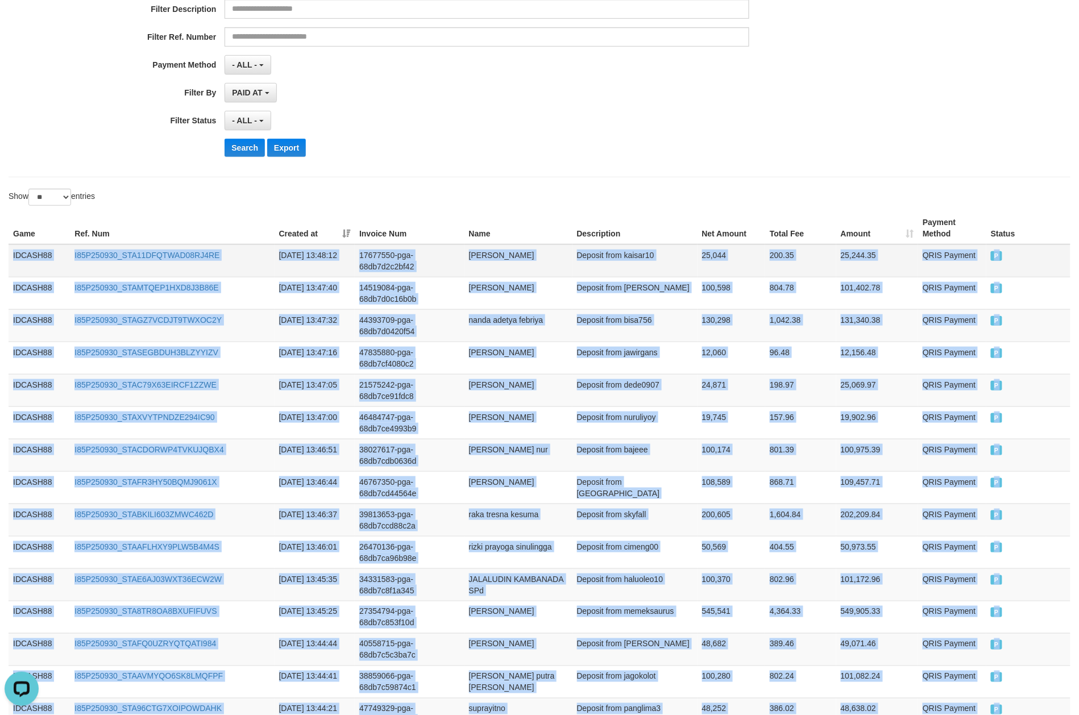
click at [12, 252] on td "IDCASH88" at bounding box center [39, 260] width 61 height 33
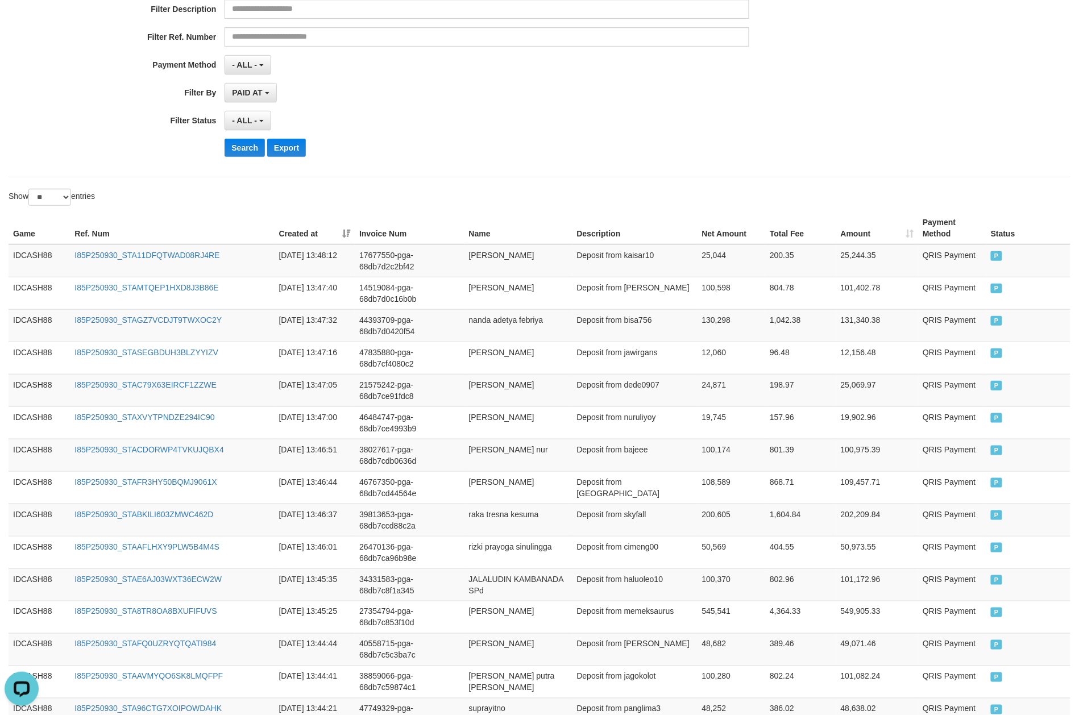
click at [499, 198] on div "Show ** ** ** *** entries" at bounding box center [270, 199] width 522 height 20
click at [236, 149] on button "Search" at bounding box center [244, 148] width 40 height 18
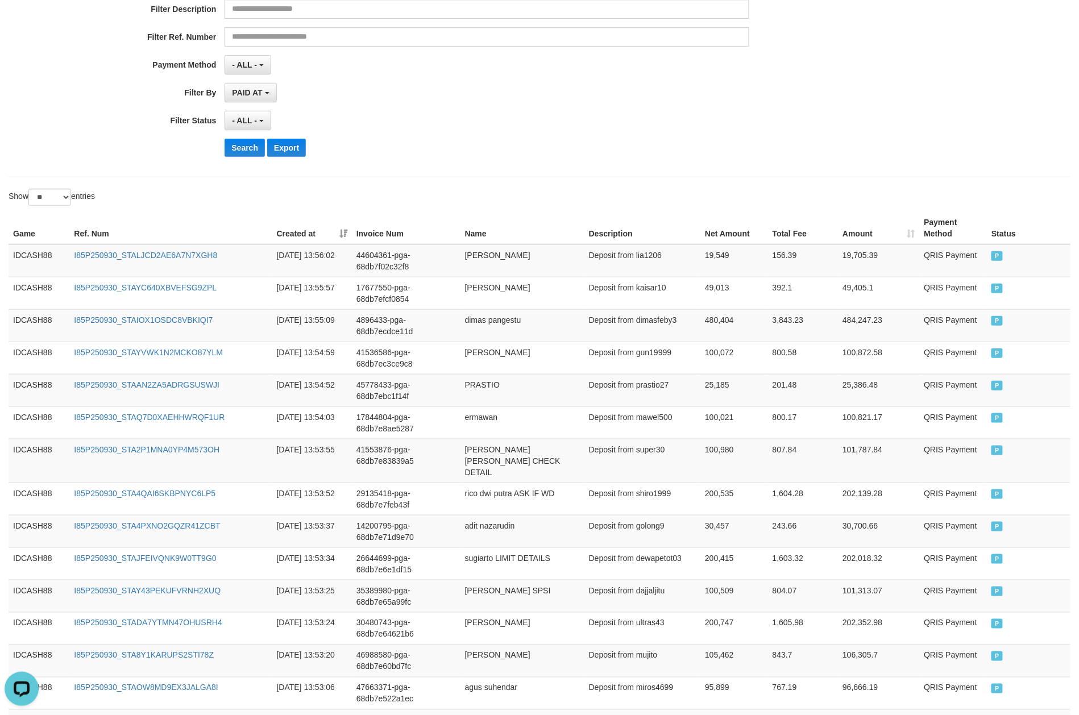
click at [758, 173] on div "**********" at bounding box center [540, 26] width 1062 height 301
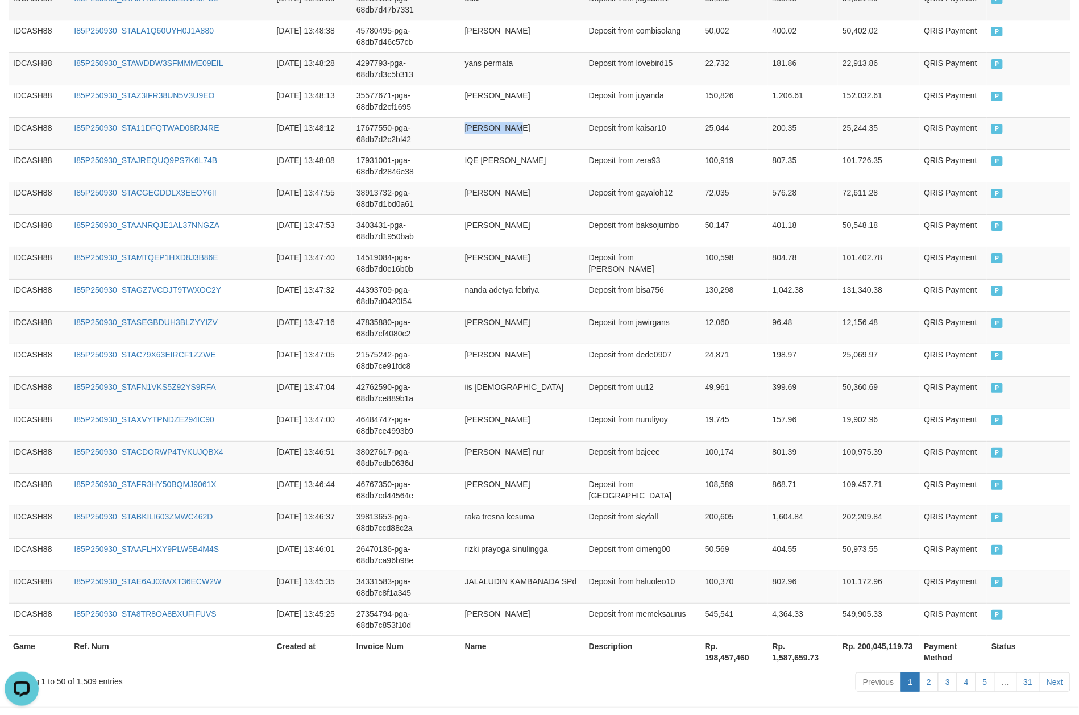
scroll to position [1494, 0]
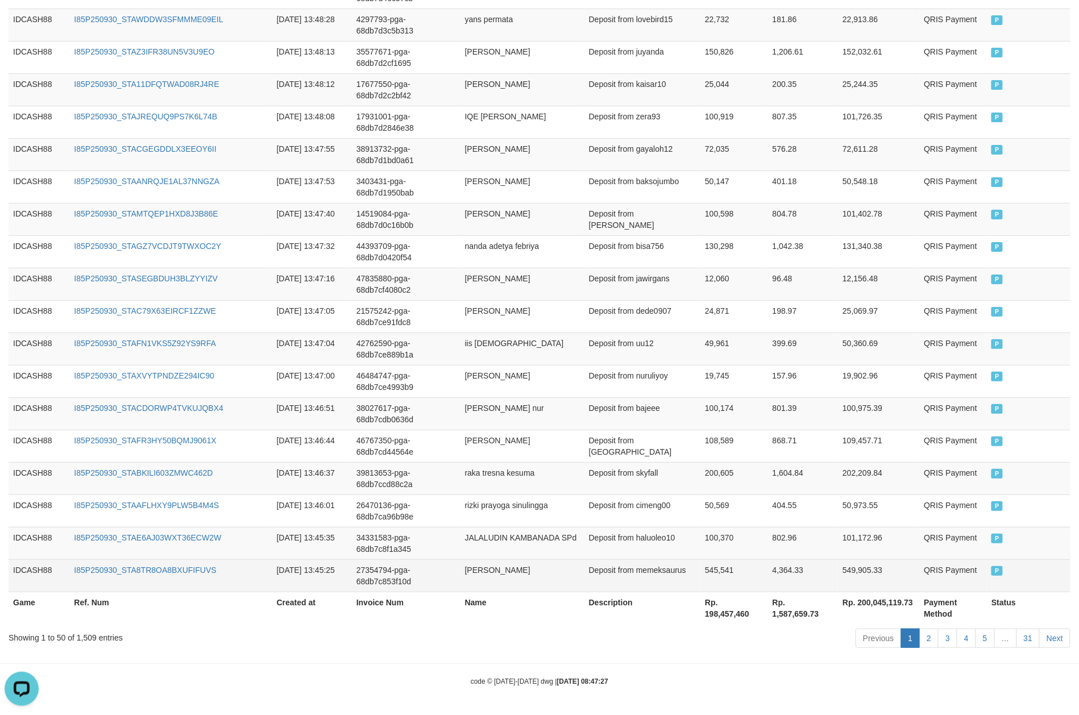
click at [809, 536] on span "P" at bounding box center [996, 571] width 11 height 10
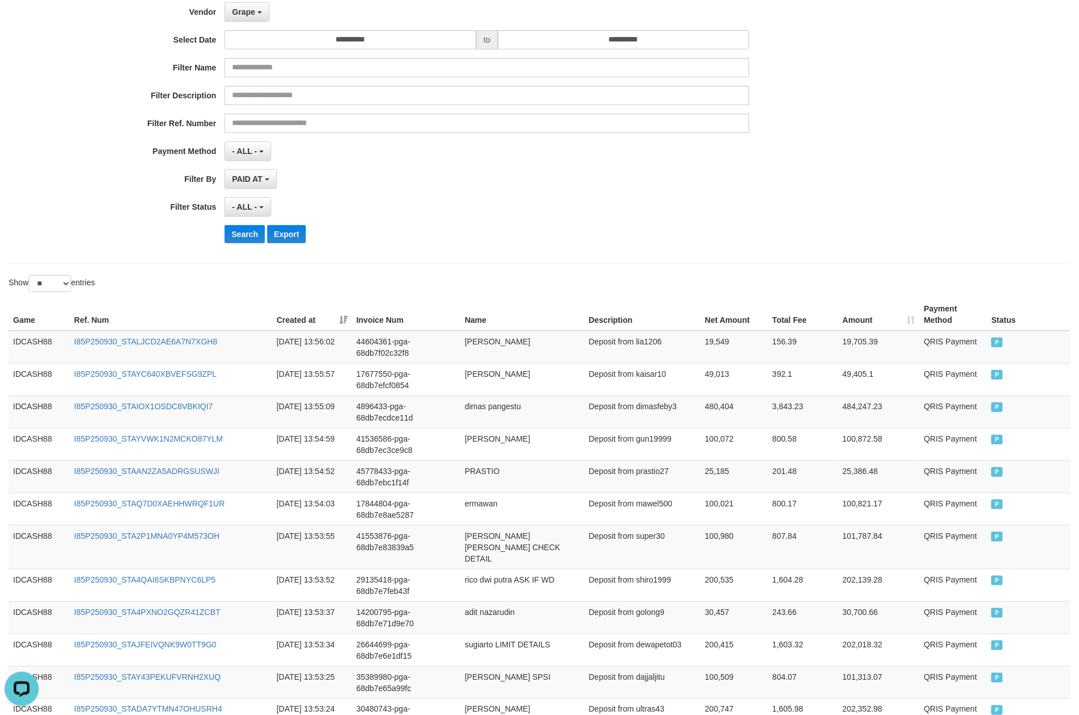
scroll to position [0, 0]
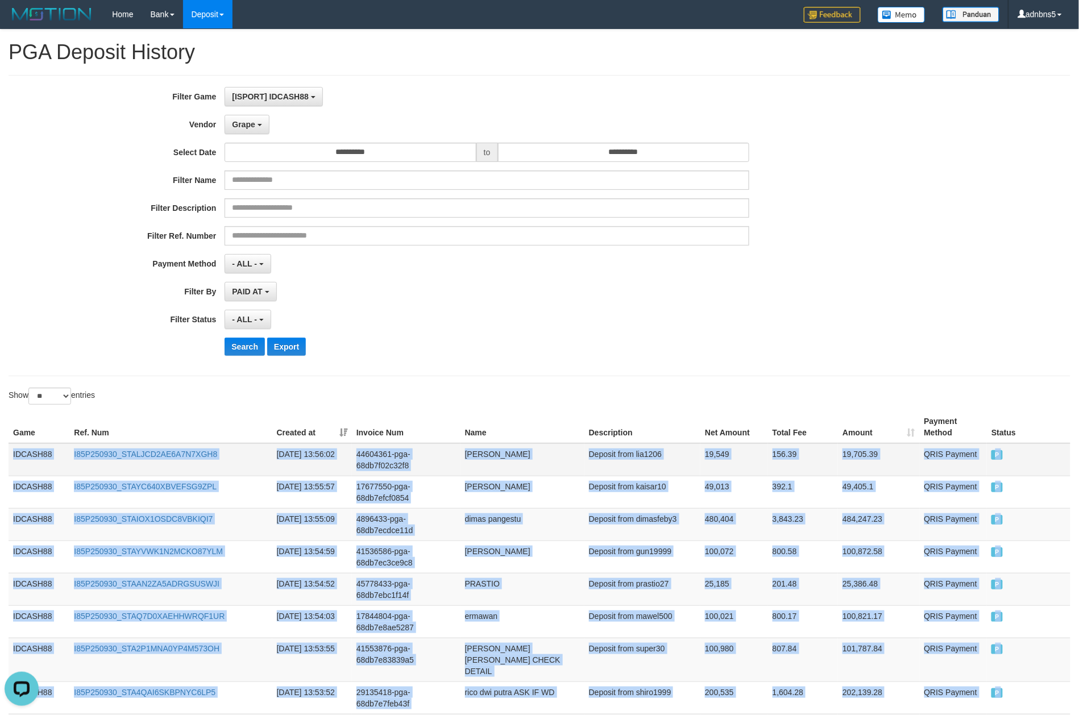
click at [15, 456] on td "IDCASH88" at bounding box center [39, 459] width 61 height 33
click at [246, 347] on button "Search" at bounding box center [244, 347] width 40 height 18
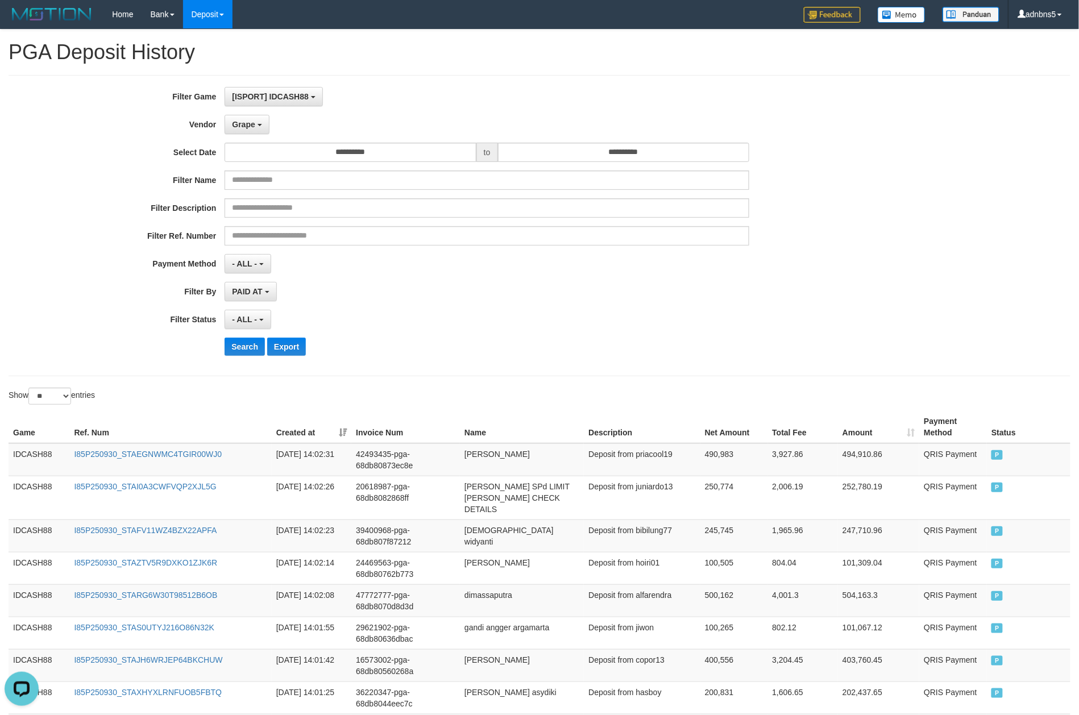
click at [809, 294] on div "**********" at bounding box center [449, 291] width 899 height 19
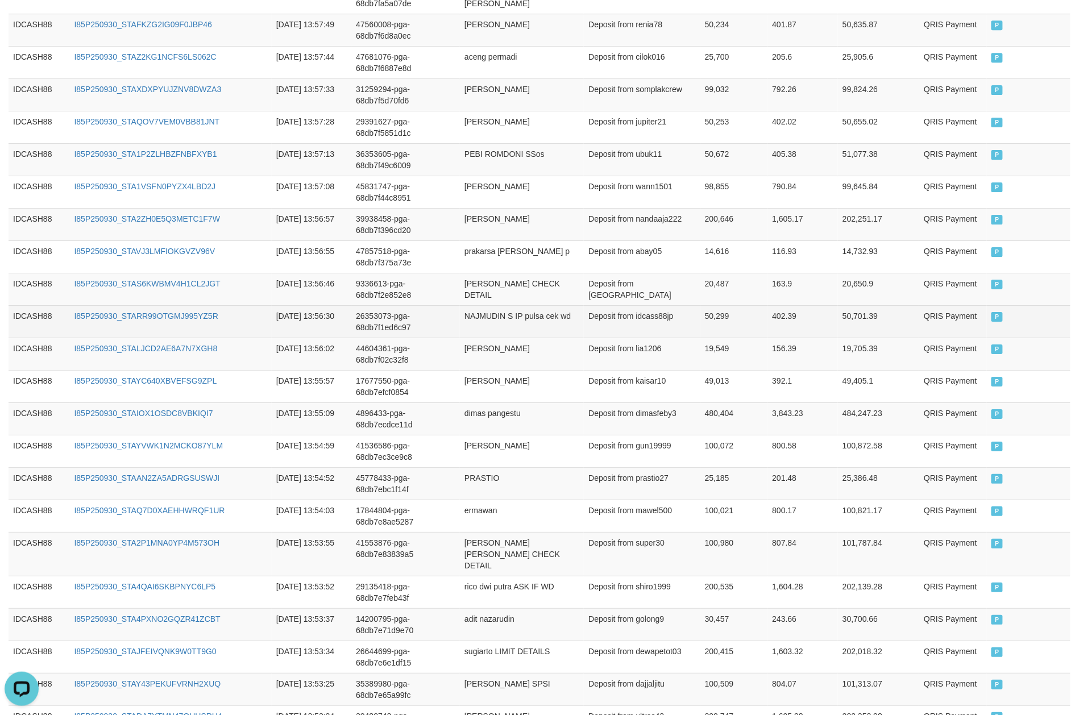
click at [809, 326] on td "P" at bounding box center [1029, 321] width 84 height 32
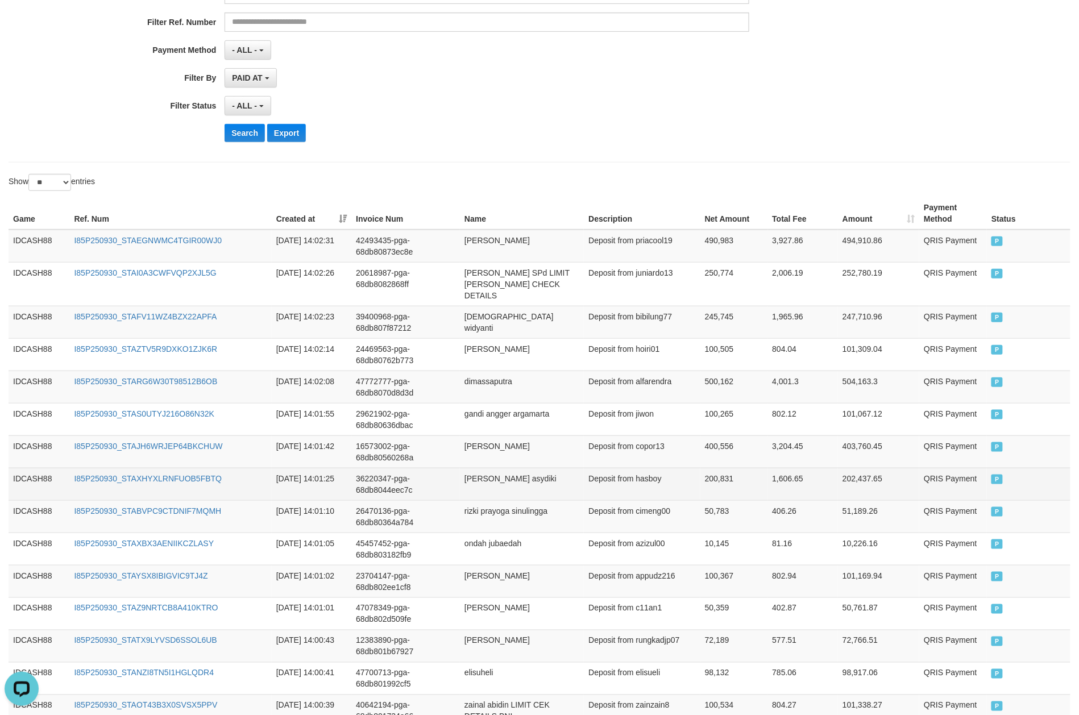
scroll to position [211, 0]
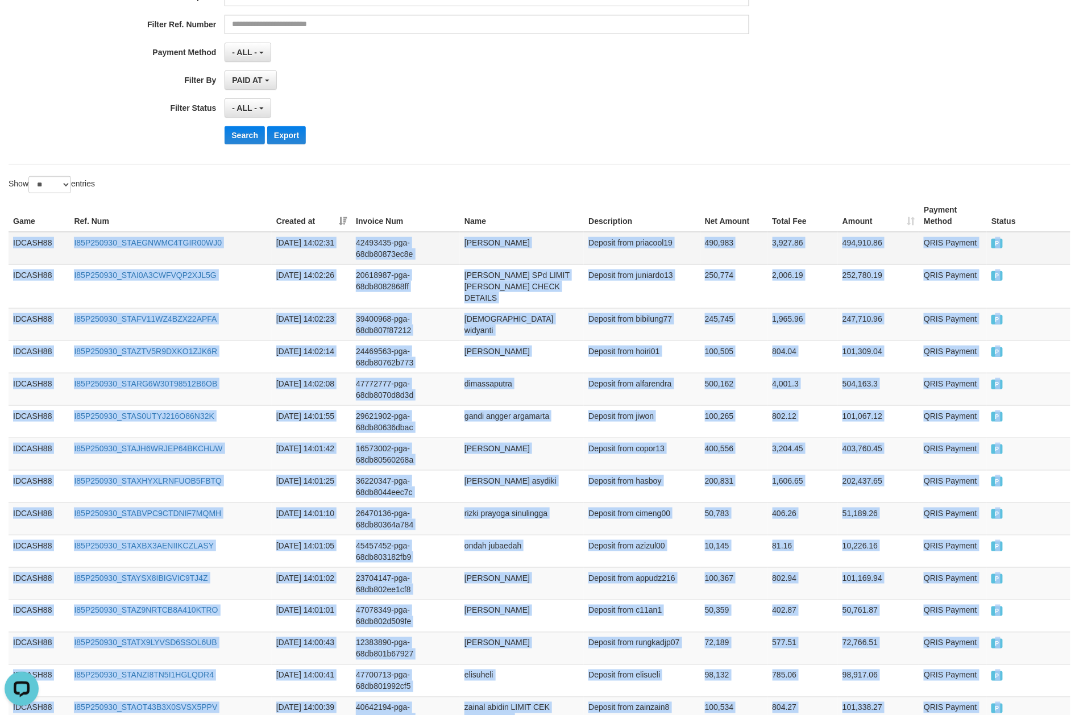
click at [11, 242] on td "IDCASH88" at bounding box center [39, 248] width 61 height 33
